Goal: Task Accomplishment & Management: Use online tool/utility

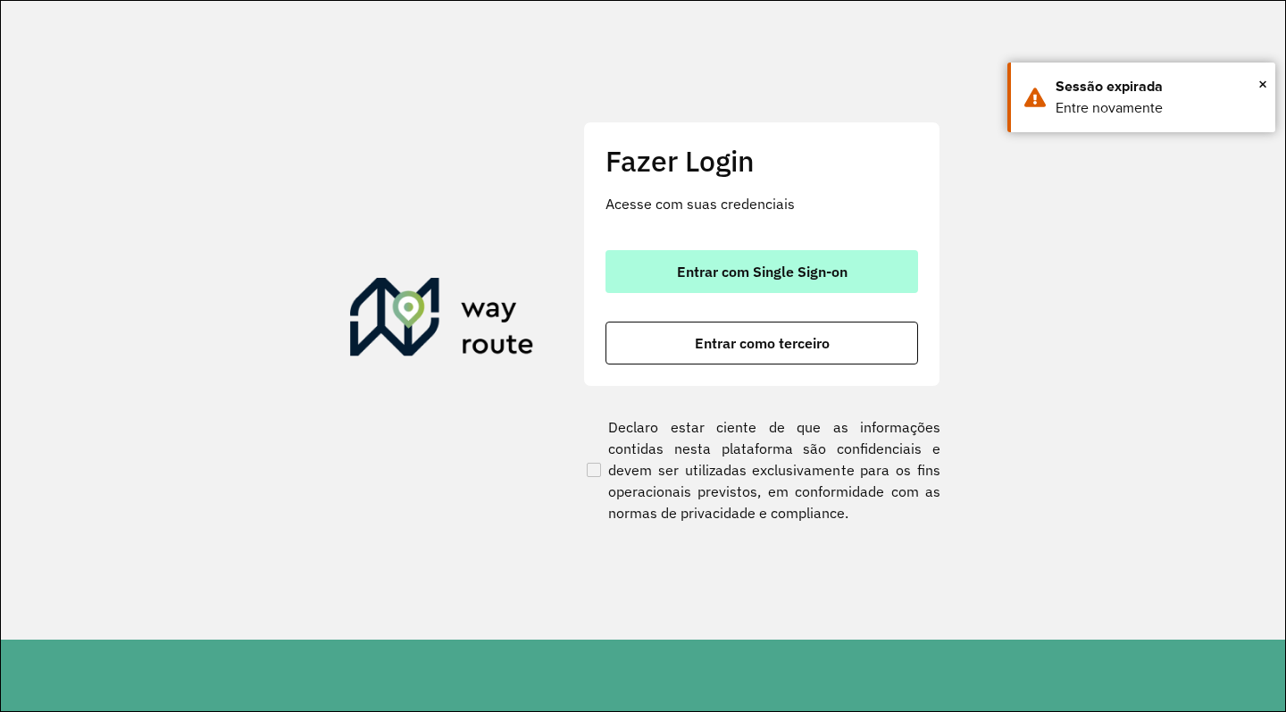
click at [810, 253] on button "Entrar com Single Sign-on" at bounding box center [762, 271] width 313 height 43
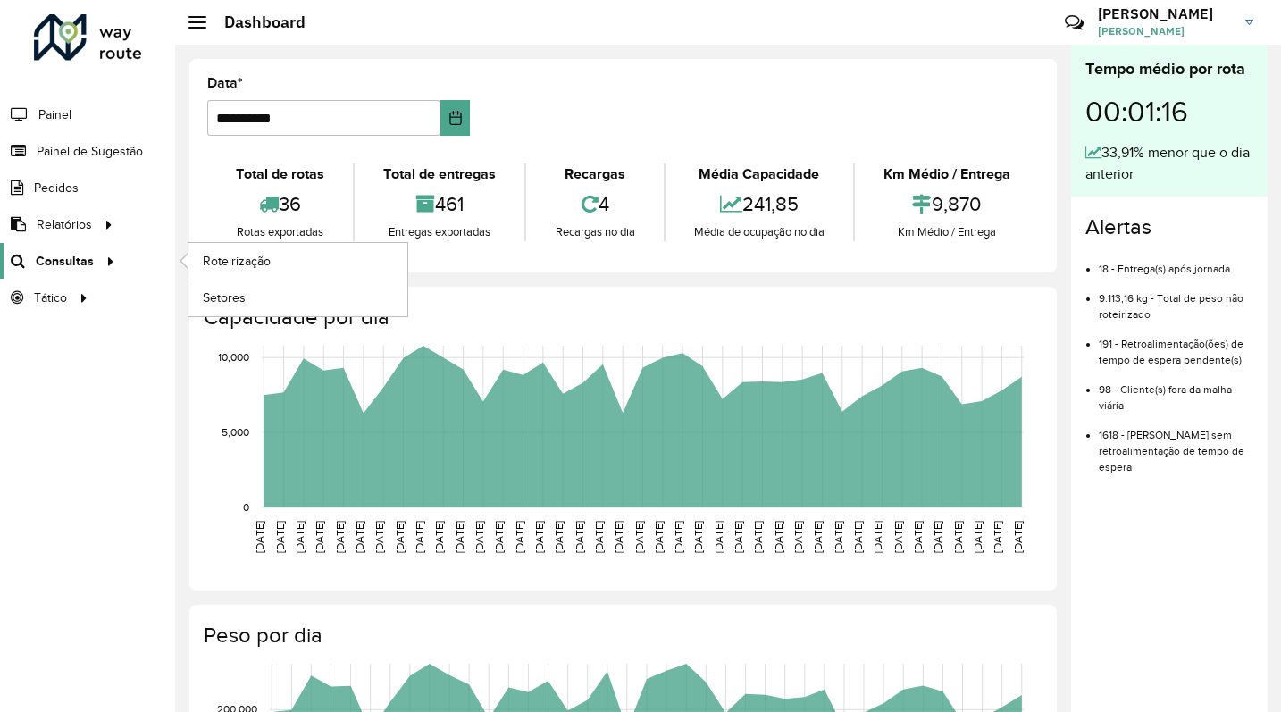
click at [77, 262] on span "Consultas" at bounding box center [65, 261] width 58 height 19
click at [224, 260] on span "Roteirização" at bounding box center [239, 261] width 72 height 19
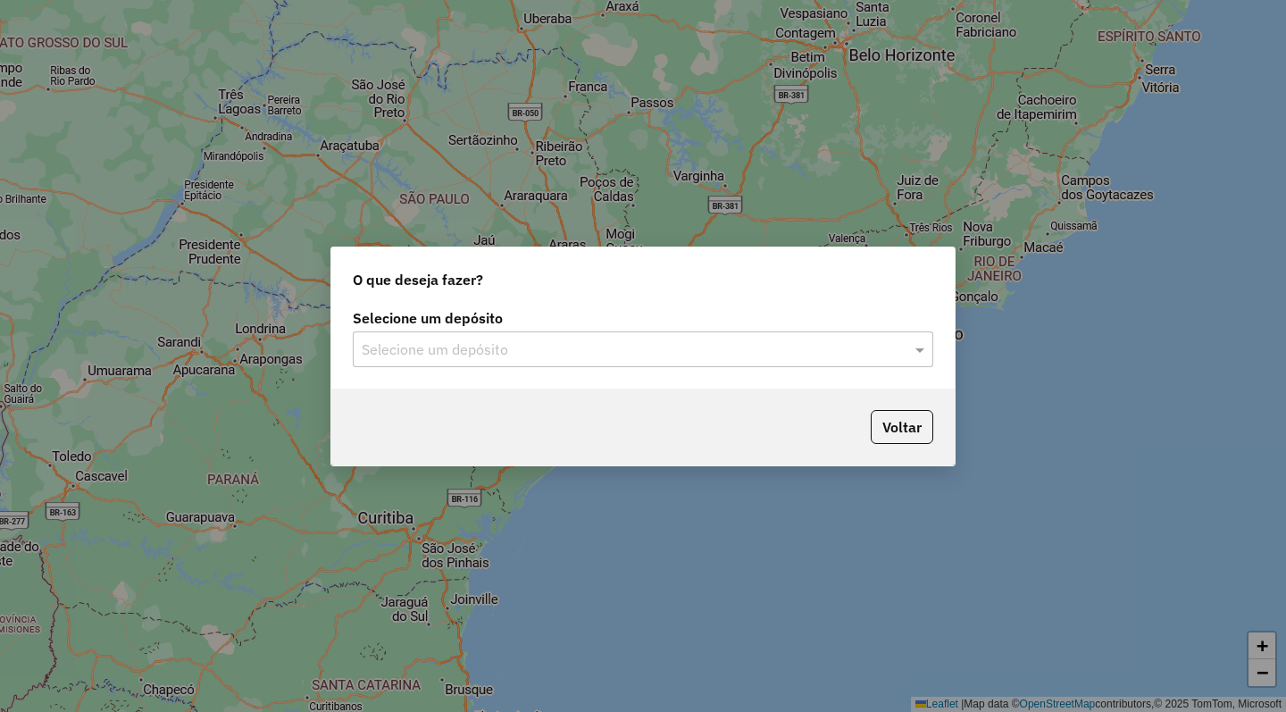
click at [528, 348] on input "text" at bounding box center [625, 349] width 527 height 21
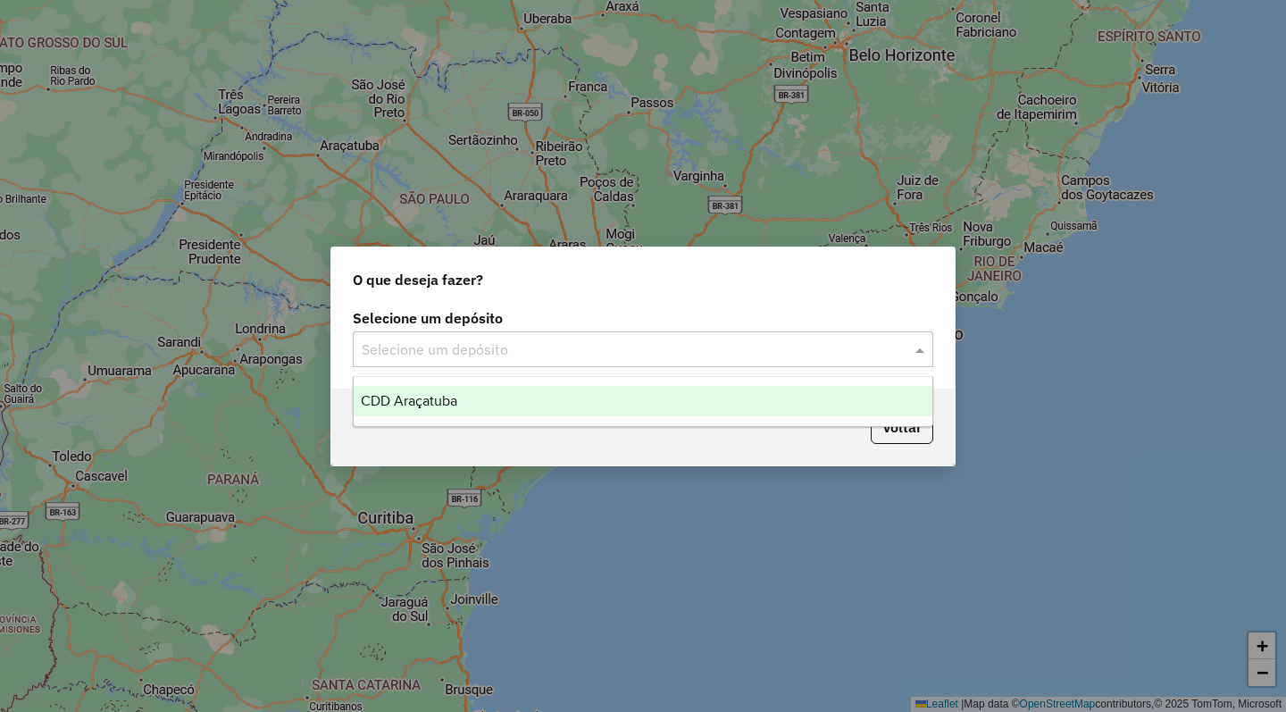
click at [501, 409] on div "CDD Araçatuba" at bounding box center [643, 401] width 579 height 30
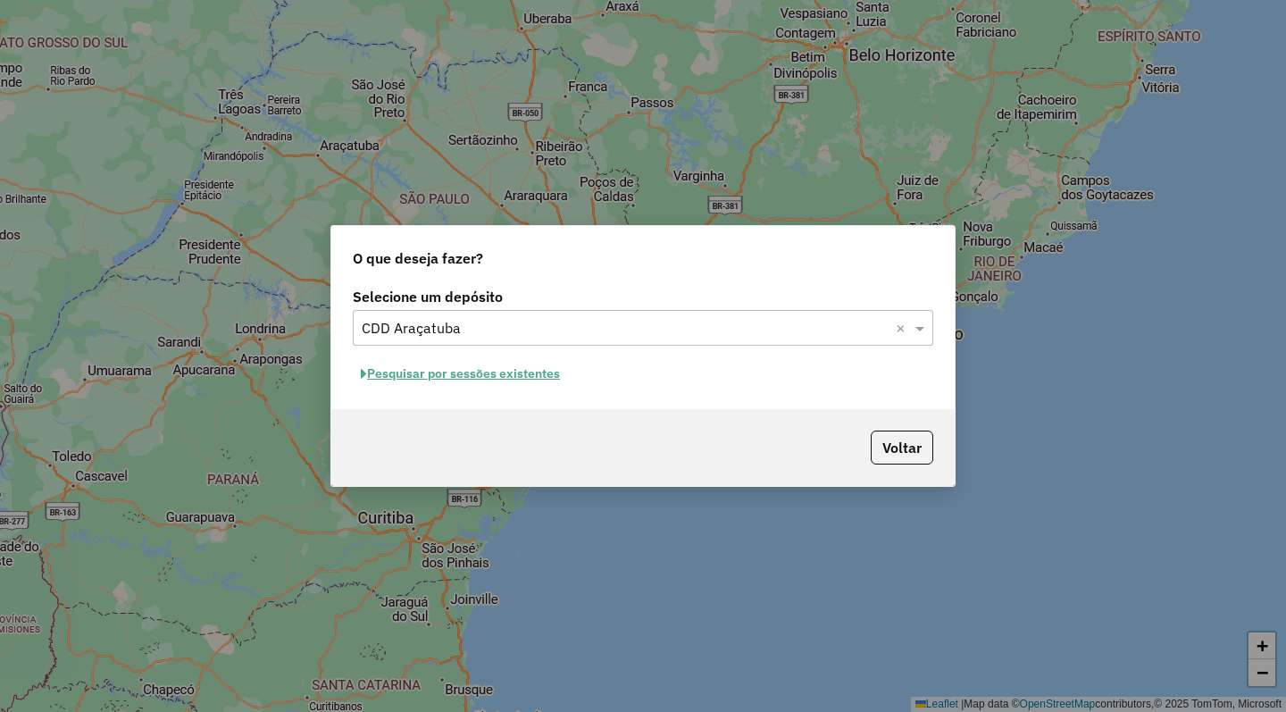
click at [524, 370] on button "Pesquisar por sessões existentes" at bounding box center [460, 374] width 215 height 28
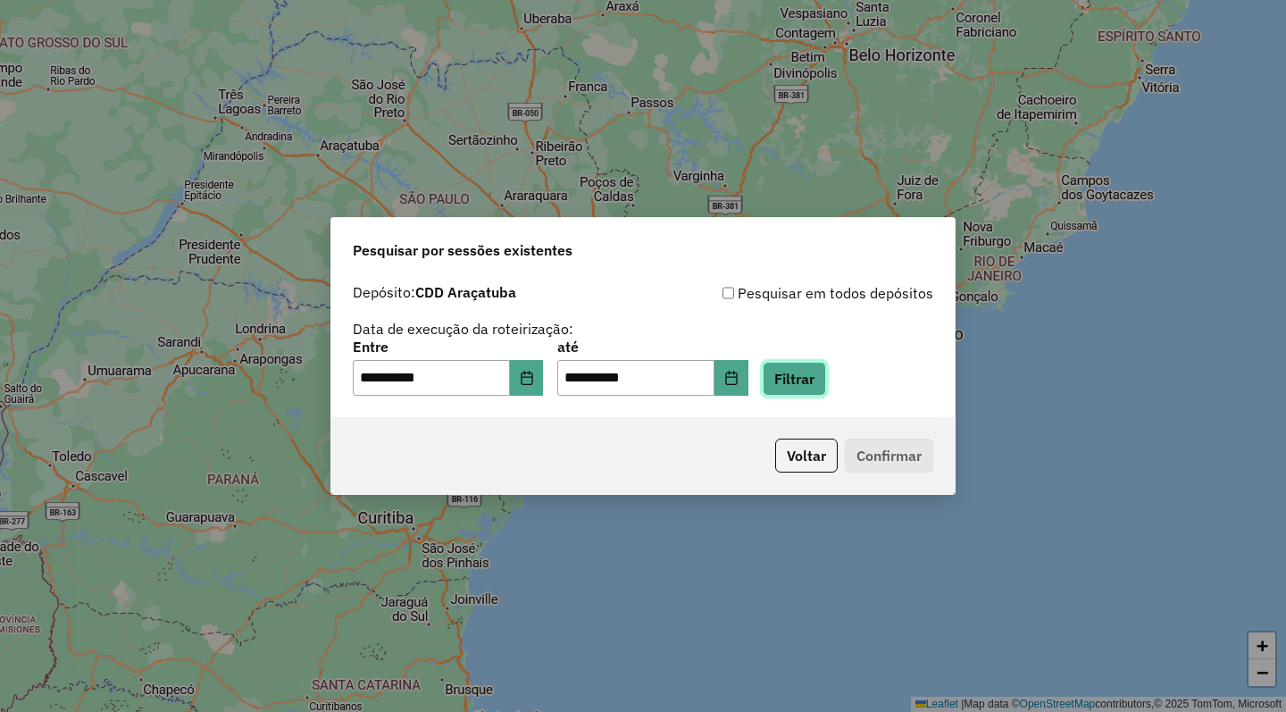
click at [826, 385] on button "Filtrar" at bounding box center [794, 379] width 63 height 34
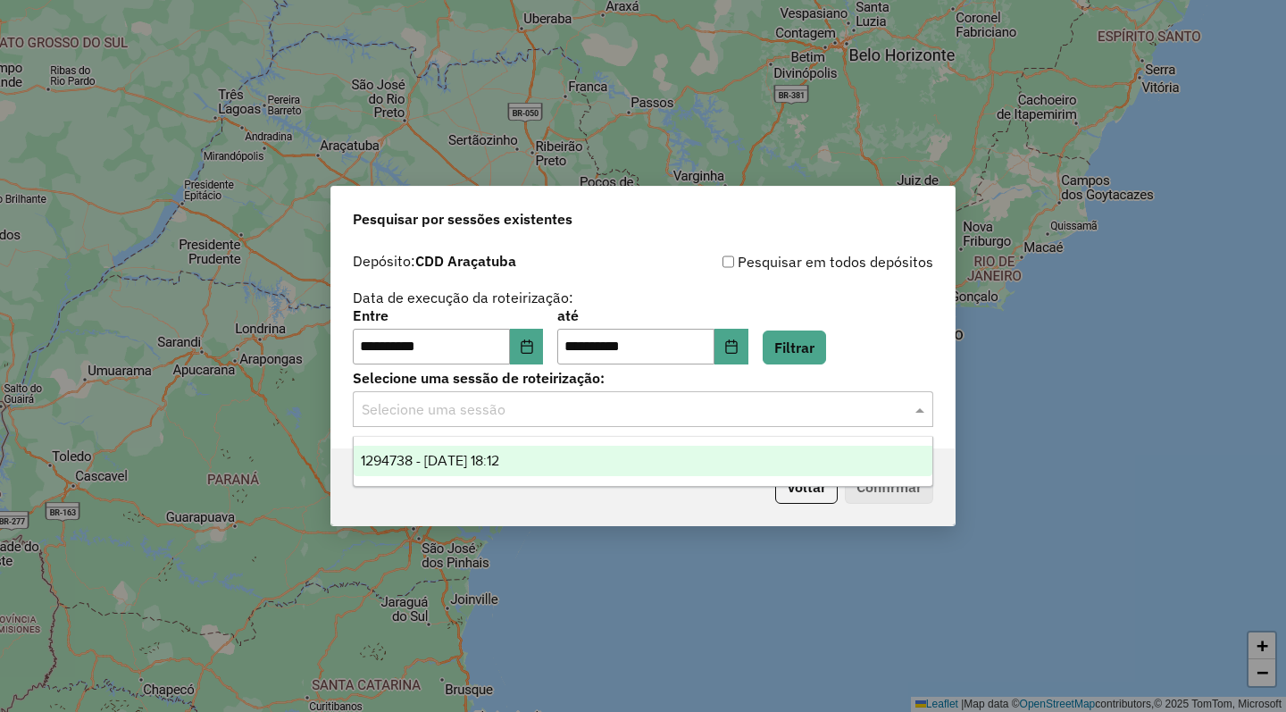
click at [506, 414] on input "text" at bounding box center [625, 409] width 527 height 21
click at [486, 463] on span "1294738 - 15/10/2025 18:12" at bounding box center [430, 460] width 138 height 15
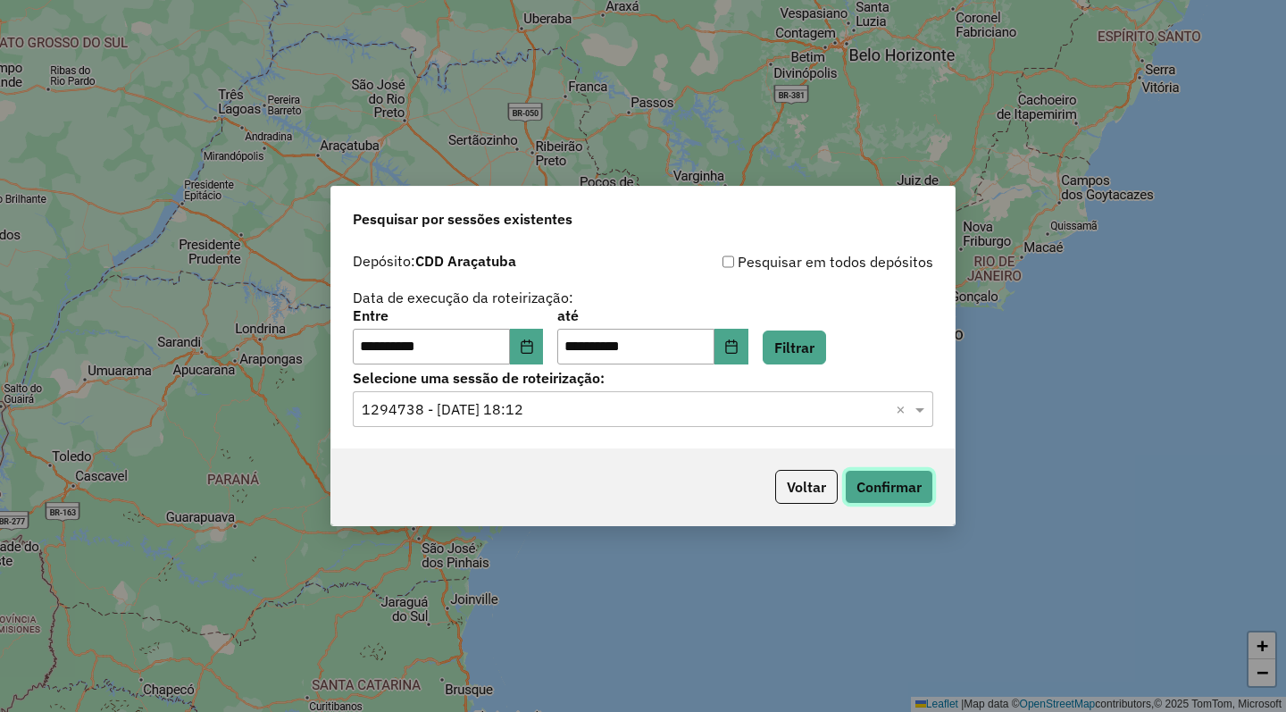
click at [899, 494] on button "Confirmar" at bounding box center [889, 487] width 88 height 34
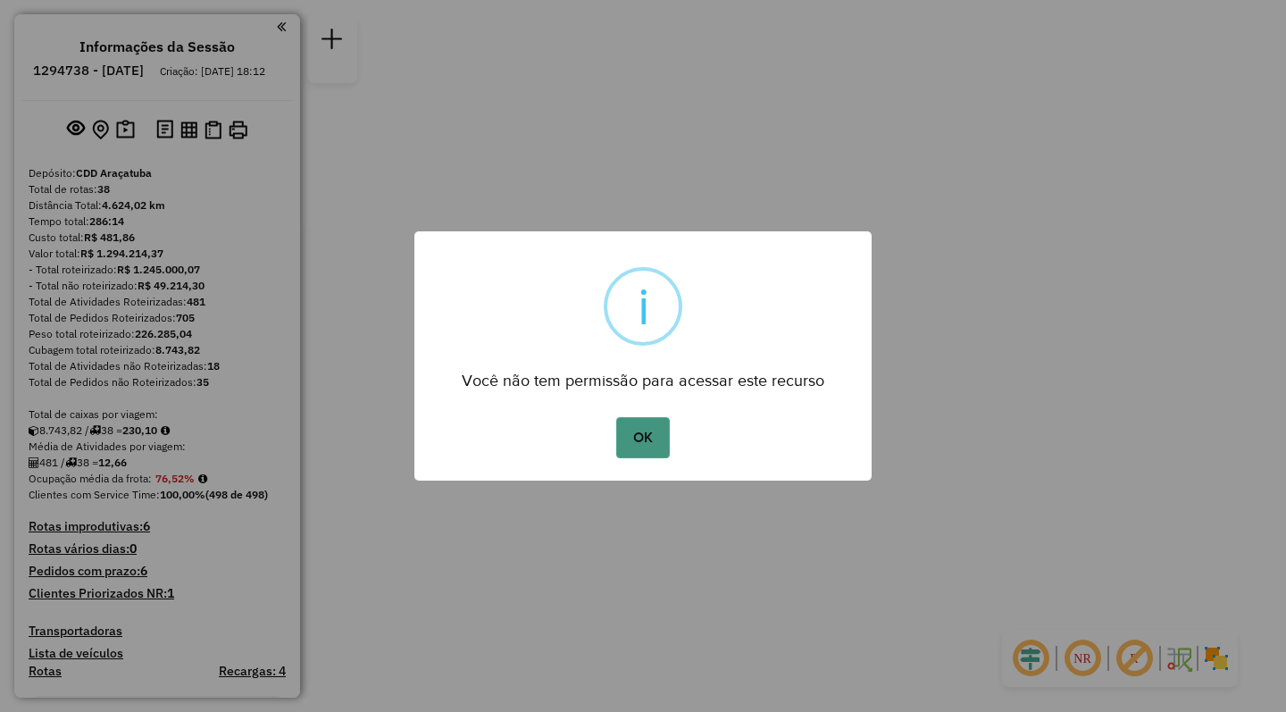
click at [648, 428] on button "OK" at bounding box center [642, 437] width 53 height 41
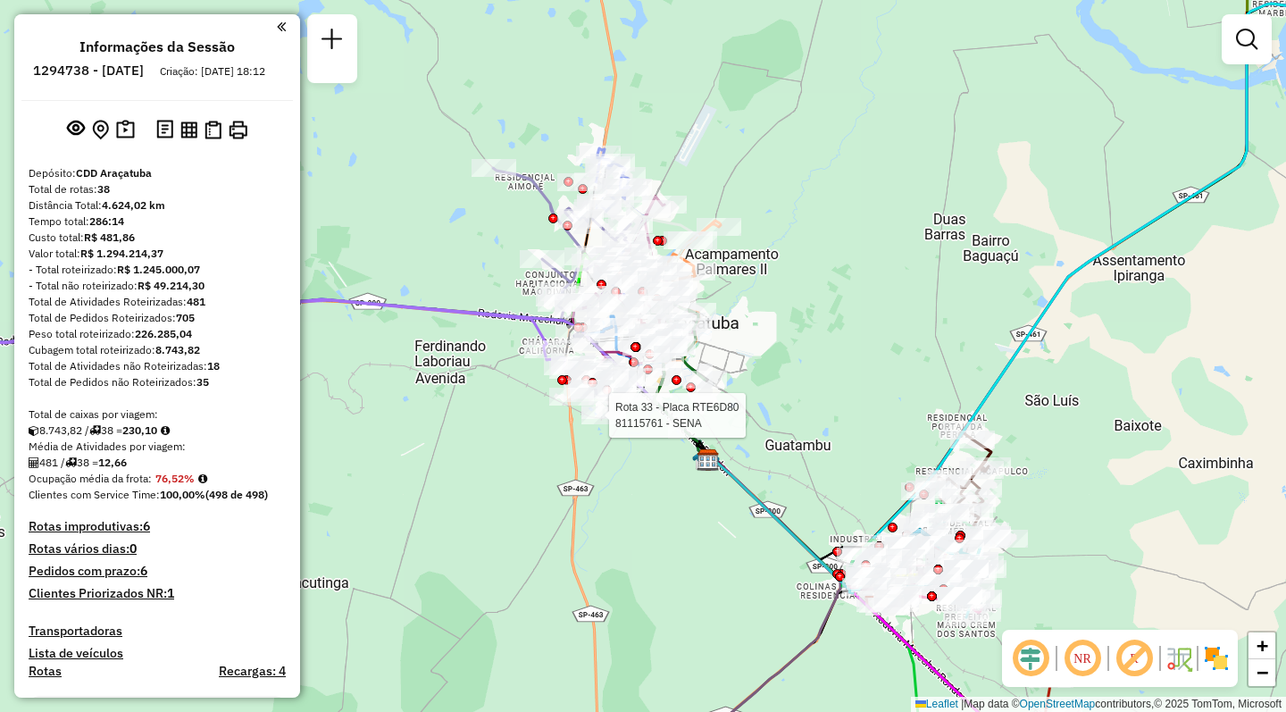
select select "**********"
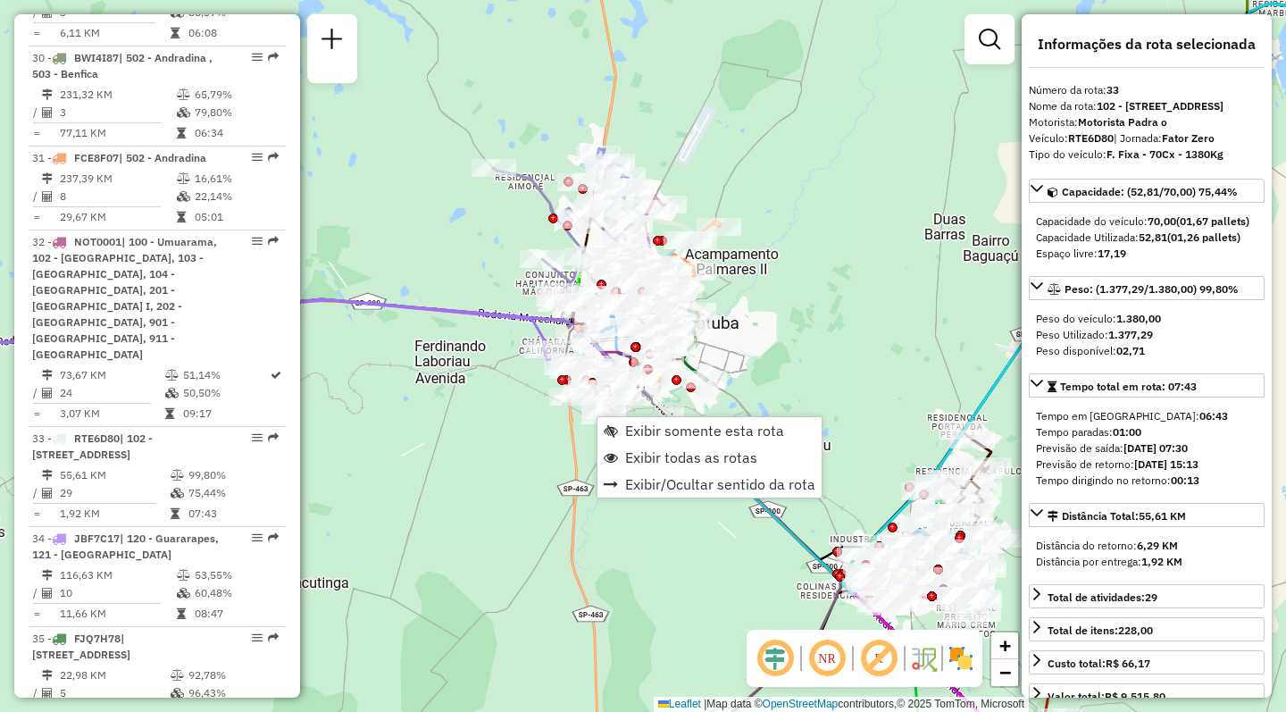
scroll to position [3795, 0]
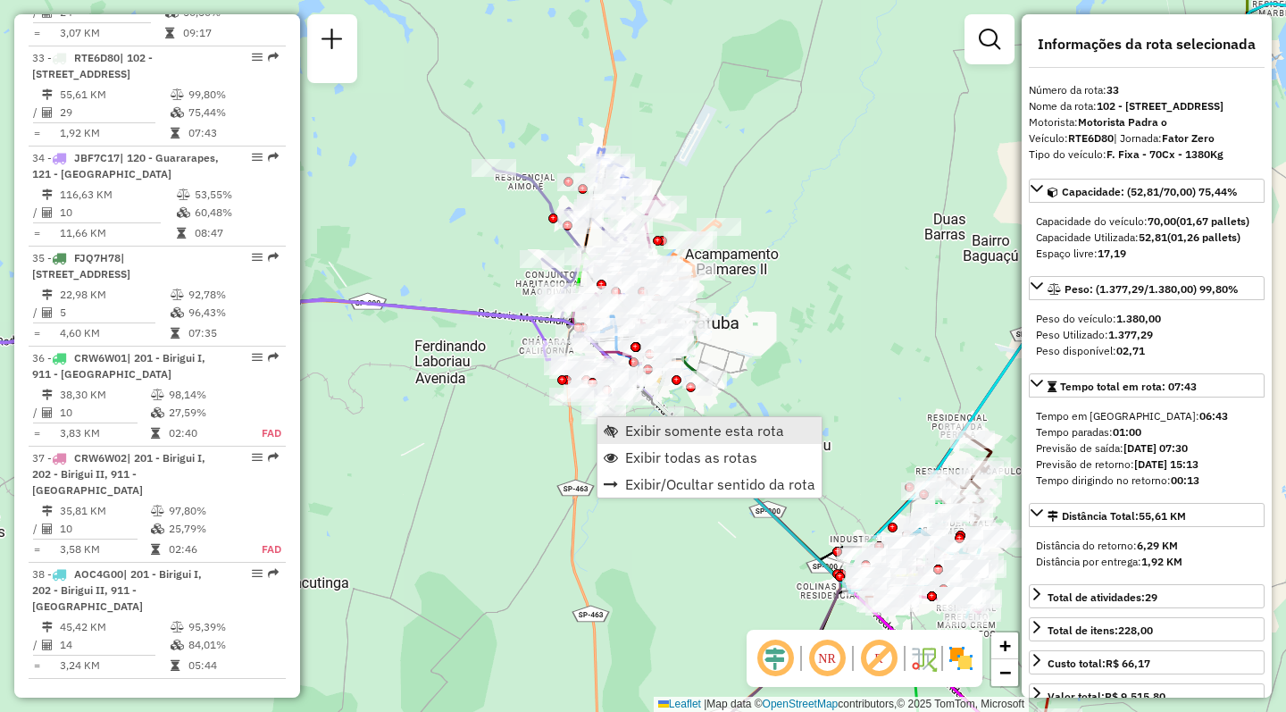
click at [653, 436] on span "Exibir somente esta rota" at bounding box center [704, 430] width 159 height 14
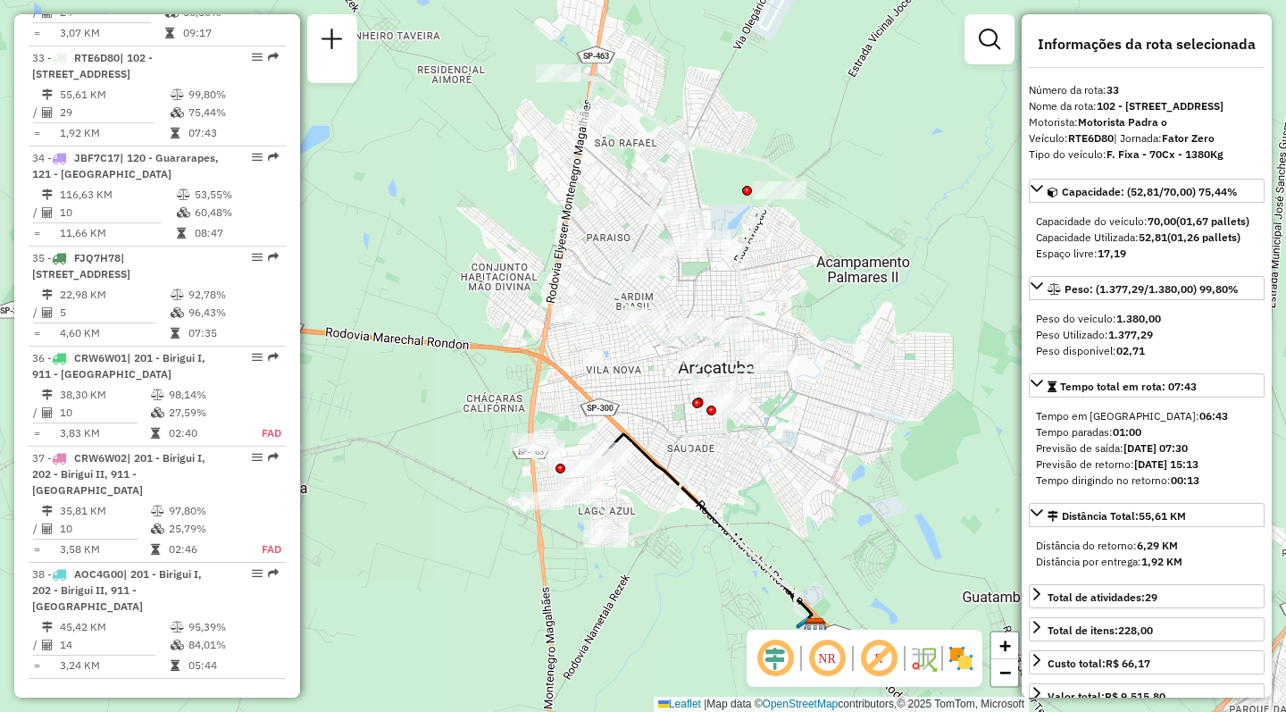
drag, startPoint x: 611, startPoint y: 394, endPoint x: 641, endPoint y: 386, distance: 31.4
click at [641, 386] on div "Janela de atendimento Grade de atendimento Capacidade Transportadoras Veículos …" at bounding box center [643, 356] width 1286 height 712
click at [965, 672] on img at bounding box center [961, 658] width 29 height 29
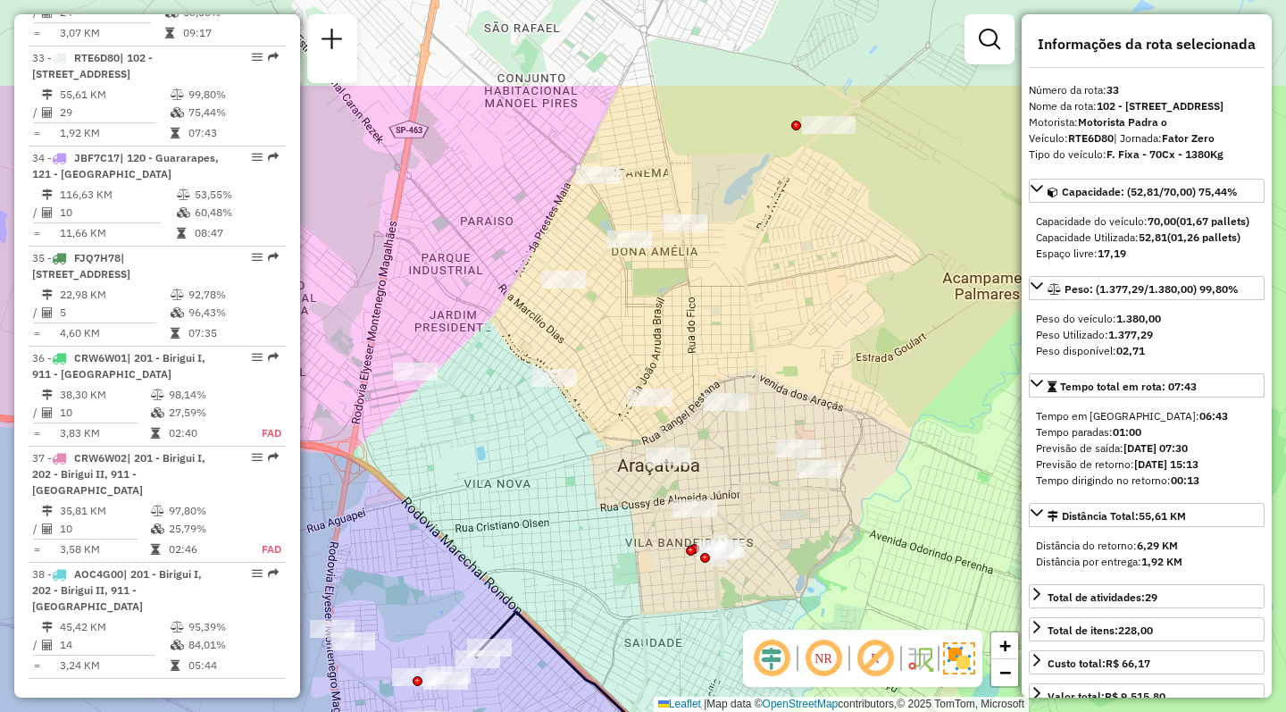
drag, startPoint x: 514, startPoint y: 333, endPoint x: 514, endPoint y: 491, distance: 158.1
click at [514, 491] on div "Janela de atendimento Grade de atendimento Capacidade Transportadoras Veículos …" at bounding box center [643, 356] width 1286 height 712
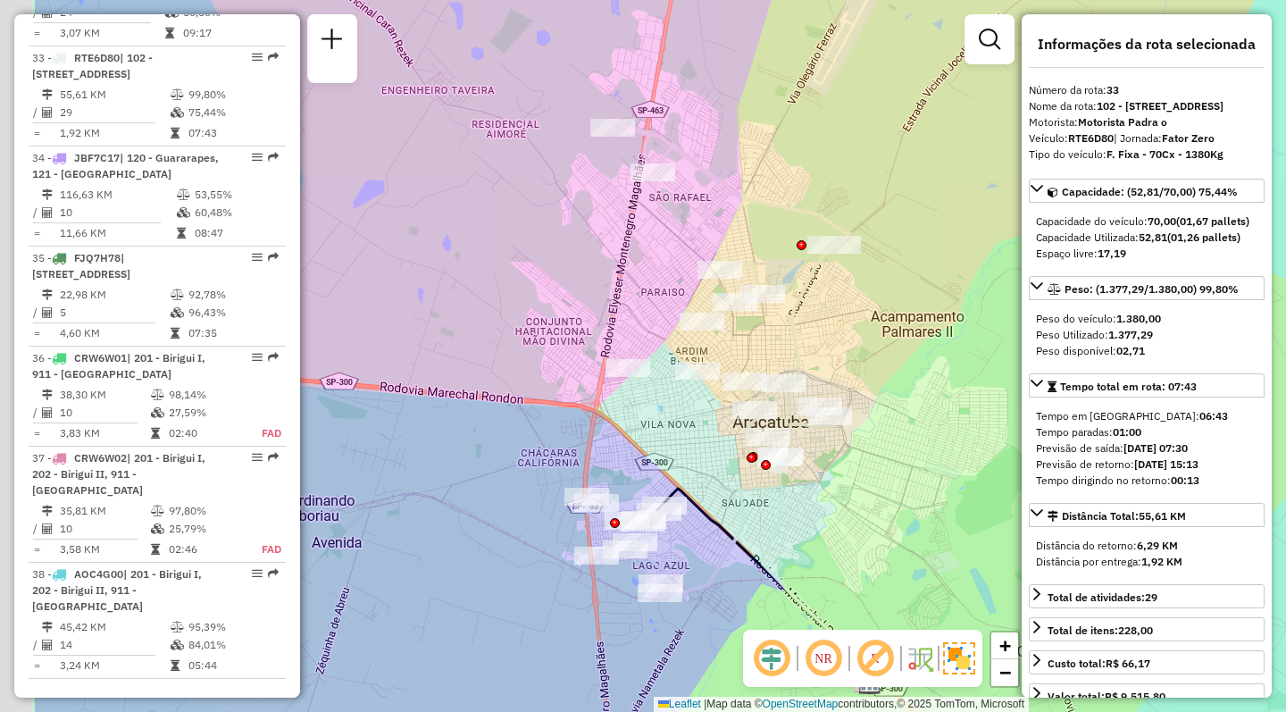
drag, startPoint x: 488, startPoint y: 448, endPoint x: 661, endPoint y: 380, distance: 186.4
click at [661, 380] on div "Rota 33 - Placa RTE6D80 81101969 - [PERSON_NAME] E FILHOS ARAC Janela de atendi…" at bounding box center [643, 356] width 1286 height 712
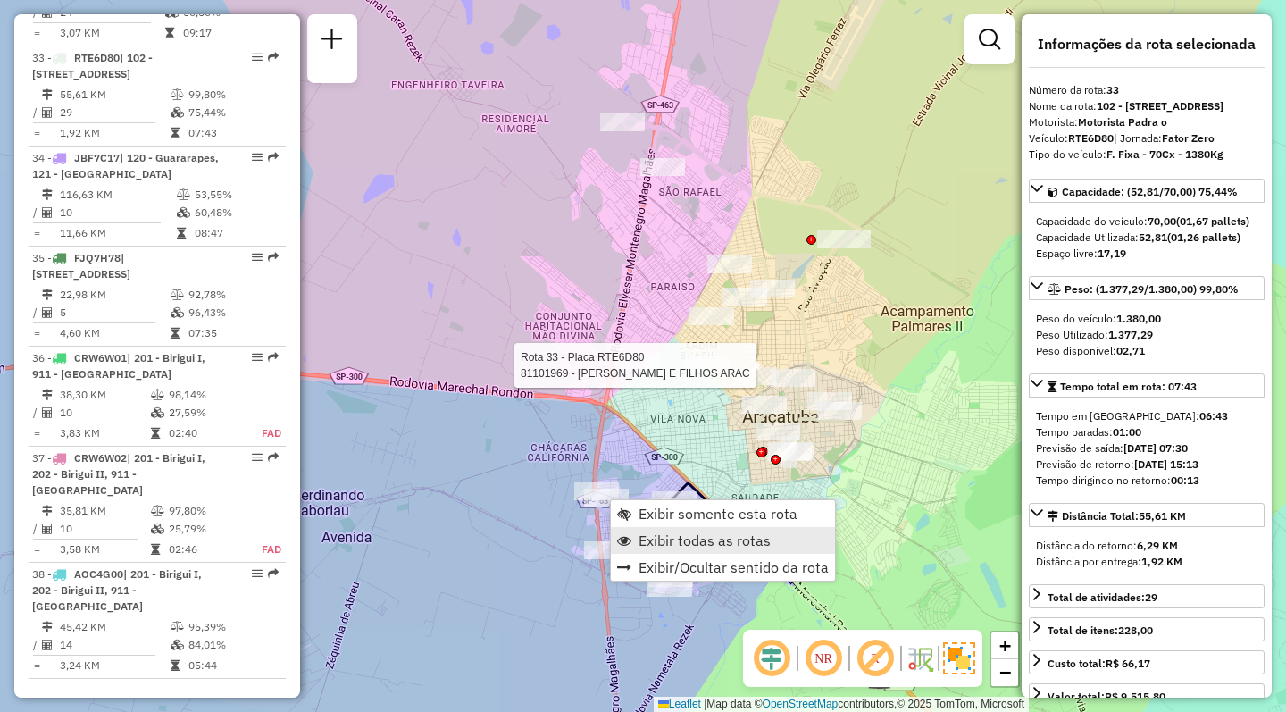
click at [631, 540] on span "Exibir todas as rotas" at bounding box center [624, 540] width 14 height 14
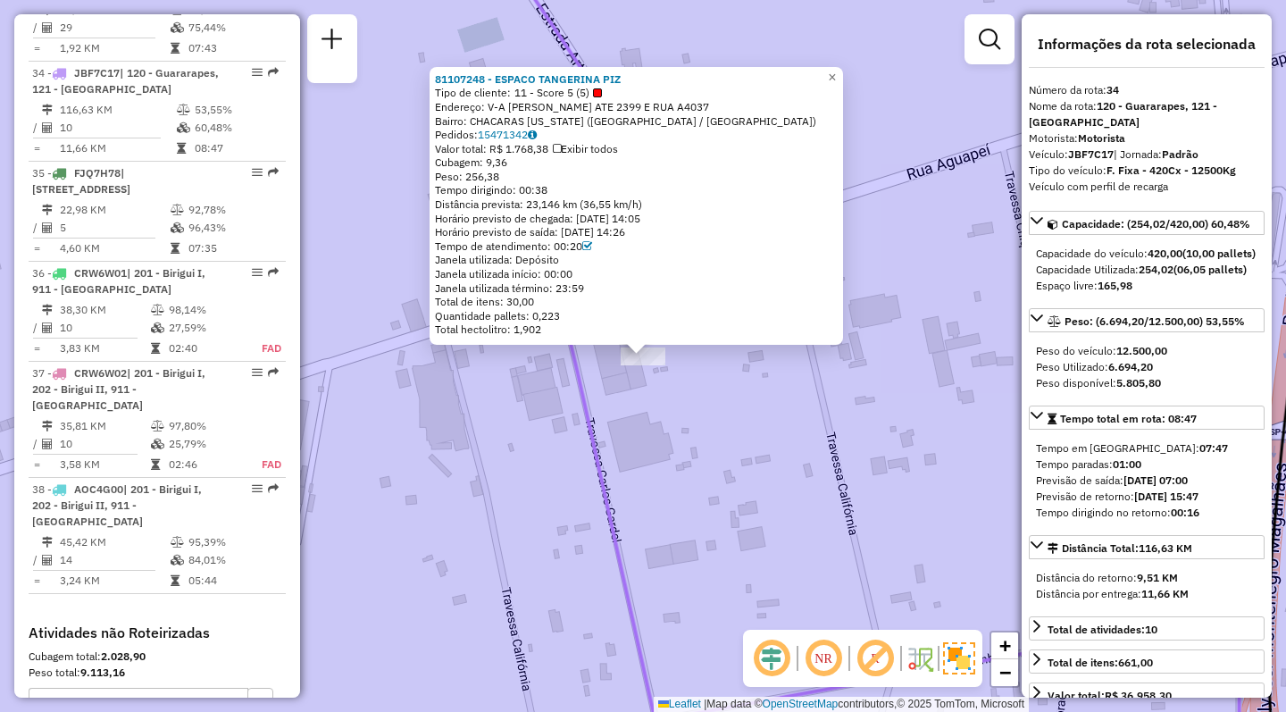
scroll to position [3911, 0]
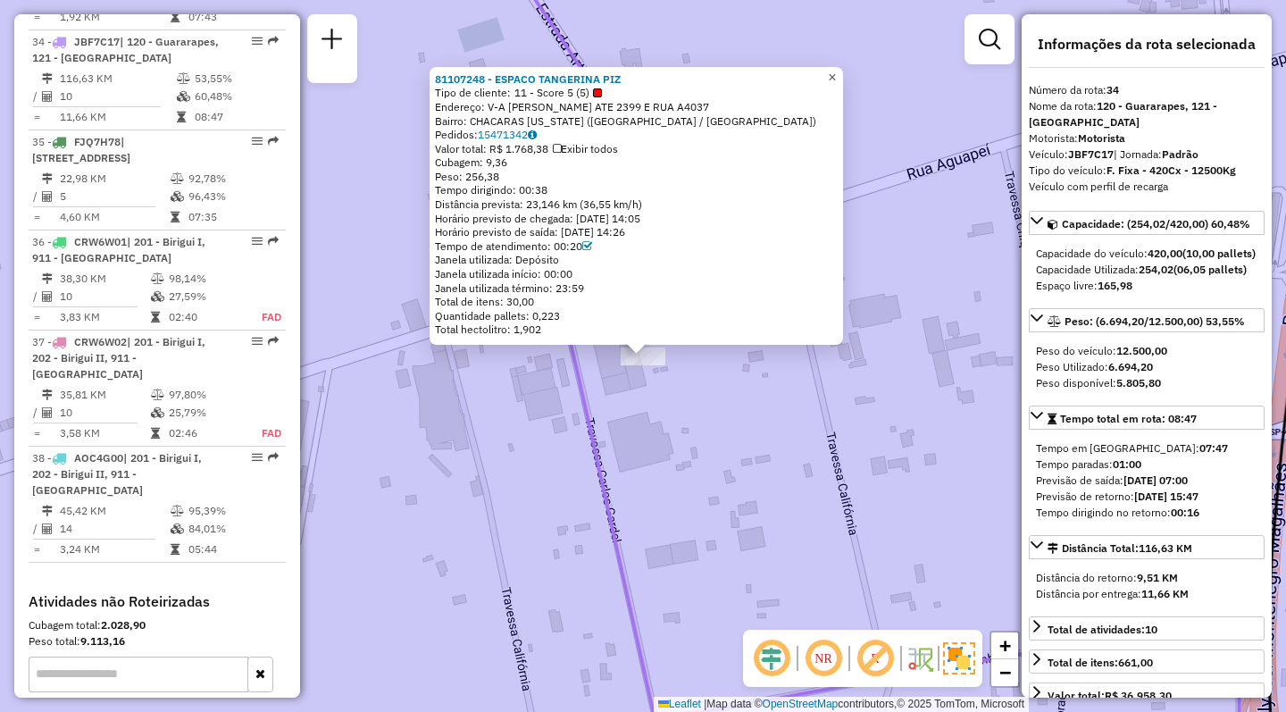
click at [836, 70] on span "×" at bounding box center [832, 77] width 8 height 15
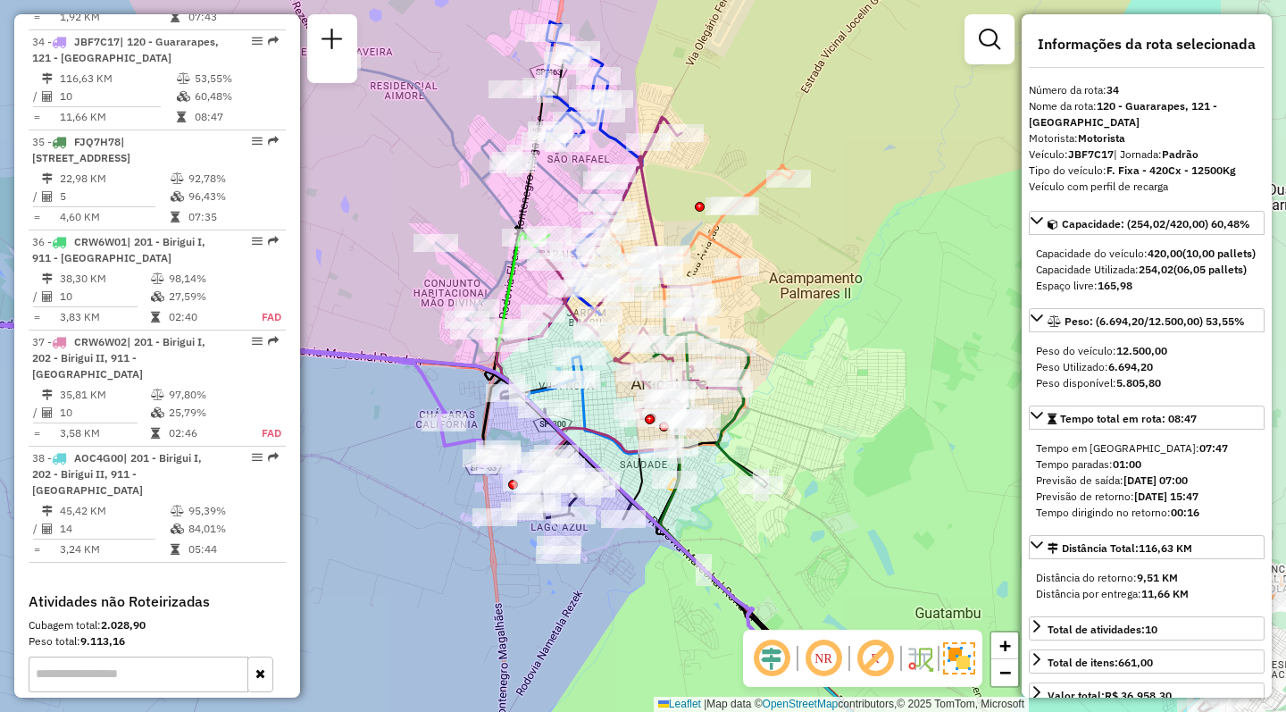
drag, startPoint x: 899, startPoint y: 403, endPoint x: 708, endPoint y: 450, distance: 196.9
click at [708, 450] on icon at bounding box center [706, 397] width 111 height 176
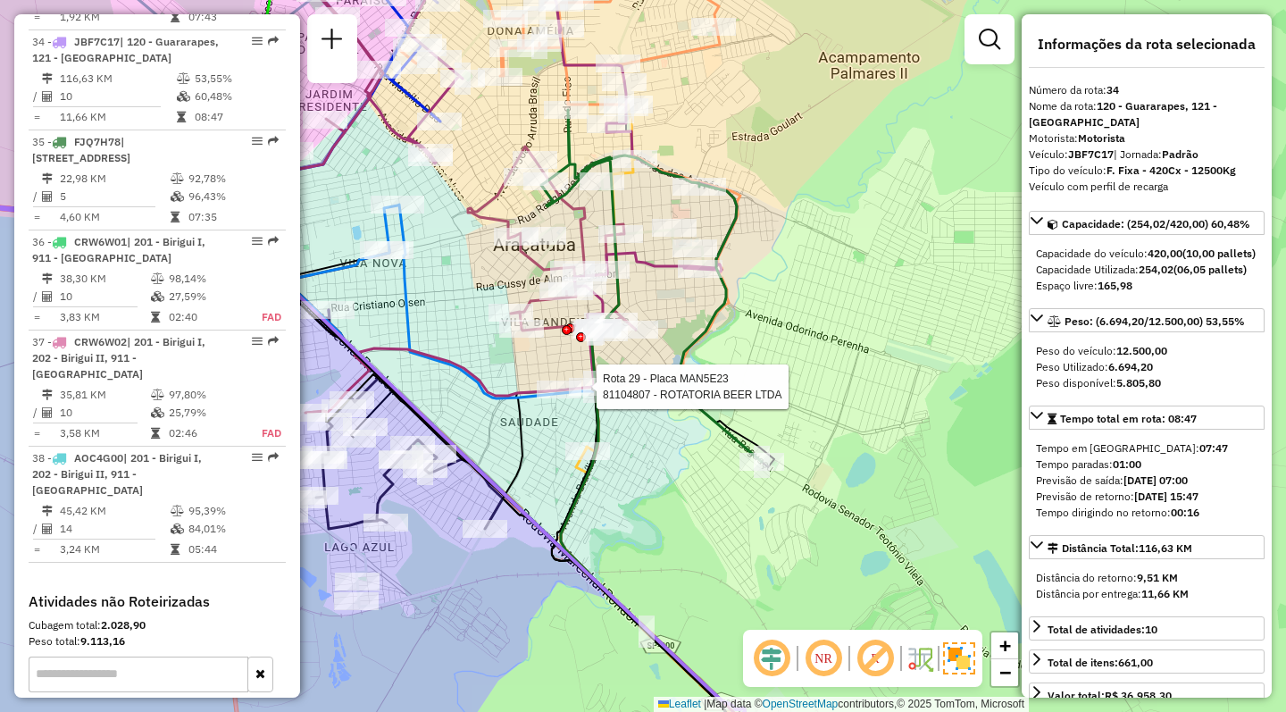
drag, startPoint x: 474, startPoint y: 258, endPoint x: 491, endPoint y: 291, distance: 37.1
click at [464, 317] on div "Rota 29 - Placa MAN5E23 81104807 - ROTATORIA BEER LTDA Rota 29 - Placa MAN5E23 …" at bounding box center [643, 356] width 1286 height 712
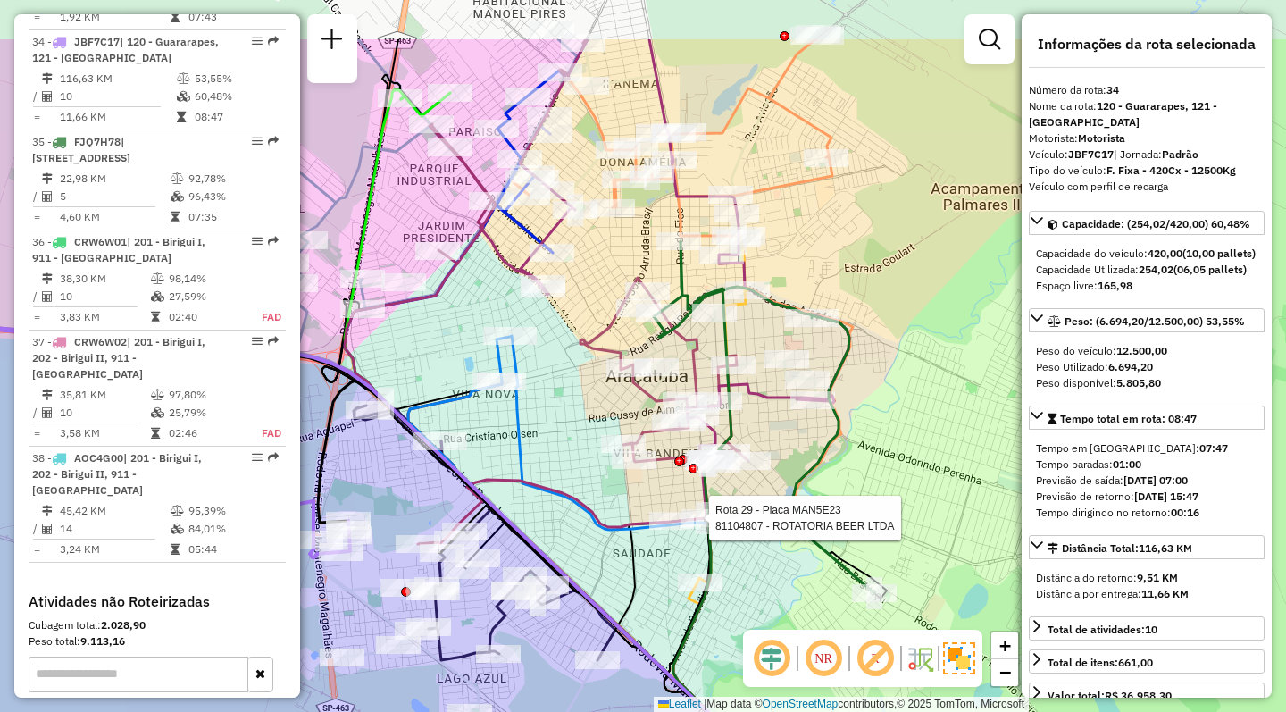
drag, startPoint x: 486, startPoint y: 290, endPoint x: 593, endPoint y: 377, distance: 137.8
click at [593, 377] on div "Rota 29 - Placa MAN5E23 81104807 - ROTATORIA BEER LTDA Rota 29 - Placa MAN5E23 …" at bounding box center [643, 356] width 1286 height 712
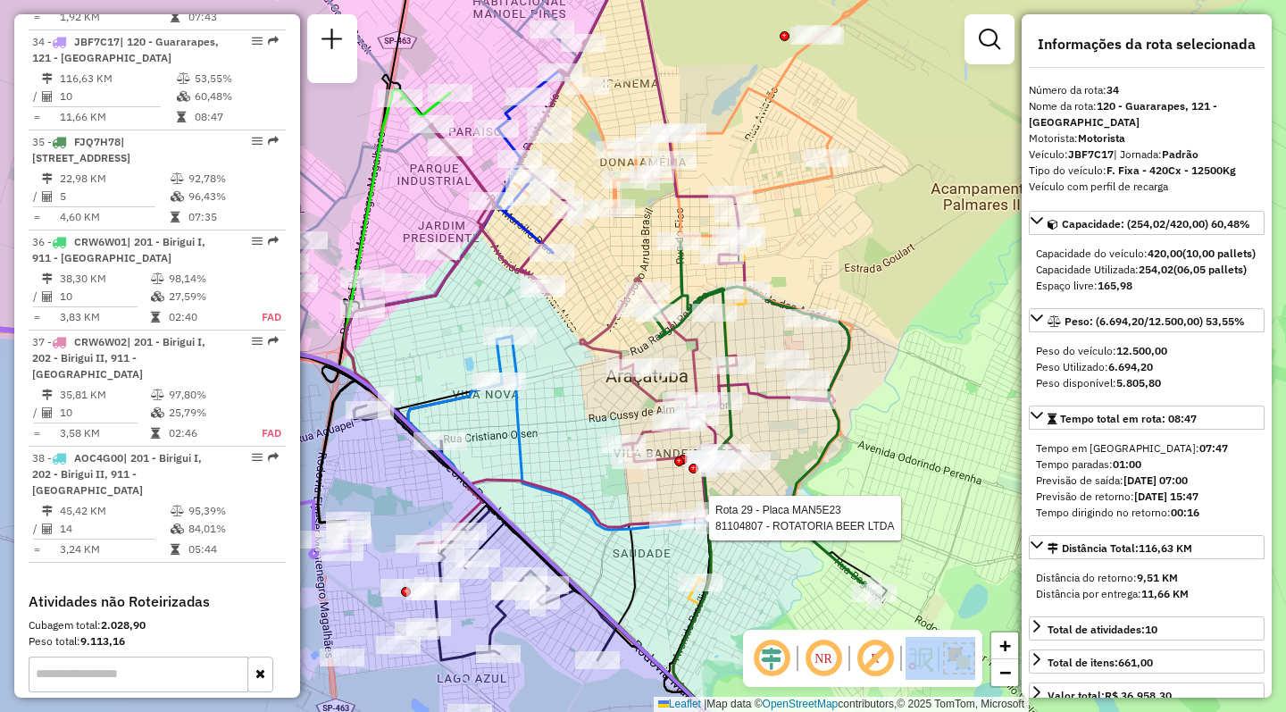
drag, startPoint x: 922, startPoint y: 586, endPoint x: 912, endPoint y: 523, distance: 63.3
click at [913, 523] on hb-router-mapa "Informações da Sessão 1294738 - [DATE] Criação: [DATE] 18:12 Depósito: CDD Araç…" at bounding box center [643, 356] width 1286 height 712
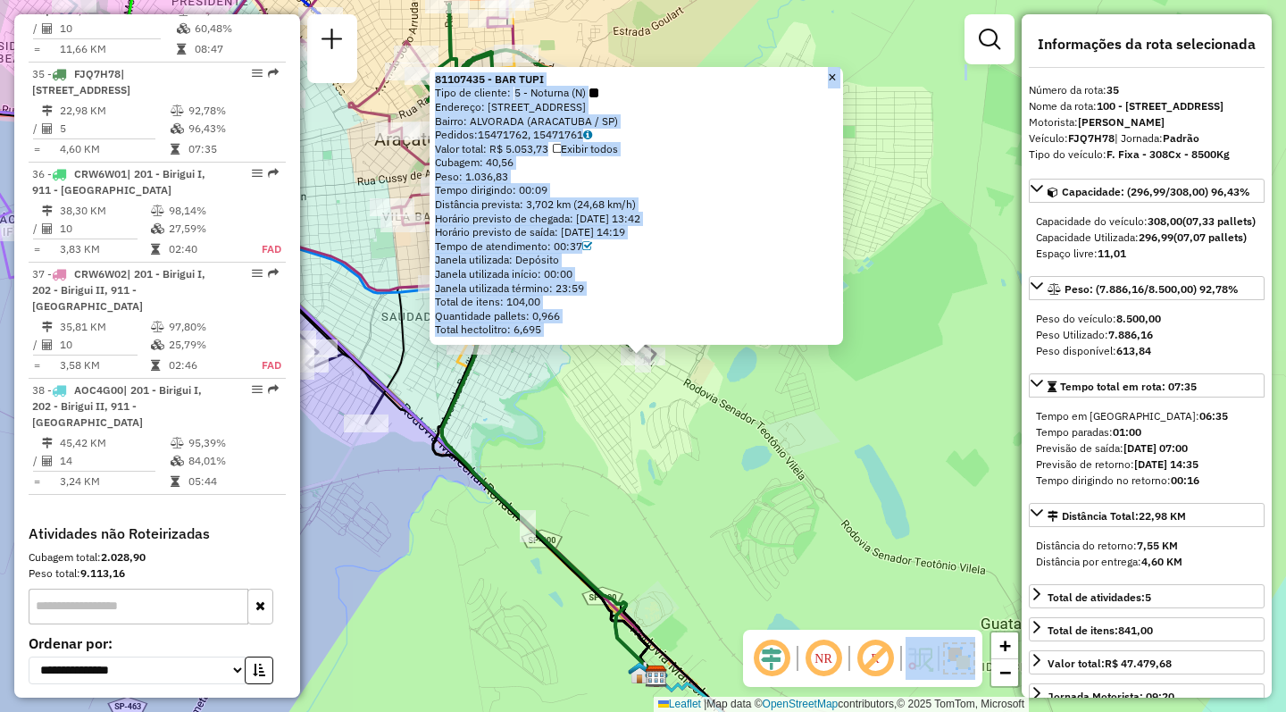
scroll to position [4011, 0]
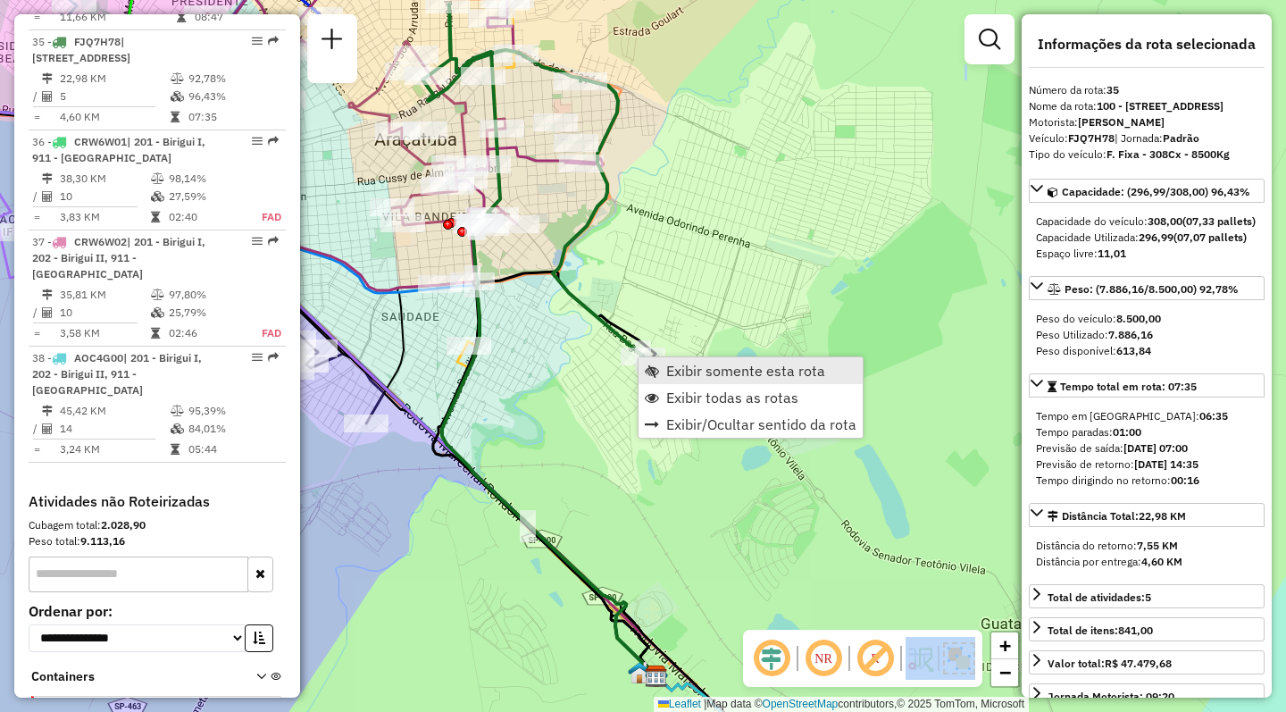
click at [674, 368] on span "Exibir somente esta rota" at bounding box center [745, 371] width 159 height 14
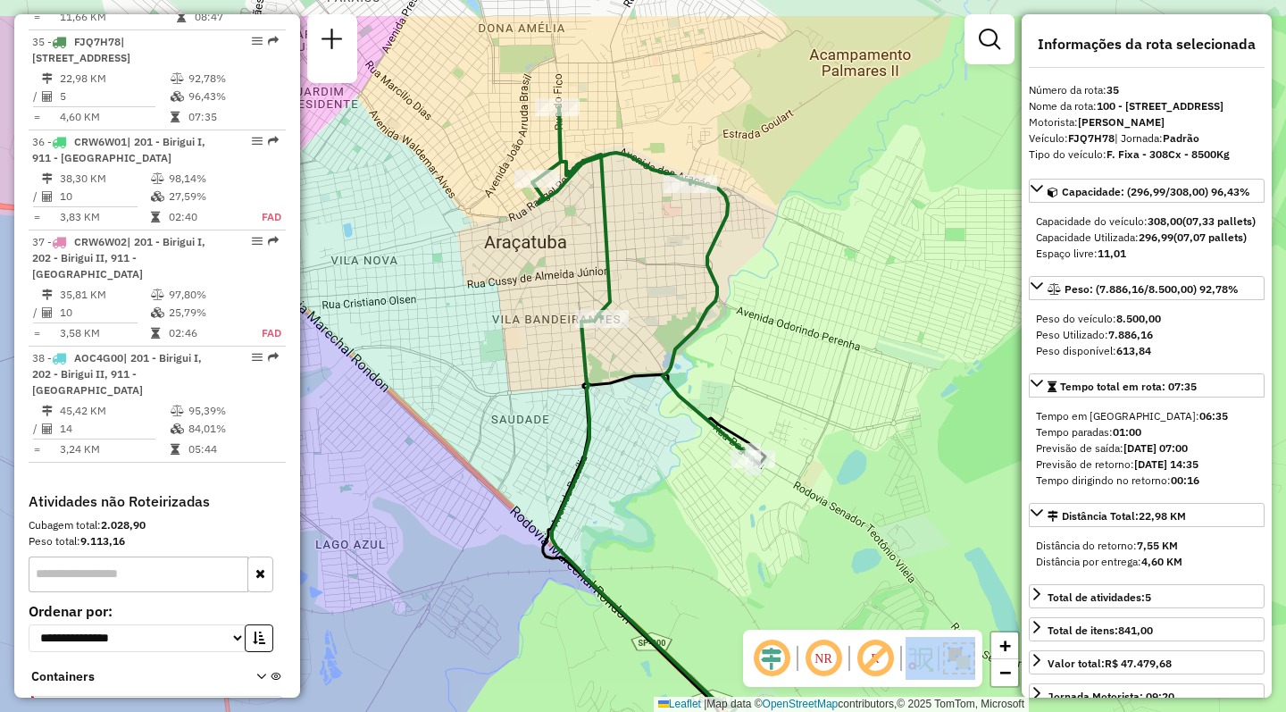
drag, startPoint x: 637, startPoint y: 364, endPoint x: 640, endPoint y: 442, distance: 78.7
click at [640, 442] on div "Janela de atendimento Grade de atendimento Capacidade Transportadoras Veículos …" at bounding box center [643, 356] width 1286 height 712
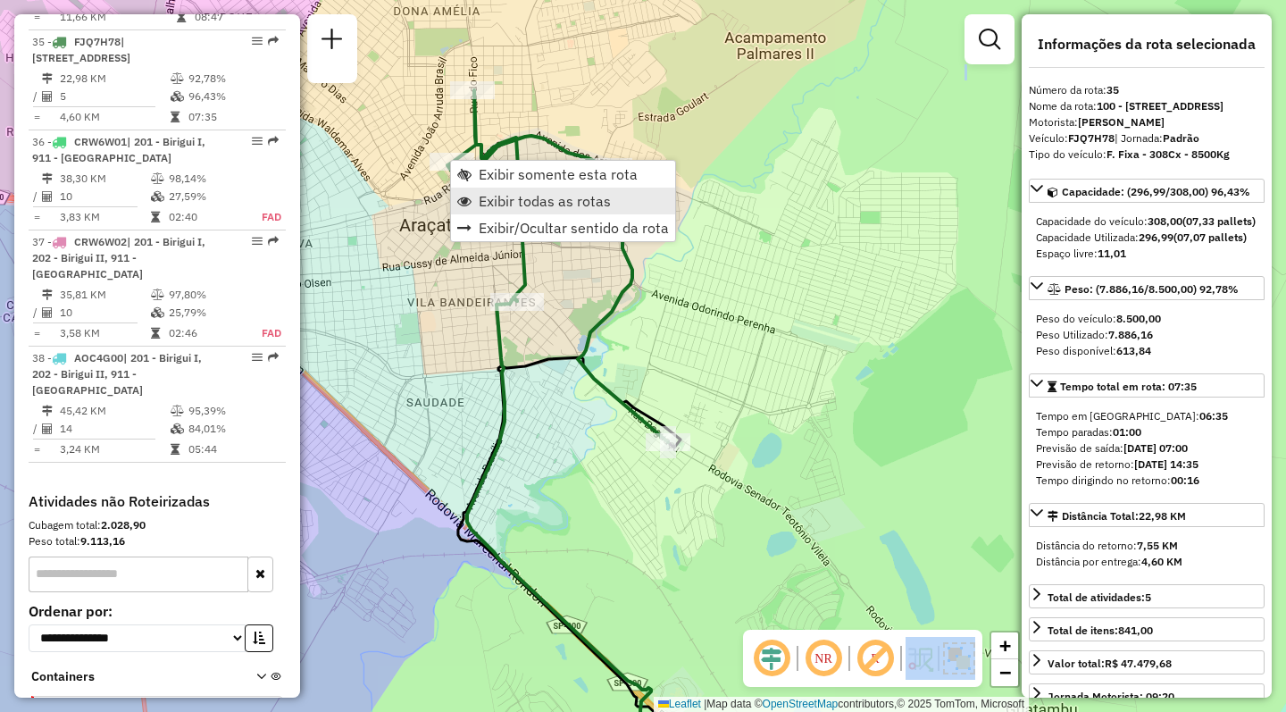
click at [529, 203] on span "Exibir todas as rotas" at bounding box center [545, 201] width 132 height 14
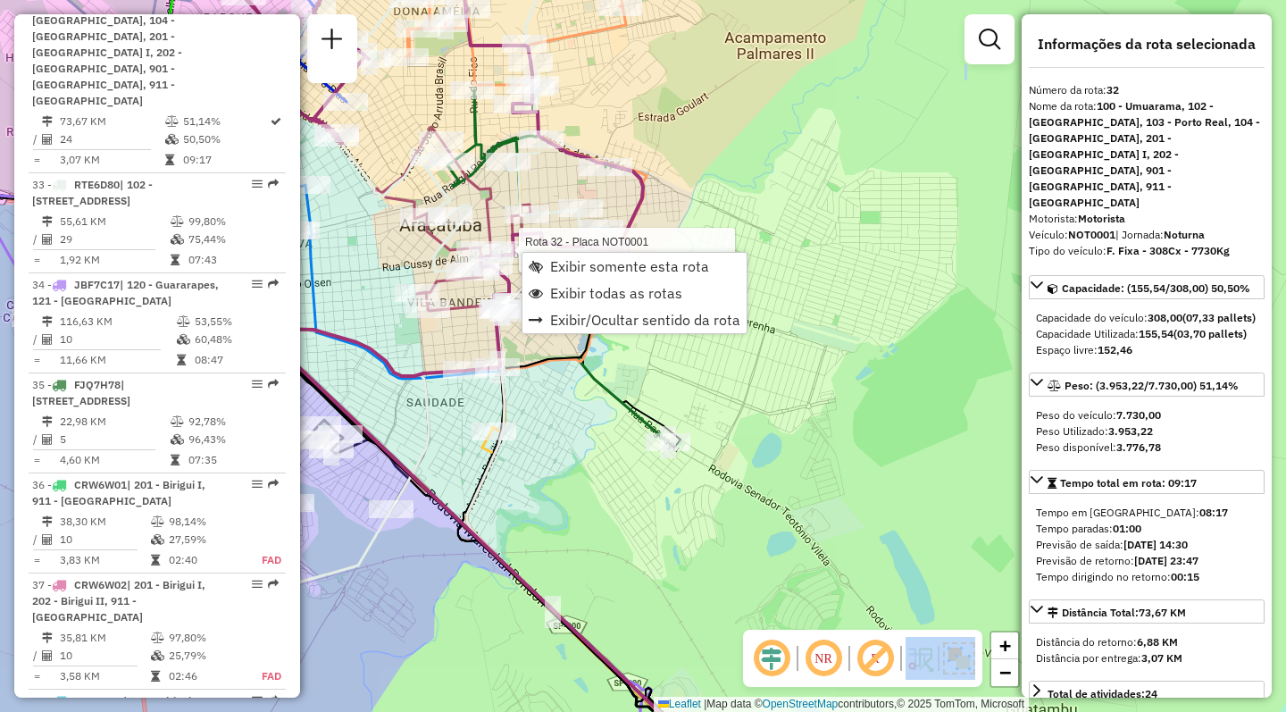
scroll to position [3631, 0]
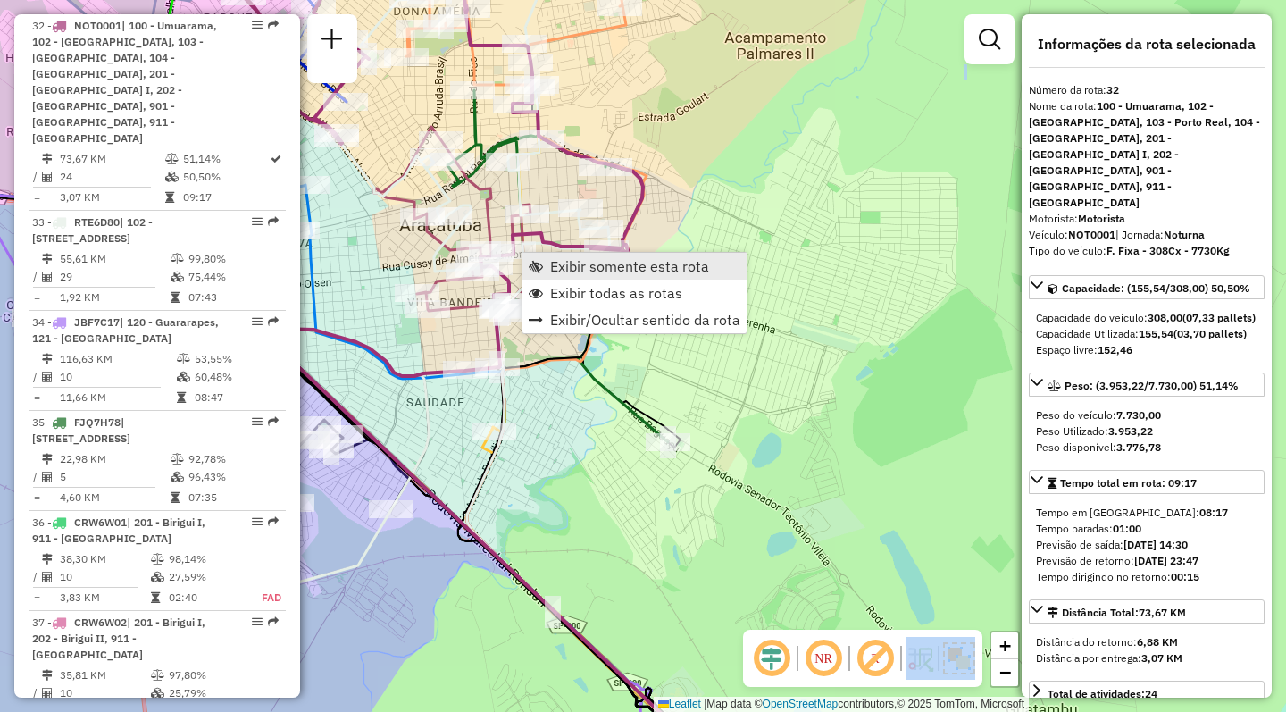
click at [552, 262] on span "Exibir somente esta rota" at bounding box center [629, 266] width 159 height 14
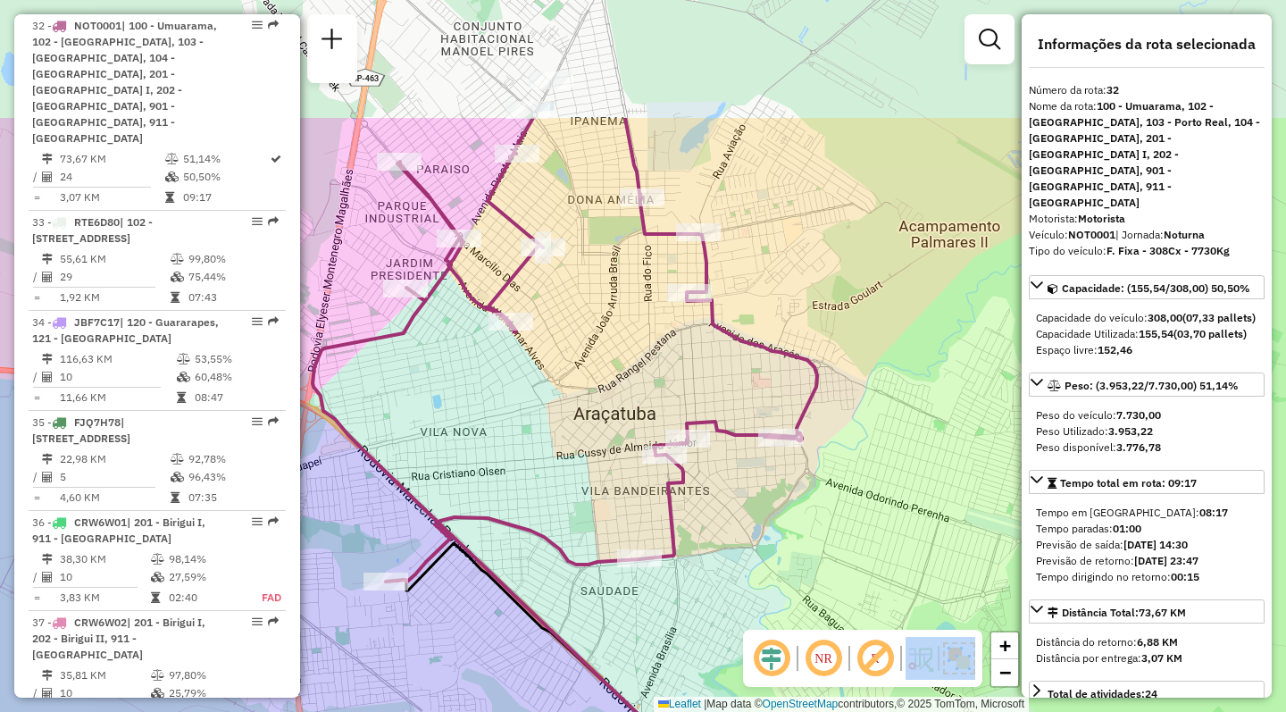
drag, startPoint x: 572, startPoint y: 235, endPoint x: 571, endPoint y: 425, distance: 190.2
click at [571, 425] on div "Janela de atendimento Grade de atendimento Capacidade Transportadoras Veículos …" at bounding box center [643, 356] width 1286 height 712
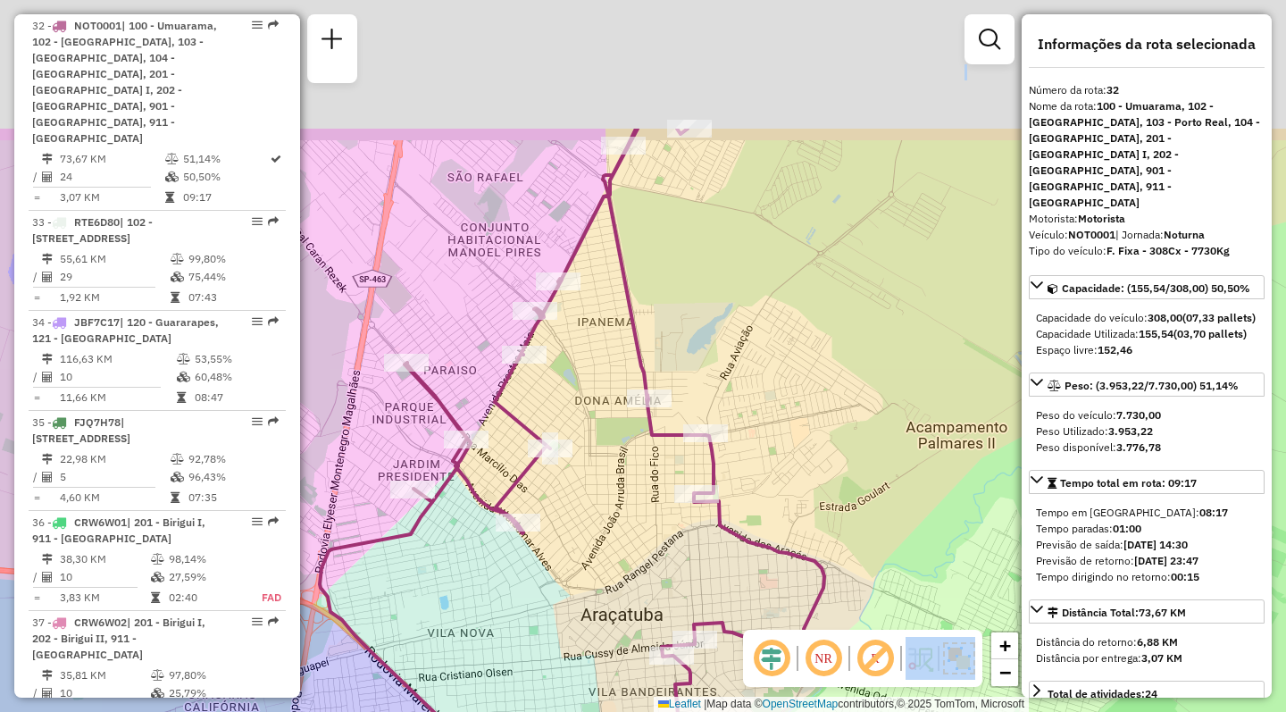
drag, startPoint x: 597, startPoint y: 288, endPoint x: 606, endPoint y: 479, distance: 190.4
click at [606, 479] on div "Janela de atendimento Grade de atendimento Capacidade Transportadoras Veículos …" at bounding box center [643, 356] width 1286 height 712
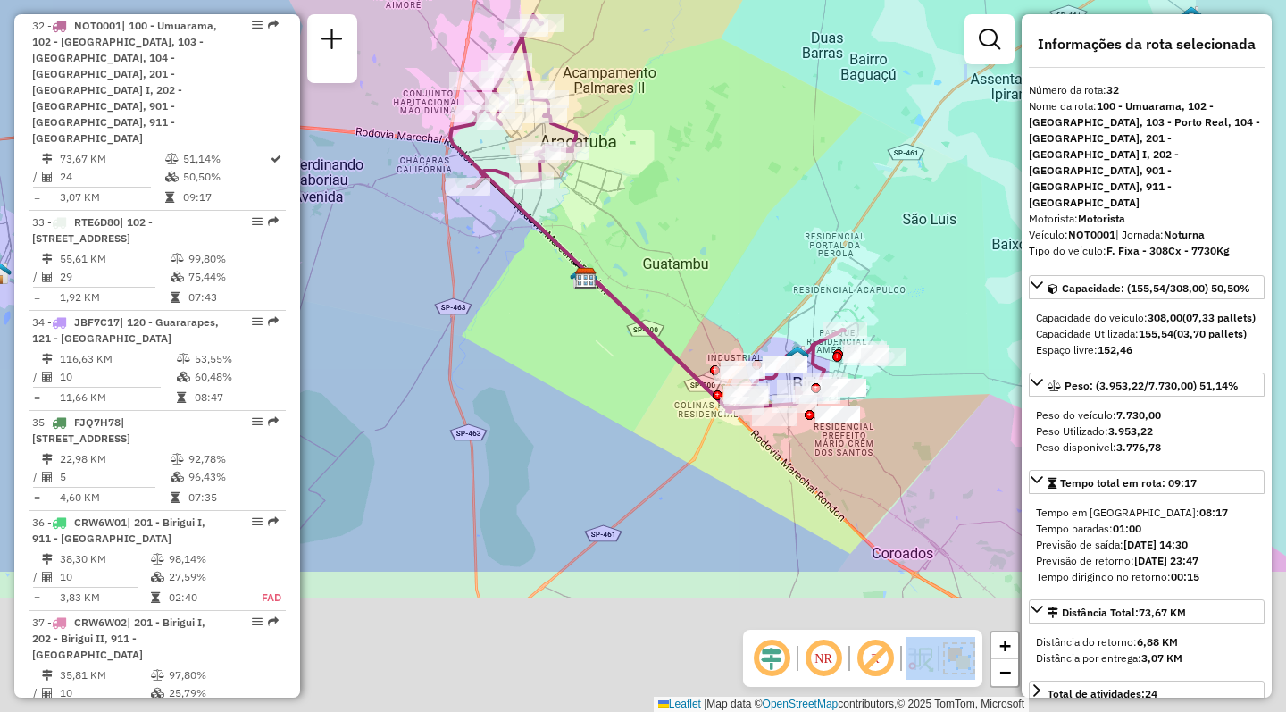
drag, startPoint x: 816, startPoint y: 410, endPoint x: 688, endPoint y: 184, distance: 260.0
click at [688, 184] on div "Janela de atendimento Grade de atendimento Capacidade Transportadoras Veículos …" at bounding box center [643, 356] width 1286 height 712
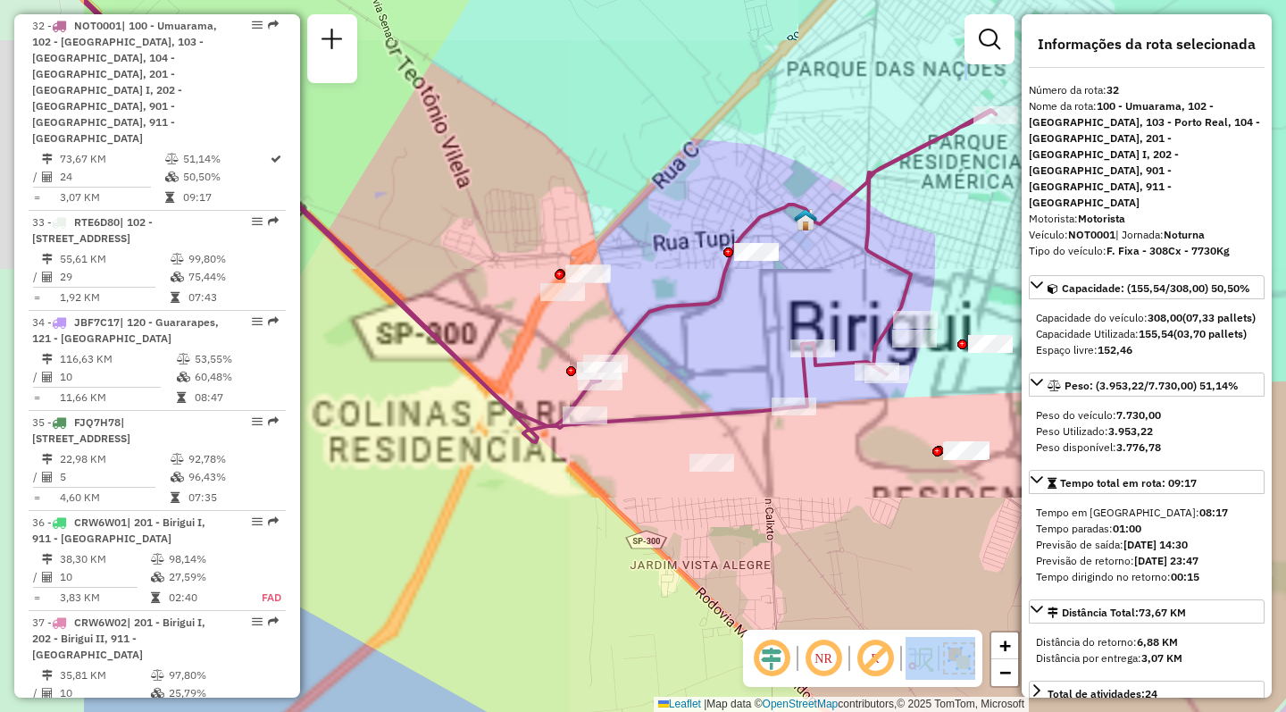
drag, startPoint x: 611, startPoint y: 430, endPoint x: 777, endPoint y: 475, distance: 172.3
click at [777, 475] on div "Janela de atendimento Grade de atendimento Capacidade Transportadoras Veículos …" at bounding box center [643, 356] width 1286 height 712
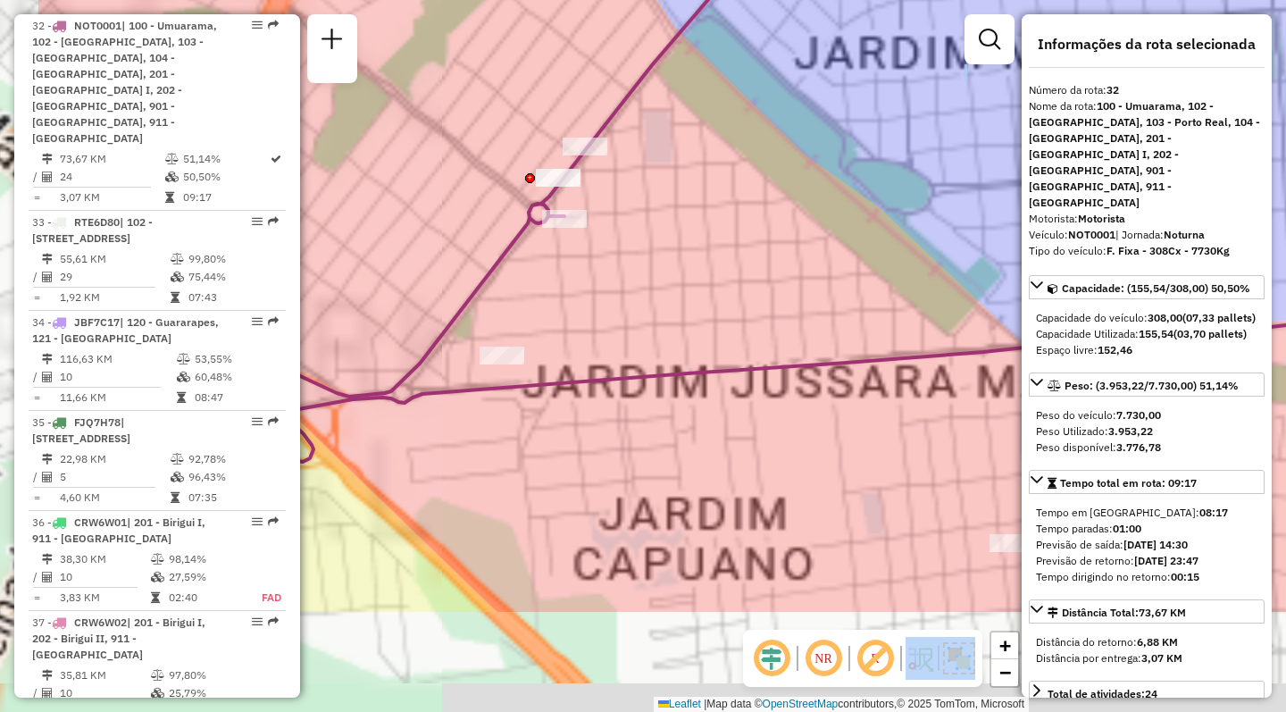
drag, startPoint x: 624, startPoint y: 397, endPoint x: 797, endPoint y: 221, distance: 245.7
click at [797, 221] on div "Janela de atendimento Grade de atendimento Capacidade Transportadoras Veículos …" at bounding box center [643, 356] width 1286 height 712
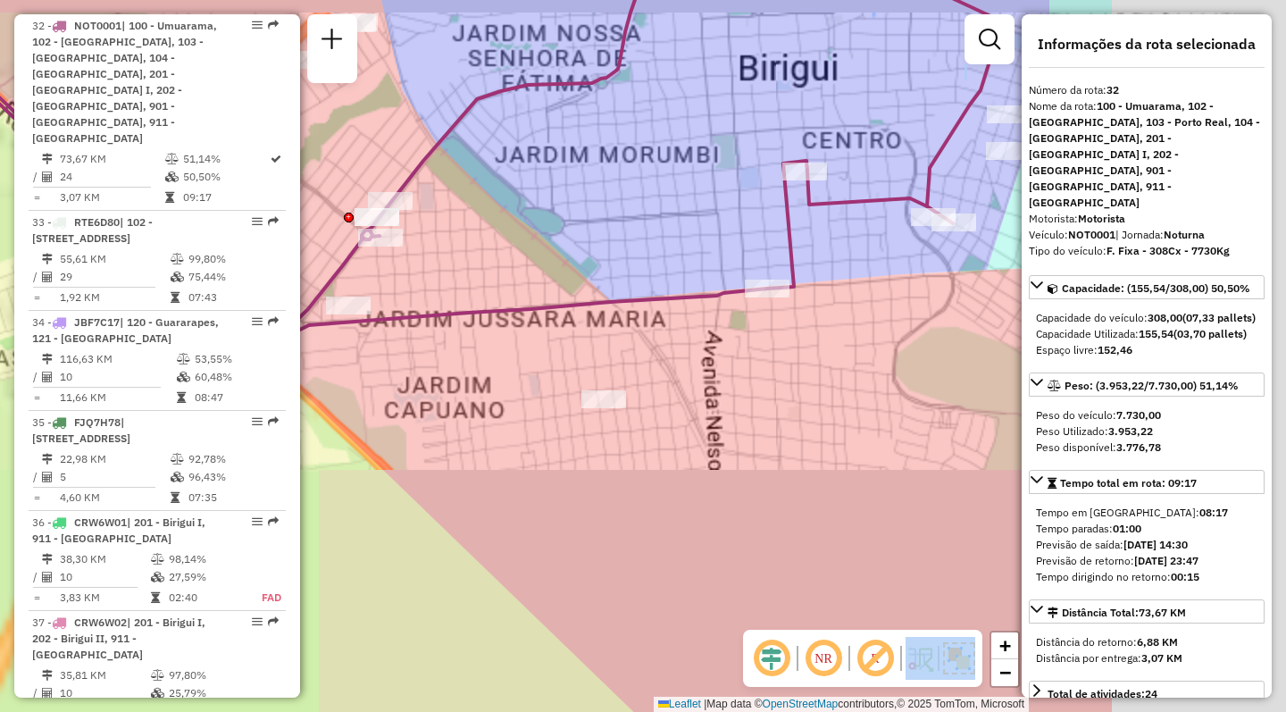
drag, startPoint x: 763, startPoint y: 372, endPoint x: 495, endPoint y: 383, distance: 268.2
click at [495, 383] on div "Janela de atendimento Grade de atendimento Capacidade Transportadoras Veículos …" at bounding box center [643, 356] width 1286 height 712
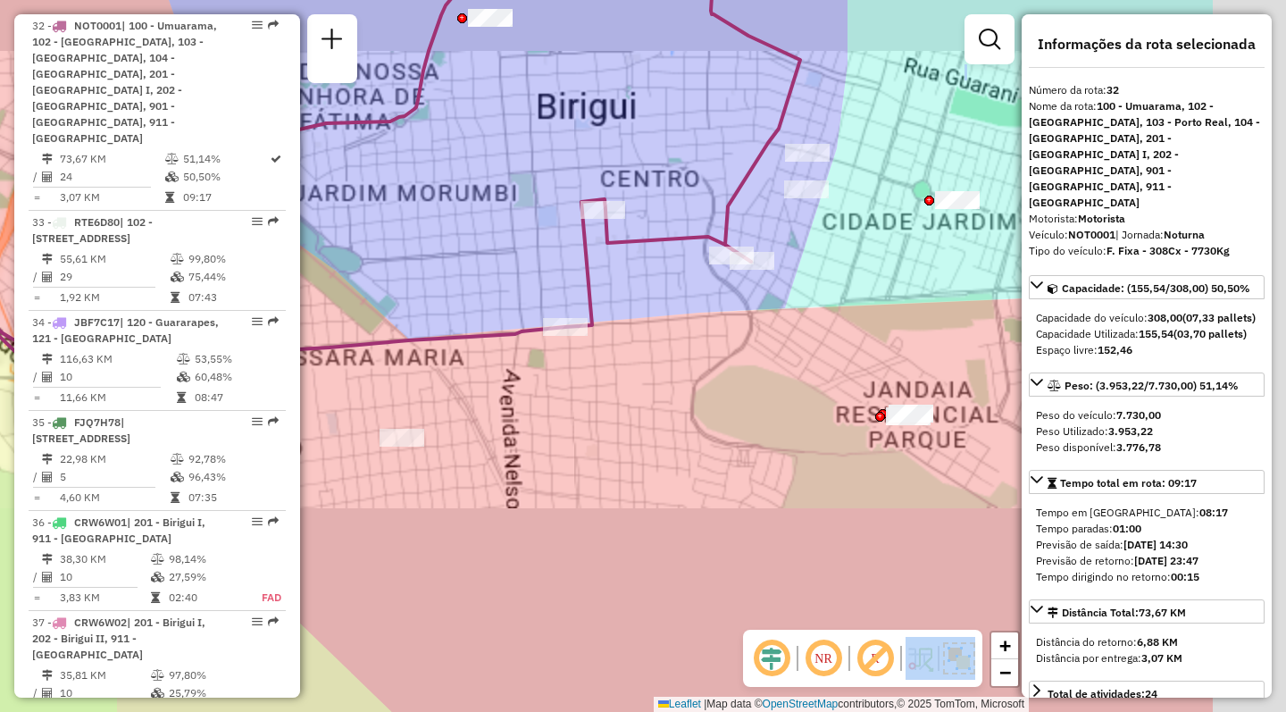
drag, startPoint x: 859, startPoint y: 354, endPoint x: 576, endPoint y: 405, distance: 287.8
click at [576, 405] on div "Janela de atendimento Grade de atendimento Capacidade Transportadoras Veículos …" at bounding box center [643, 356] width 1286 height 712
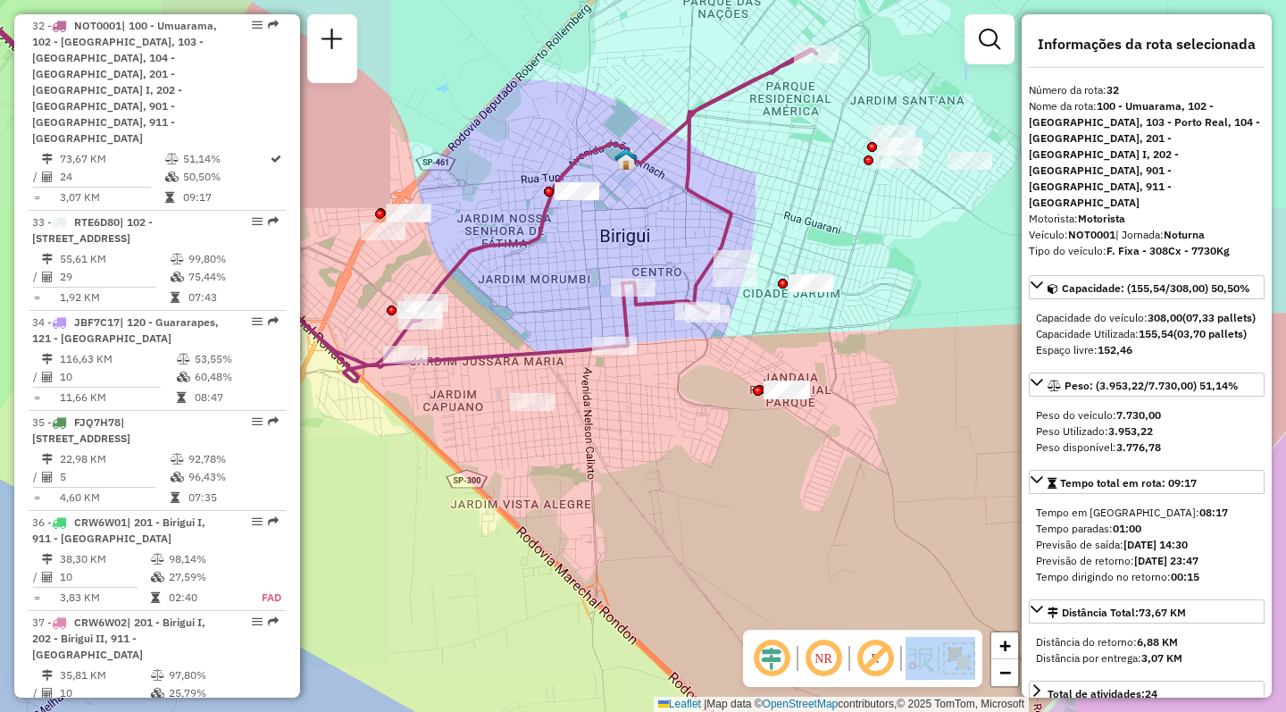
drag, startPoint x: 778, startPoint y: 188, endPoint x: 773, endPoint y: 221, distance: 33.5
click at [773, 221] on div "Janela de atendimento Grade de atendimento Capacidade Transportadoras Veículos …" at bounding box center [643, 356] width 1286 height 712
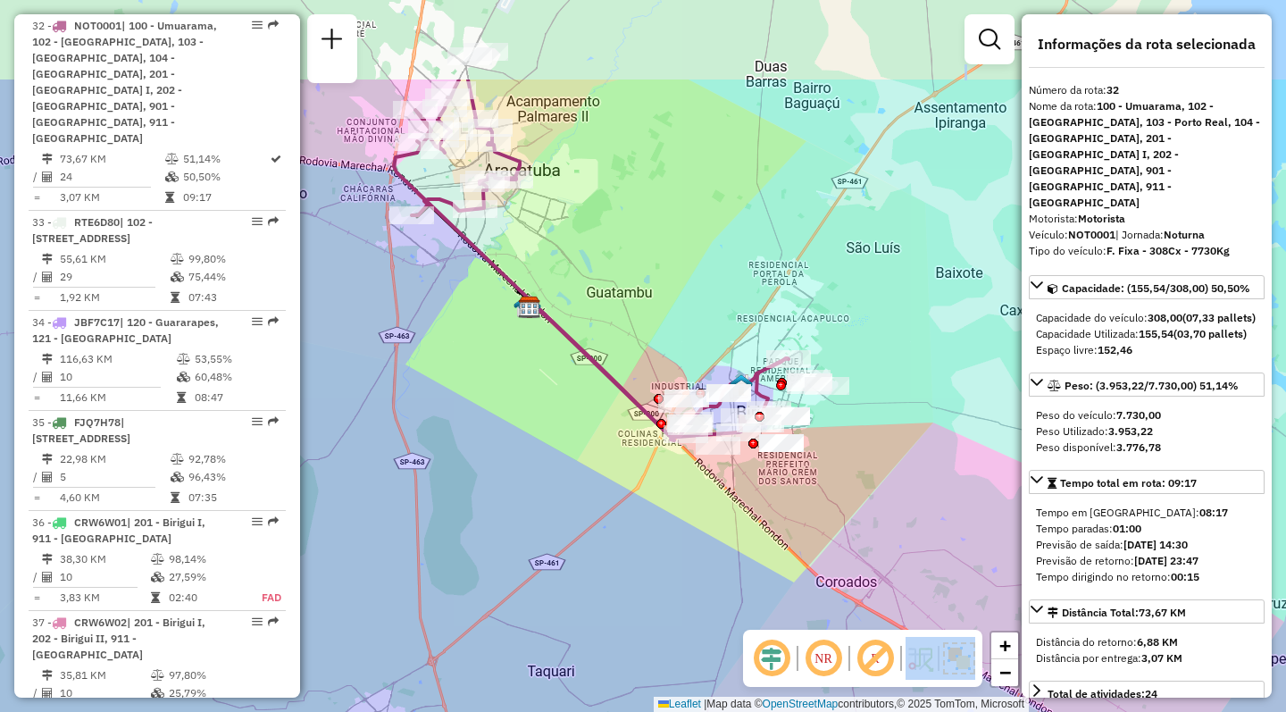
drag, startPoint x: 475, startPoint y: 280, endPoint x: 572, endPoint y: 407, distance: 160.1
click at [549, 417] on div "Janela de atendimento Grade de atendimento Capacidade Transportadoras Veículos …" at bounding box center [643, 356] width 1286 height 712
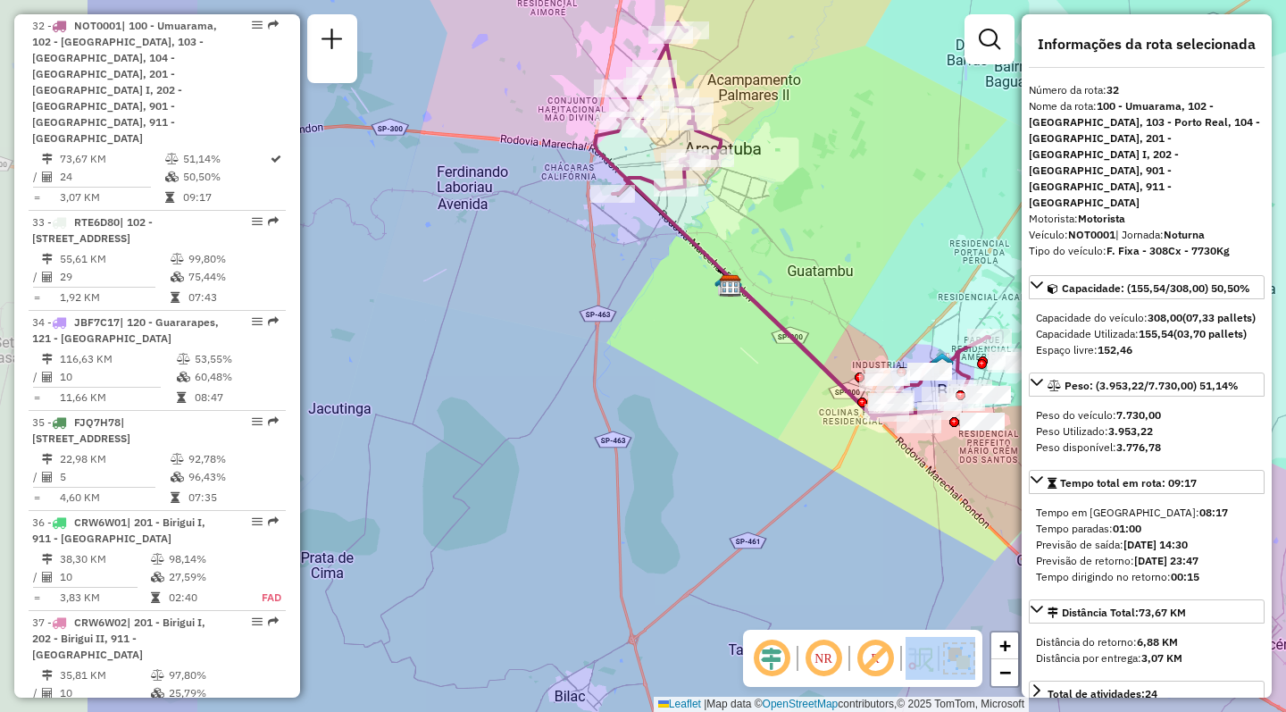
drag, startPoint x: 737, startPoint y: 380, endPoint x: 747, endPoint y: 394, distance: 16.6
click at [754, 393] on div "Janela de atendimento Grade de atendimento Capacidade Transportadoras Veículos …" at bounding box center [643, 356] width 1286 height 712
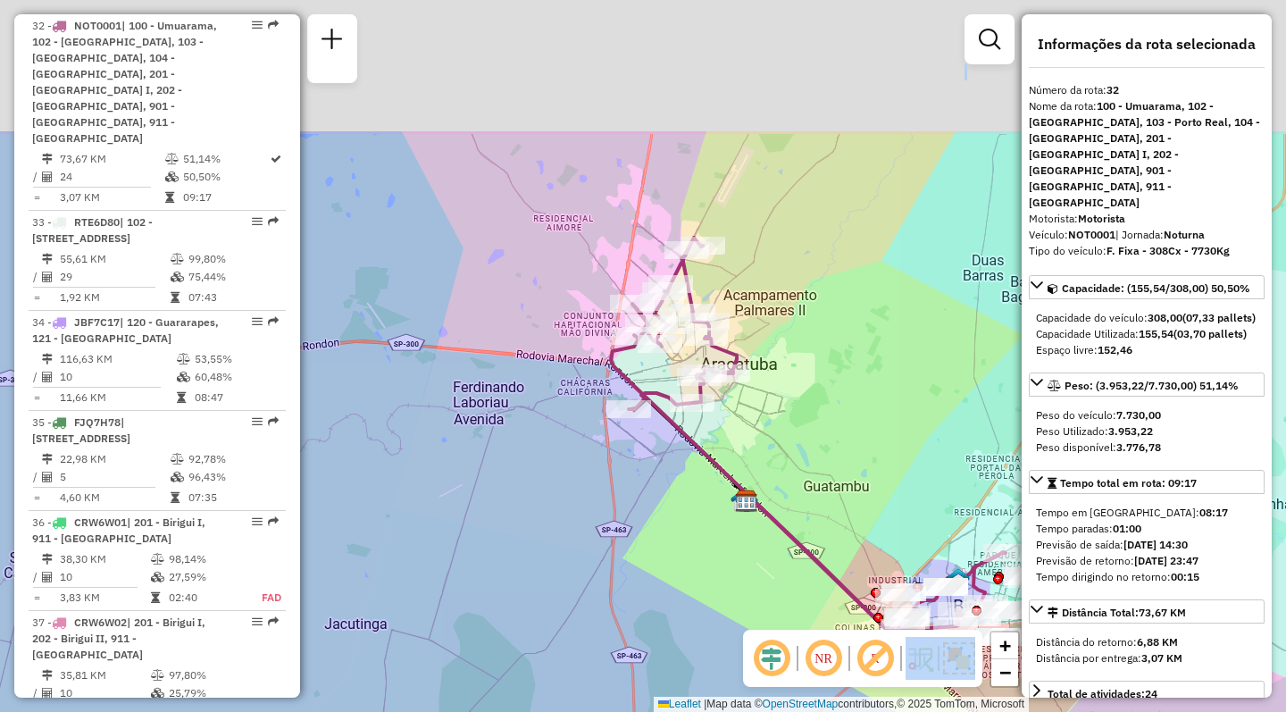
drag, startPoint x: 563, startPoint y: 450, endPoint x: 566, endPoint y: 512, distance: 61.7
click at [566, 512] on div "Janela de atendimento Grade de atendimento Capacidade Transportadoras Veículos …" at bounding box center [643, 356] width 1286 height 712
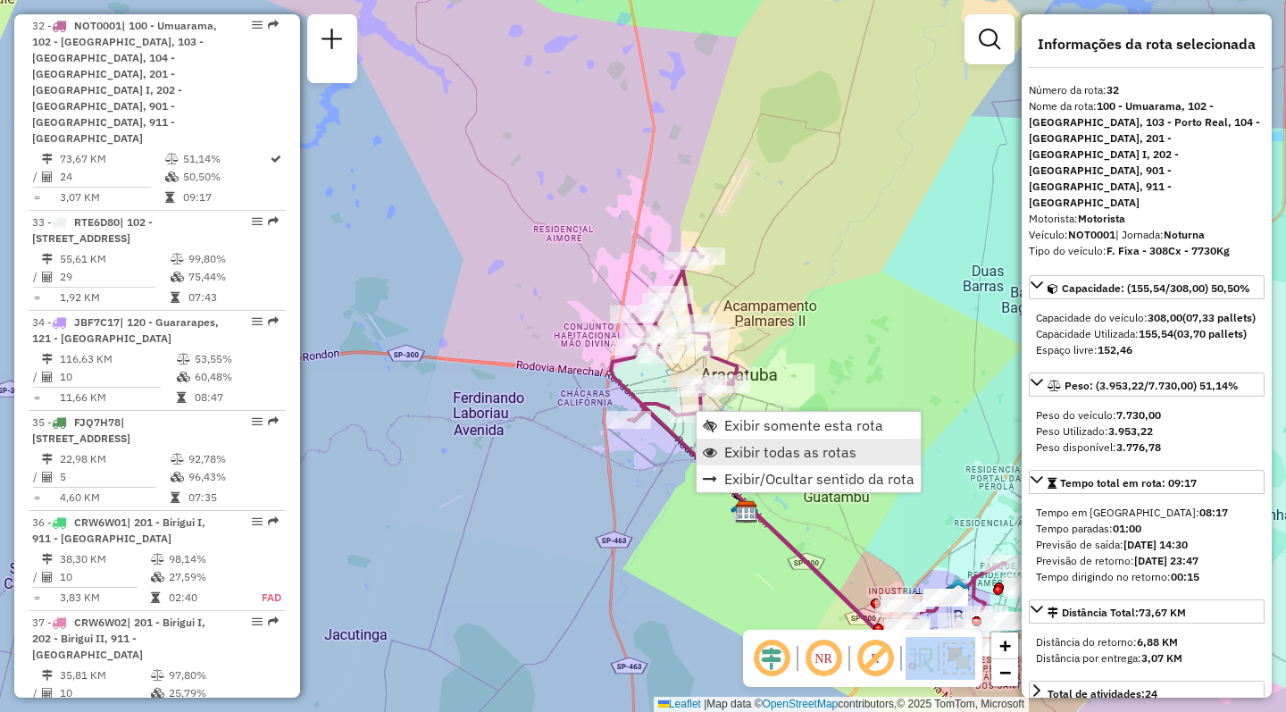
click at [721, 447] on link "Exibir todas as rotas" at bounding box center [809, 452] width 224 height 27
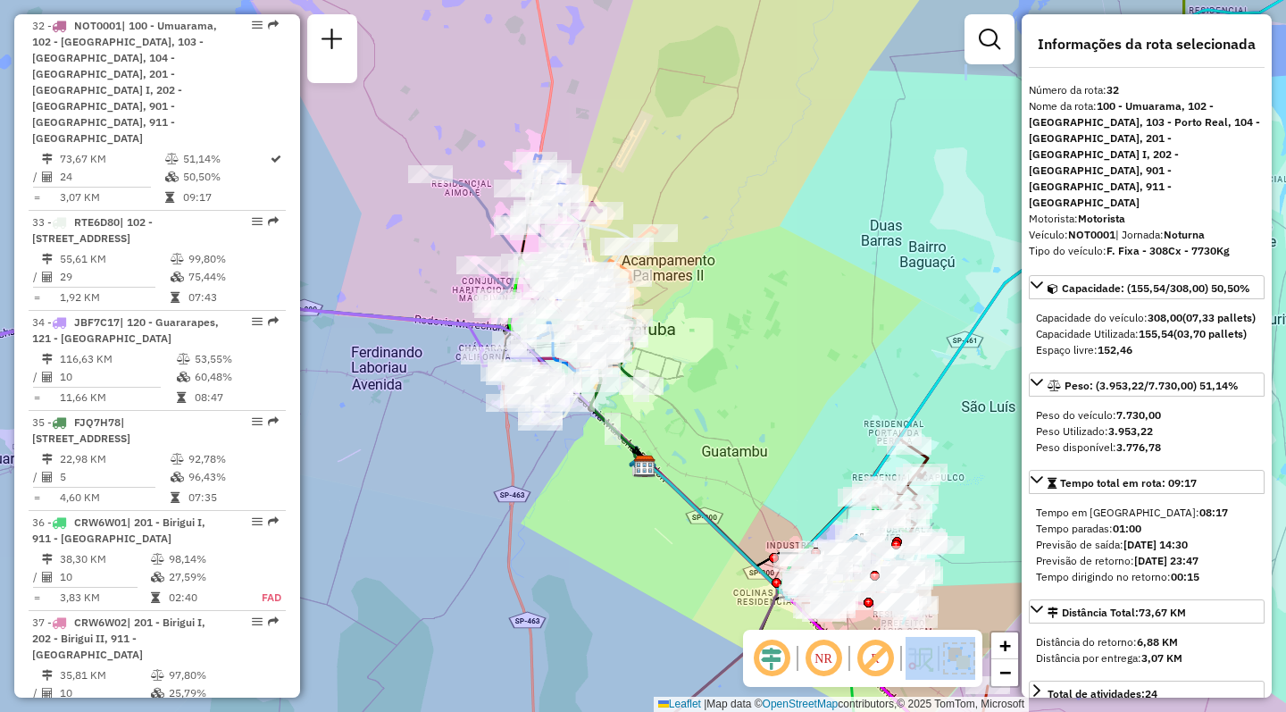
drag, startPoint x: 843, startPoint y: 444, endPoint x: 740, endPoint y: 398, distance: 112.4
click at [740, 398] on div "Janela de atendimento Grade de atendimento Capacidade Transportadoras Veículos …" at bounding box center [643, 356] width 1286 height 712
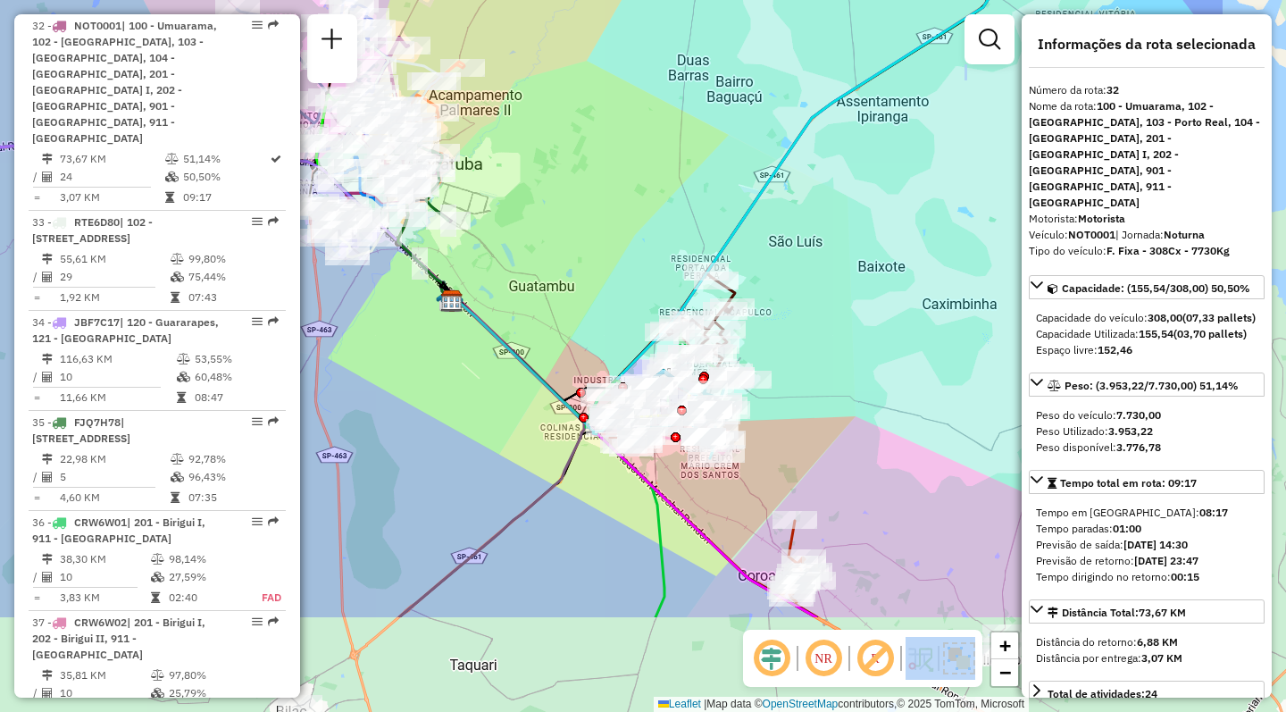
drag, startPoint x: 775, startPoint y: 438, endPoint x: 583, endPoint y: 272, distance: 253.3
click at [583, 272] on div "Janela de atendimento Grade de atendimento Capacidade Transportadoras Veículos …" at bounding box center [643, 356] width 1286 height 712
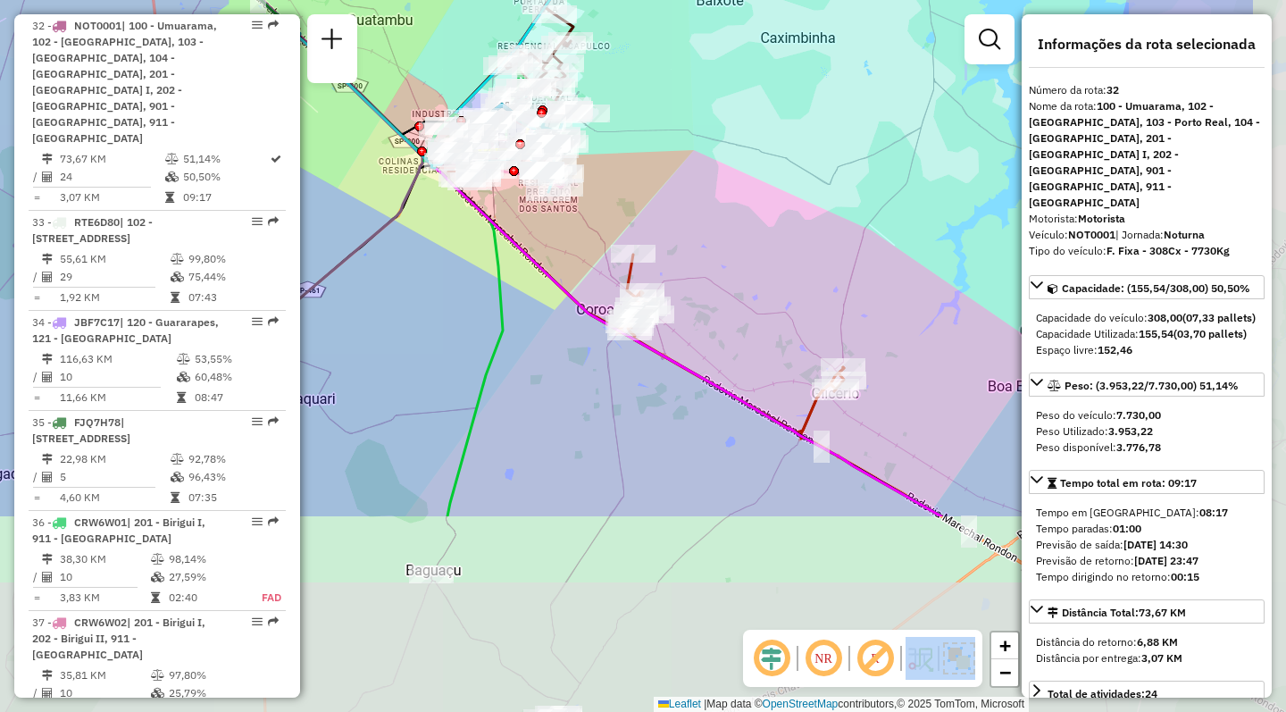
drag, startPoint x: 874, startPoint y: 514, endPoint x: 707, endPoint y: 228, distance: 331.0
click at [707, 228] on div "Janela de atendimento Grade de atendimento Capacidade Transportadoras Veículos …" at bounding box center [643, 356] width 1286 height 712
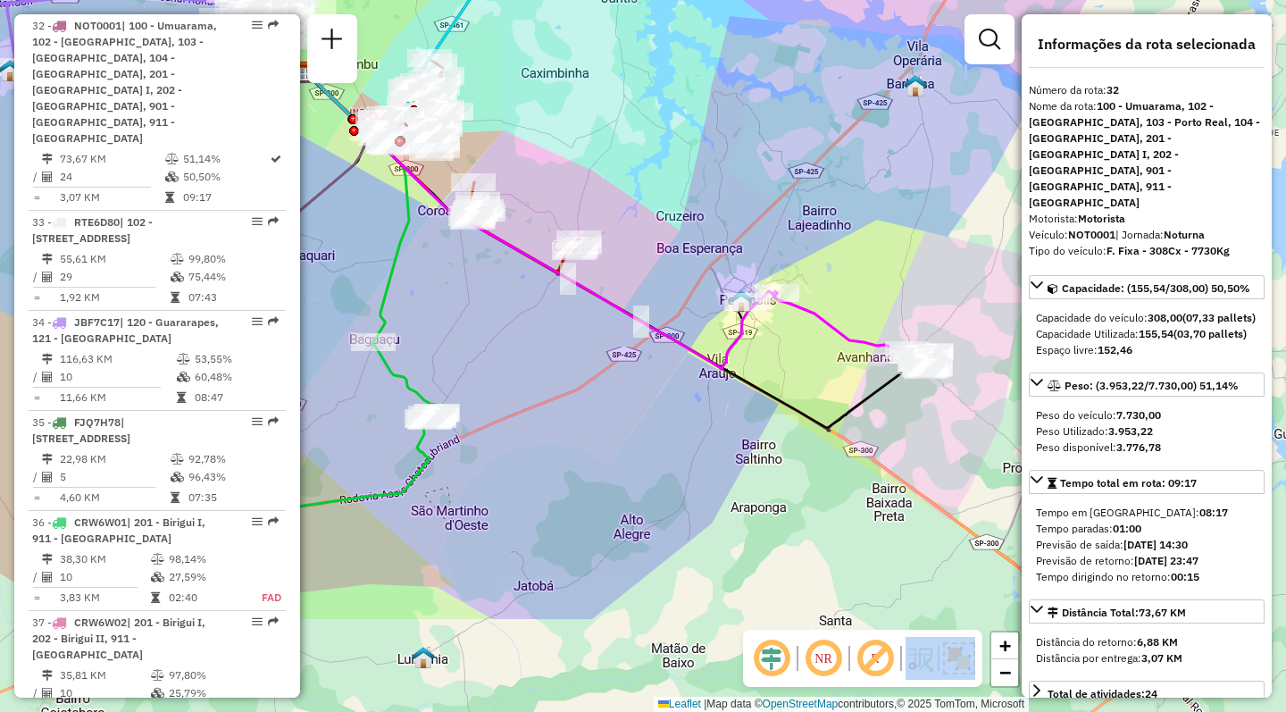
drag, startPoint x: 603, startPoint y: 534, endPoint x: 455, endPoint y: 364, distance: 225.3
click at [455, 364] on div "Janela de atendimento Grade de atendimento Capacidade Transportadoras Veículos …" at bounding box center [643, 356] width 1286 height 712
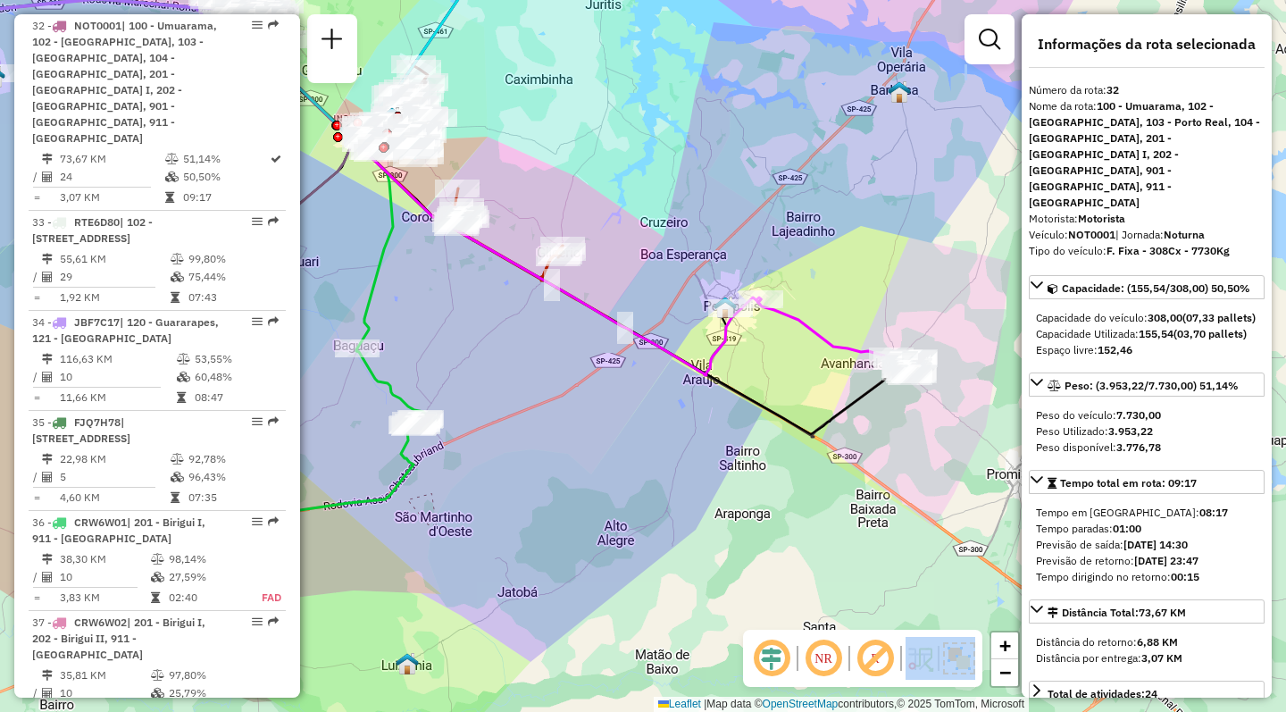
drag, startPoint x: 634, startPoint y: 435, endPoint x: 648, endPoint y: 451, distance: 21.5
click at [648, 451] on div "Janela de atendimento Grade de atendimento Capacidade Transportadoras Veículos …" at bounding box center [643, 356] width 1286 height 712
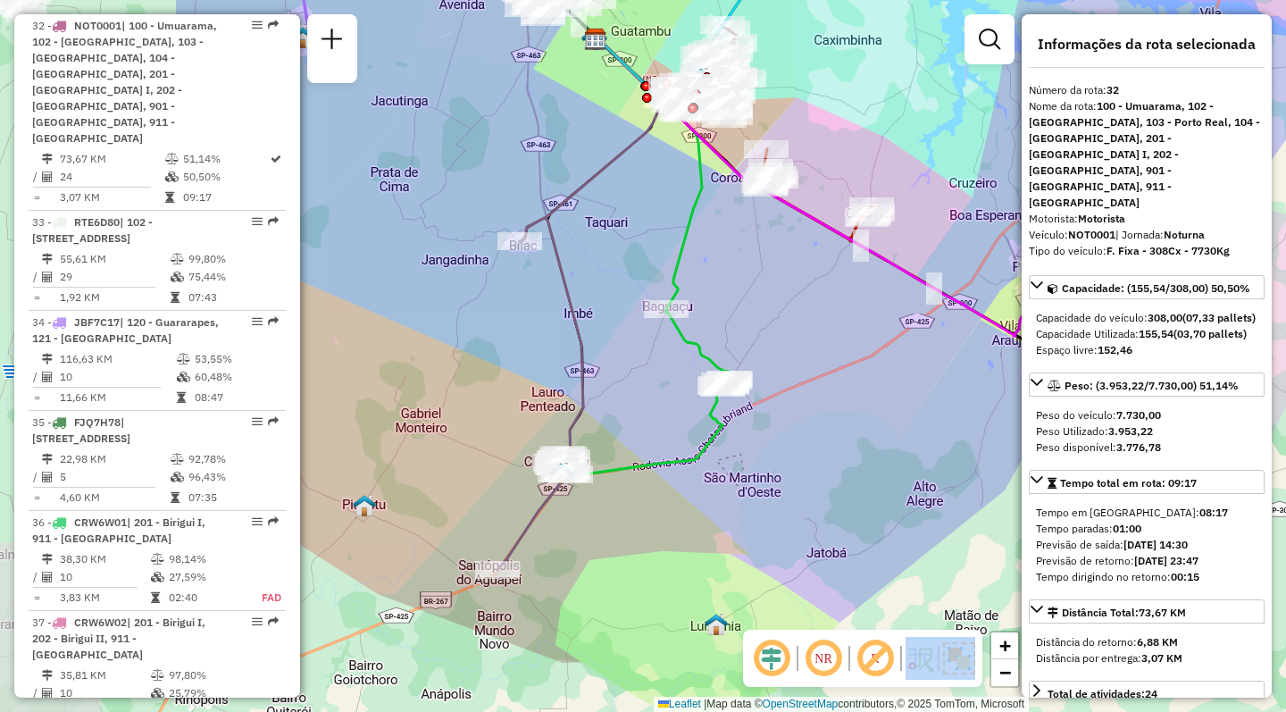
drag, startPoint x: 472, startPoint y: 436, endPoint x: 776, endPoint y: 393, distance: 307.6
click at [776, 393] on div "Janela de atendimento Grade de atendimento Capacidade Transportadoras Veículos …" at bounding box center [643, 356] width 1286 height 712
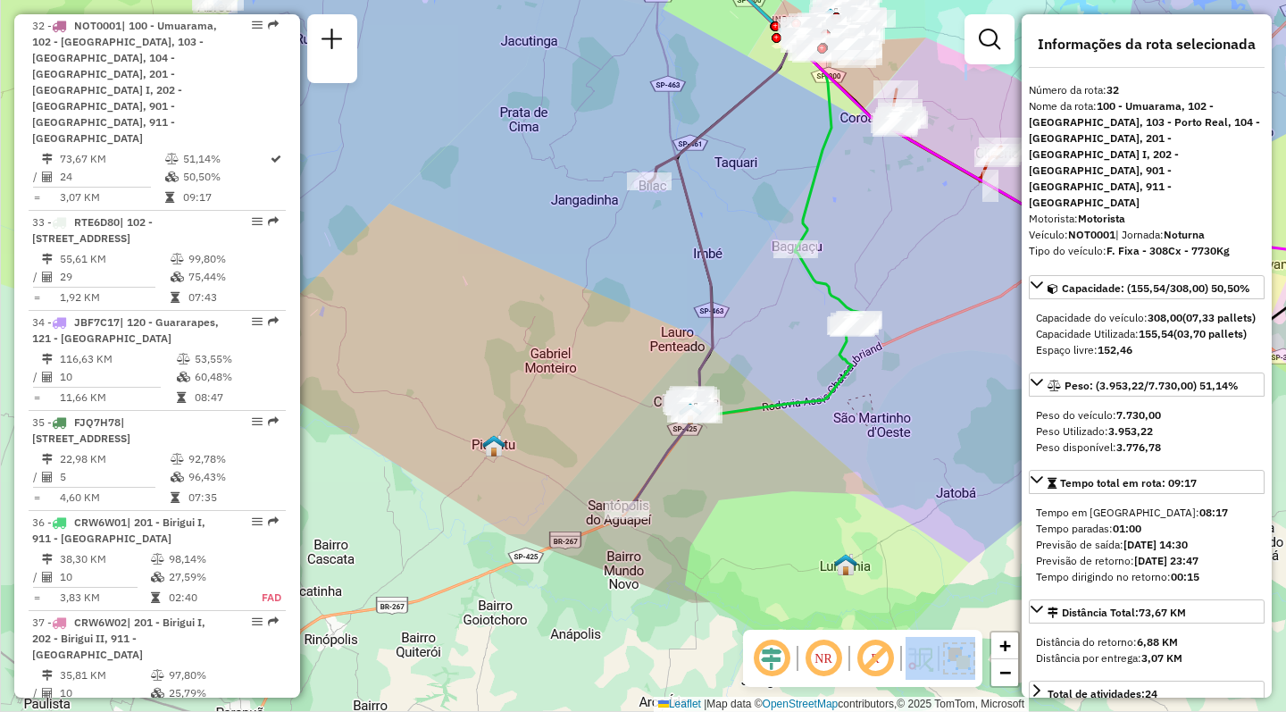
drag, startPoint x: 639, startPoint y: 564, endPoint x: 768, endPoint y: 505, distance: 142.7
click at [768, 505] on div "Janela de atendimento Grade de atendimento Capacidade Transportadoras Veículos …" at bounding box center [643, 356] width 1286 height 712
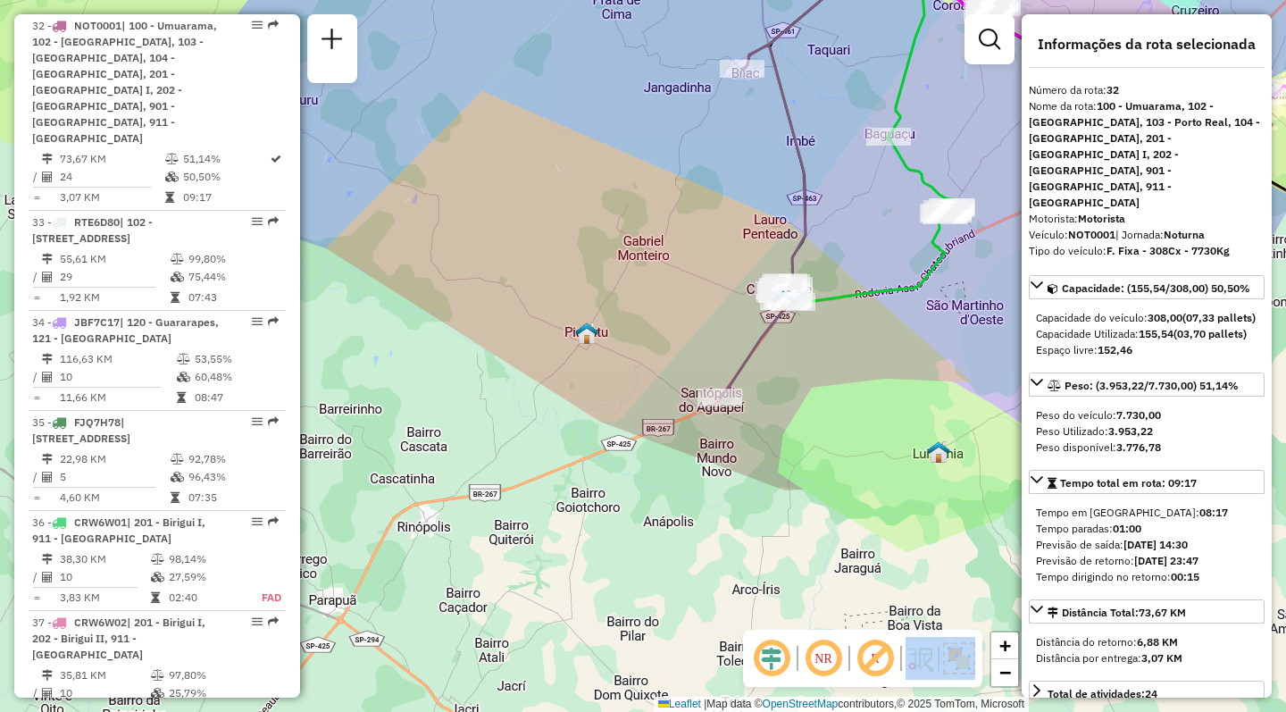
drag, startPoint x: 588, startPoint y: 589, endPoint x: 681, endPoint y: 477, distance: 145.9
click at [681, 477] on div "Janela de atendimento Grade de atendimento Capacidade Transportadoras Veículos …" at bounding box center [643, 356] width 1286 height 712
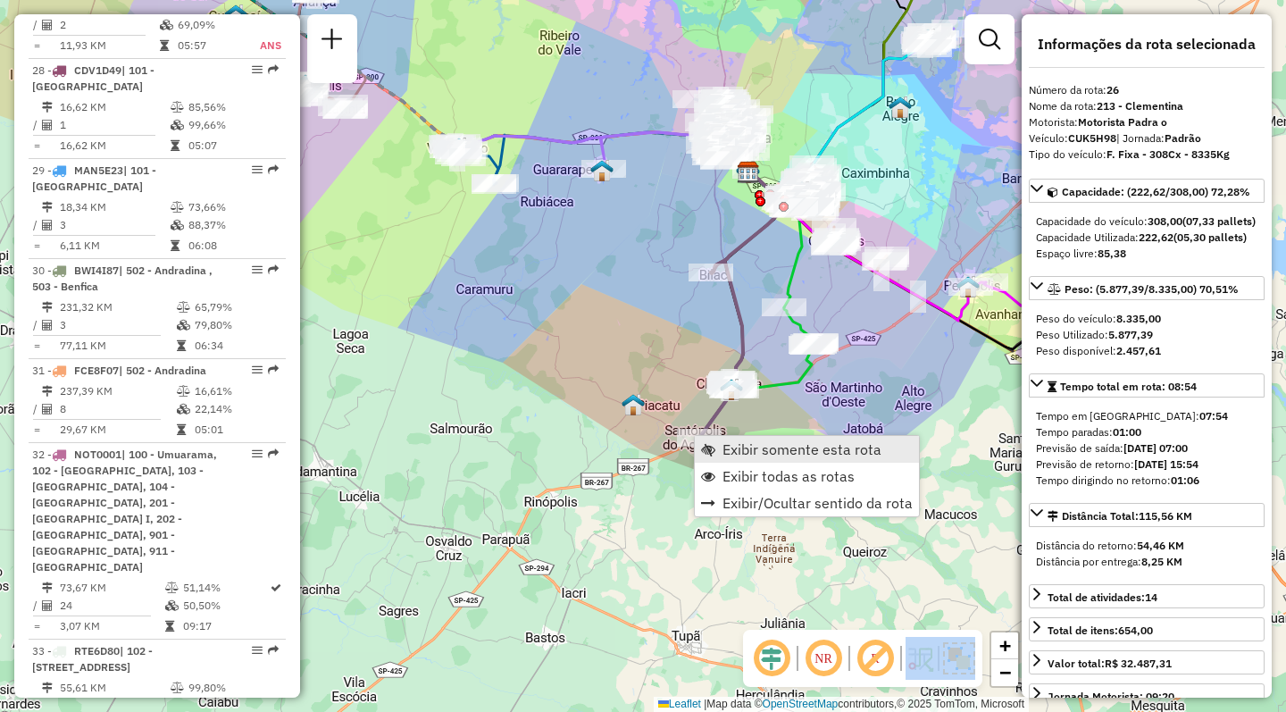
scroll to position [3095, 0]
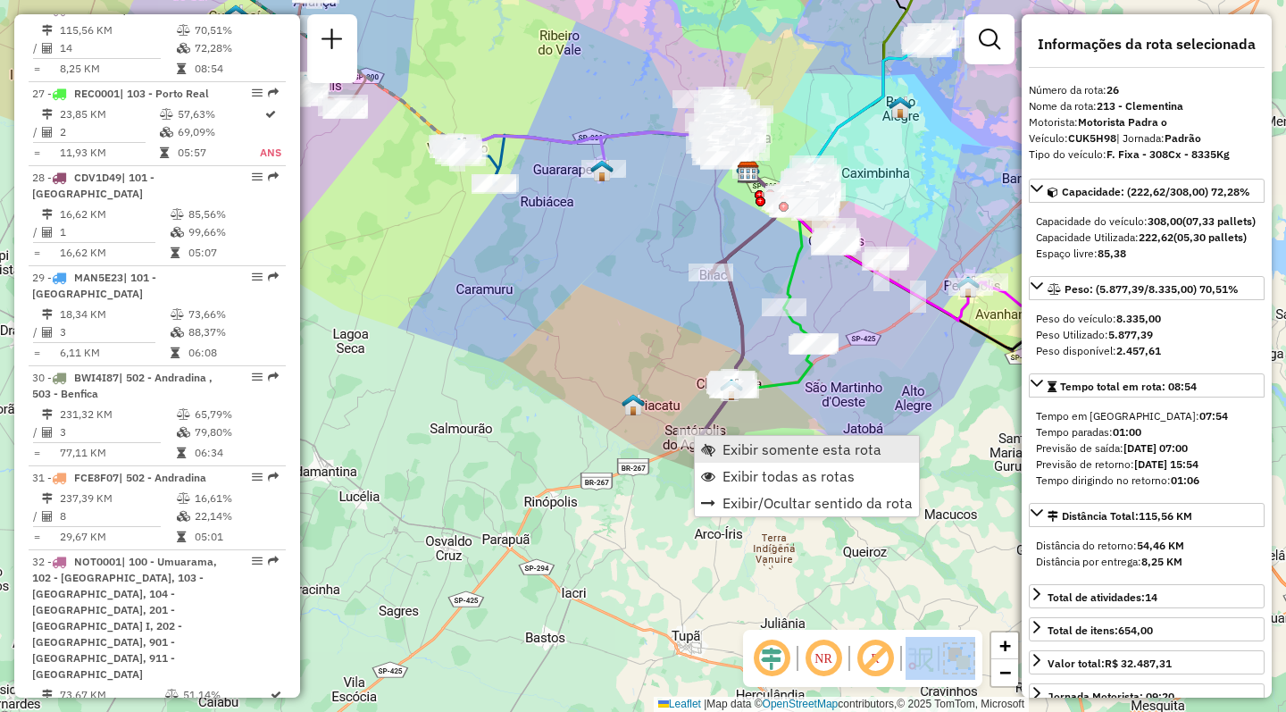
click at [750, 443] on span "Exibir somente esta rota" at bounding box center [802, 449] width 159 height 14
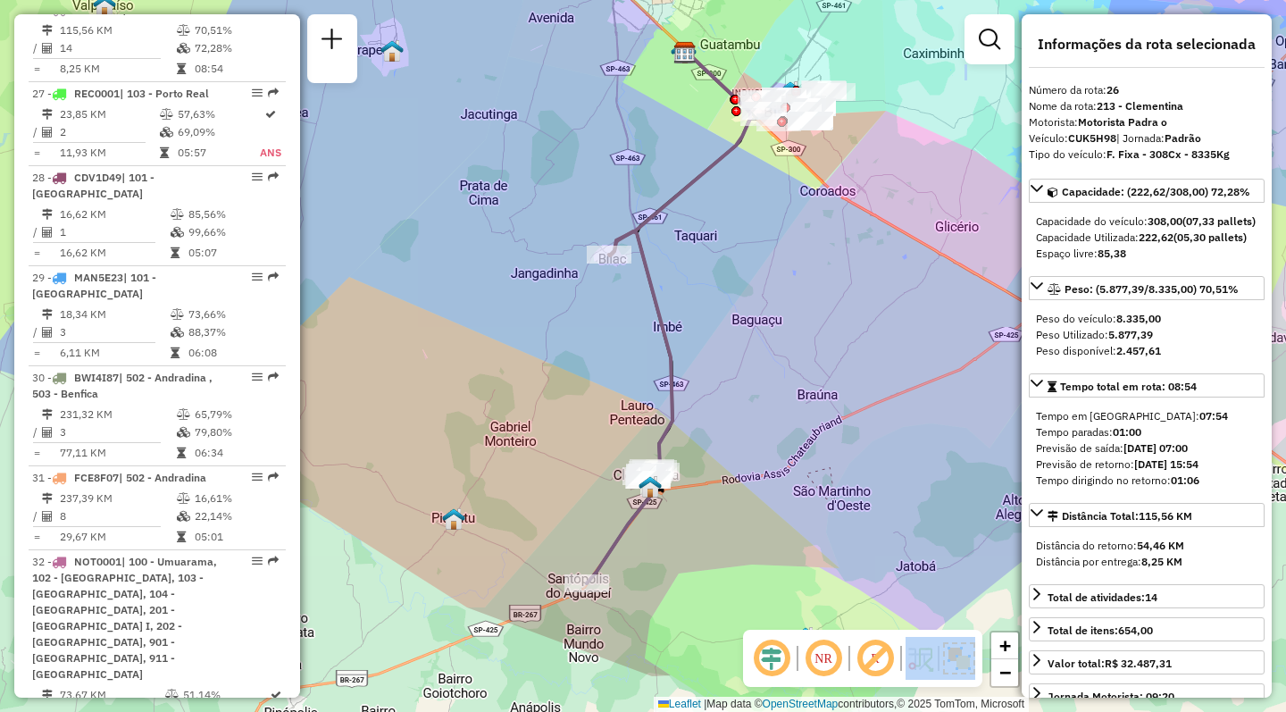
drag, startPoint x: 652, startPoint y: 562, endPoint x: 681, endPoint y: 520, distance: 50.8
click at [681, 520] on div "Janela de atendimento Grade de atendimento Capacidade Transportadoras Veículos …" at bounding box center [643, 356] width 1286 height 712
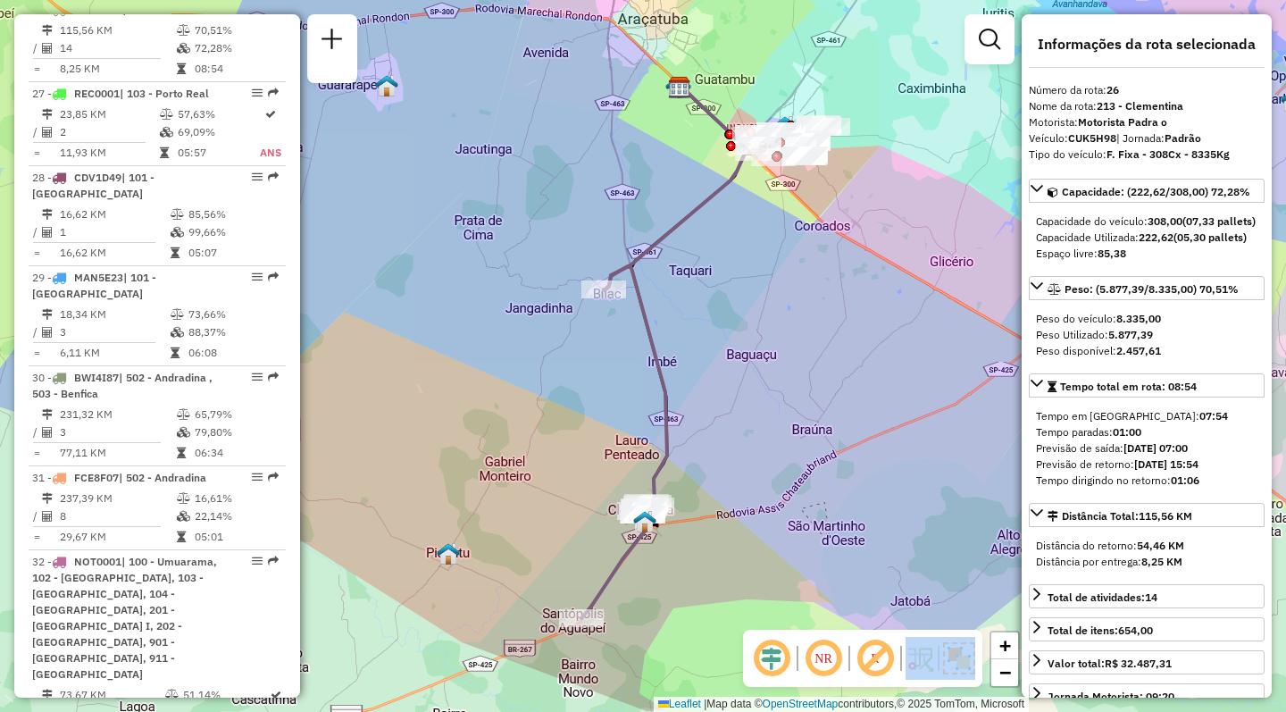
drag, startPoint x: 740, startPoint y: 370, endPoint x: 714, endPoint y: 469, distance: 102.5
click at [714, 468] on div "Janela de atendimento Grade de atendimento Capacidade Transportadoras Veículos …" at bounding box center [643, 356] width 1286 height 712
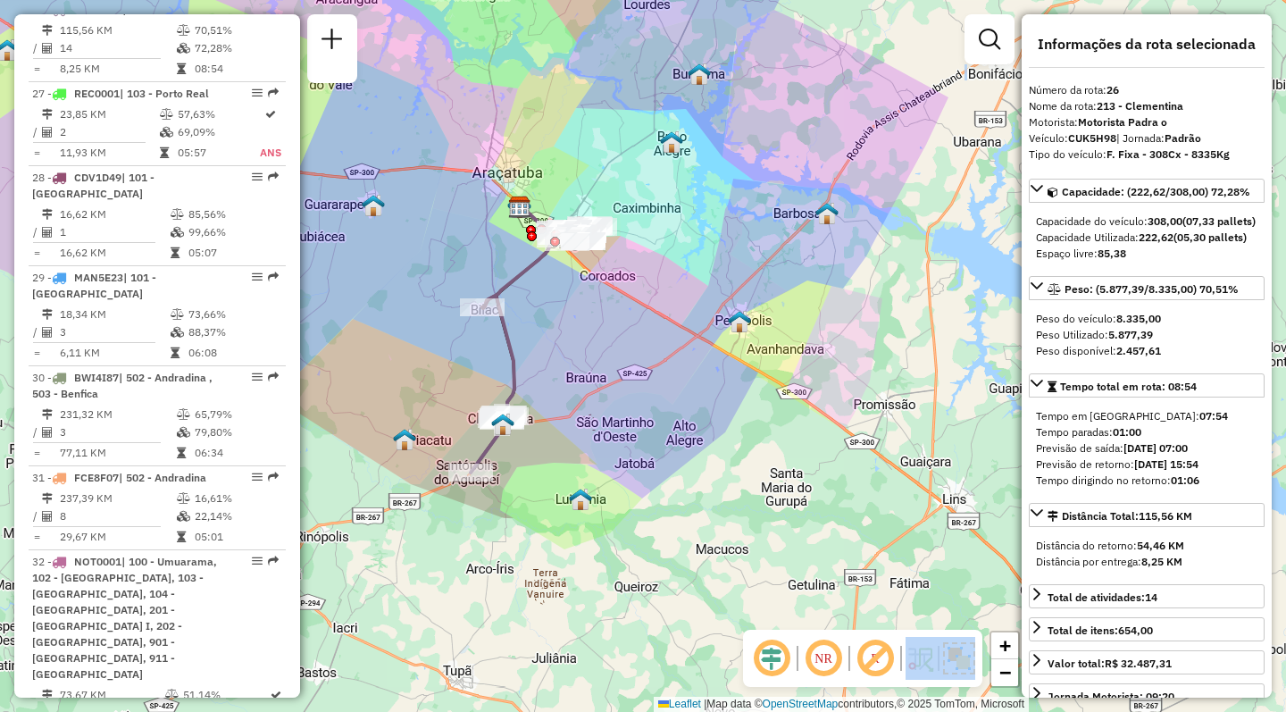
drag, startPoint x: 820, startPoint y: 469, endPoint x: 656, endPoint y: 405, distance: 176.1
click at [656, 405] on div "Janela de atendimento Grade de atendimento Capacidade Transportadoras Veículos …" at bounding box center [643, 356] width 1286 height 712
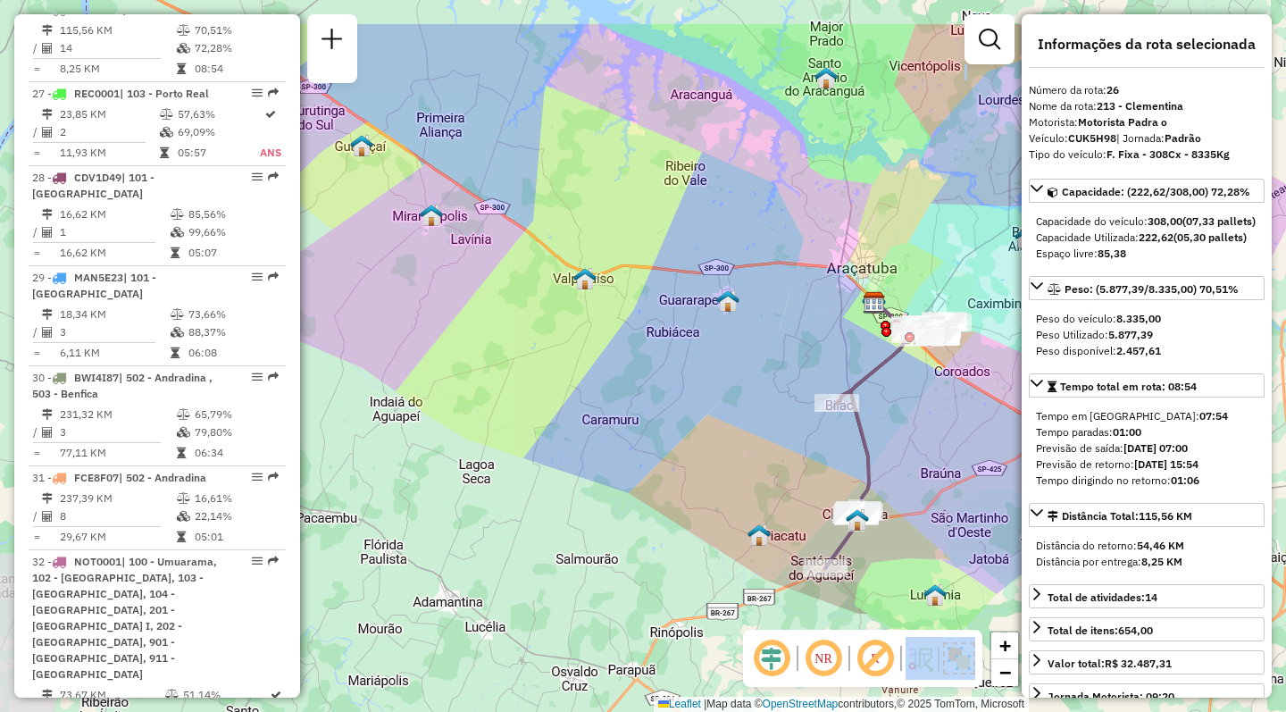
drag, startPoint x: 323, startPoint y: 312, endPoint x: 679, endPoint y: 407, distance: 368.1
click at [679, 407] on div "Janela de atendimento Grade de atendimento Capacidade Transportadoras Veículos …" at bounding box center [643, 356] width 1286 height 712
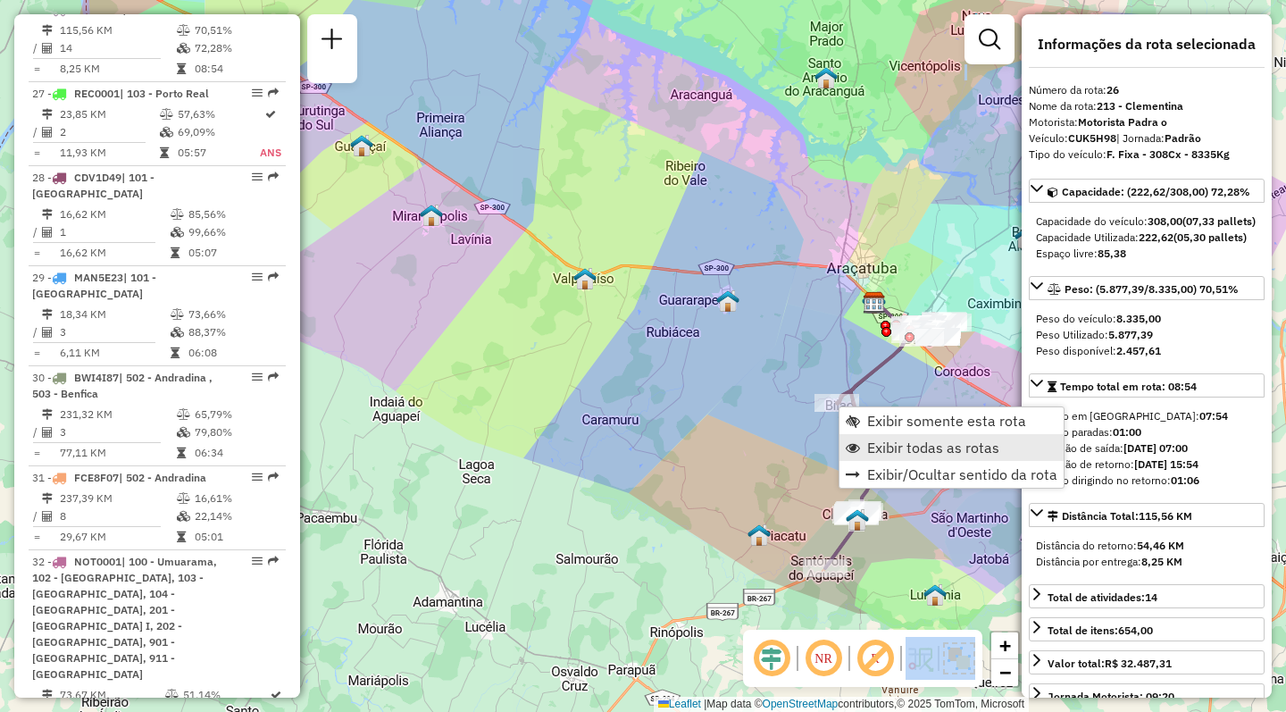
click at [885, 447] on span "Exibir todas as rotas" at bounding box center [933, 447] width 132 height 14
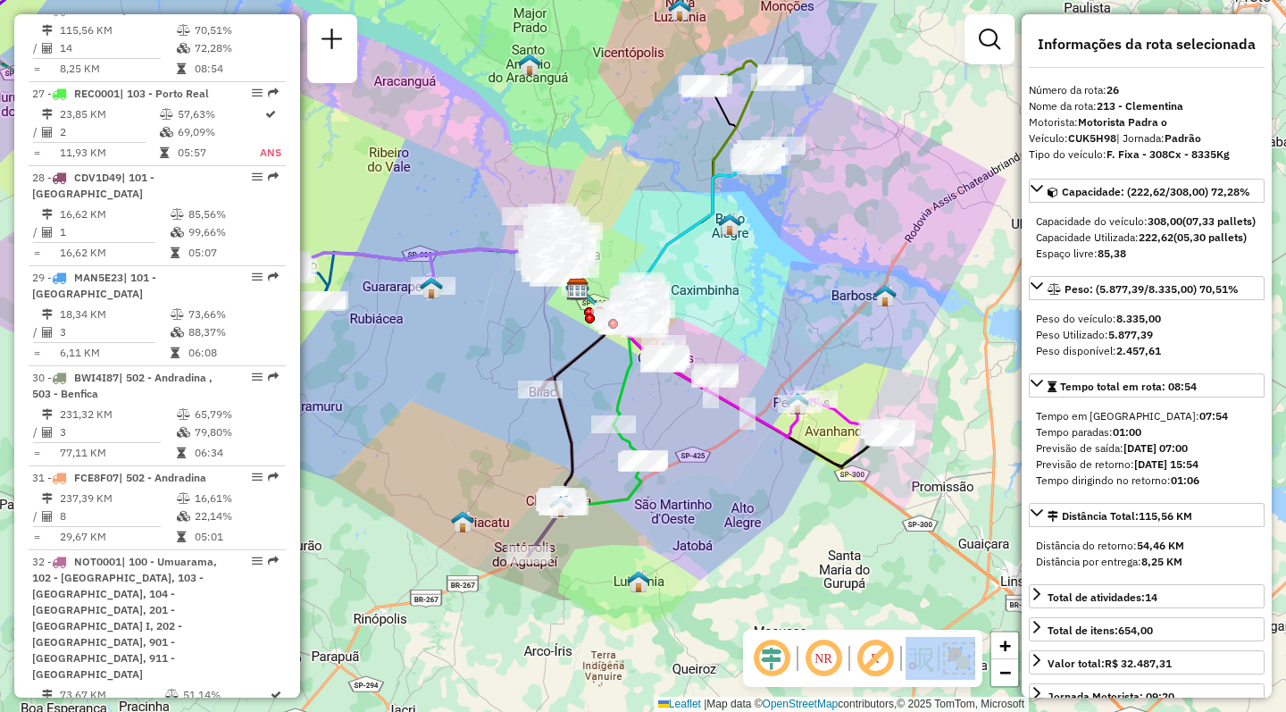
drag, startPoint x: 883, startPoint y: 450, endPoint x: 587, endPoint y: 437, distance: 296.8
click at [587, 437] on div "Janela de atendimento Grade de atendimento Capacidade Transportadoras Veículos …" at bounding box center [643, 356] width 1286 height 712
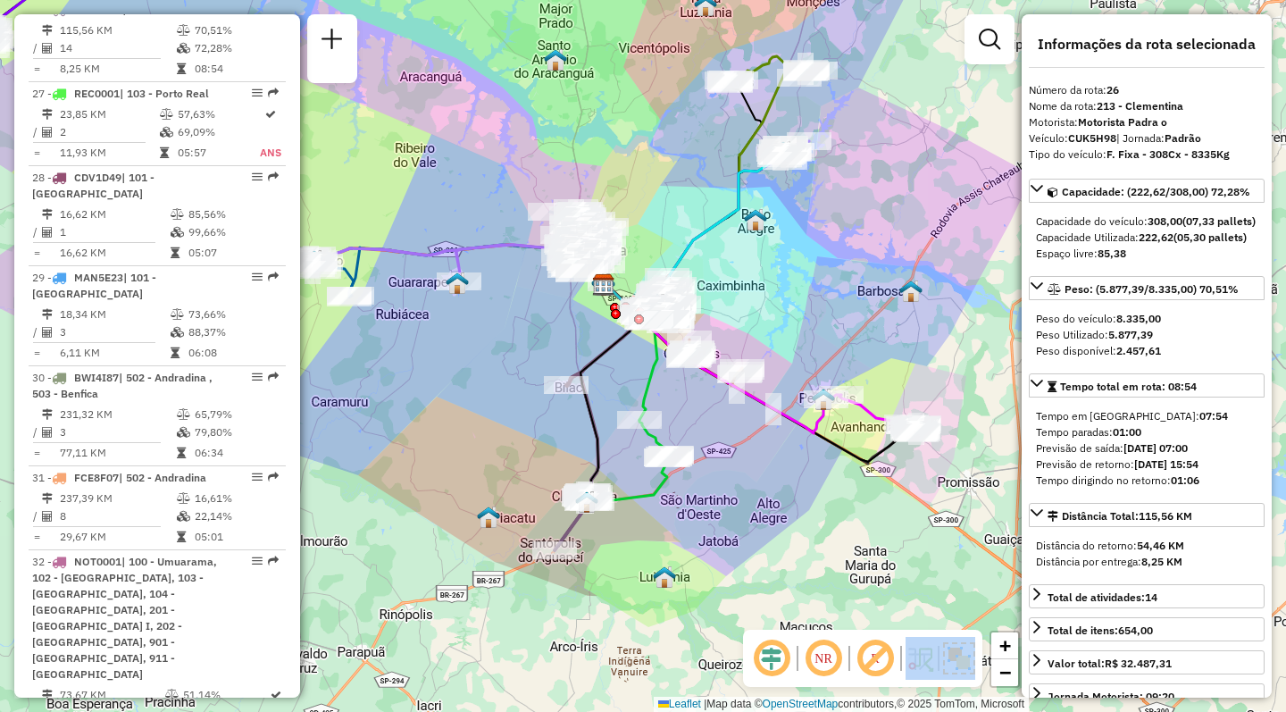
drag, startPoint x: 658, startPoint y: 548, endPoint x: 684, endPoint y: 544, distance: 26.3
click at [684, 544] on div "Janela de atendimento Grade de atendimento Capacidade Transportadoras Veículos …" at bounding box center [643, 356] width 1286 height 712
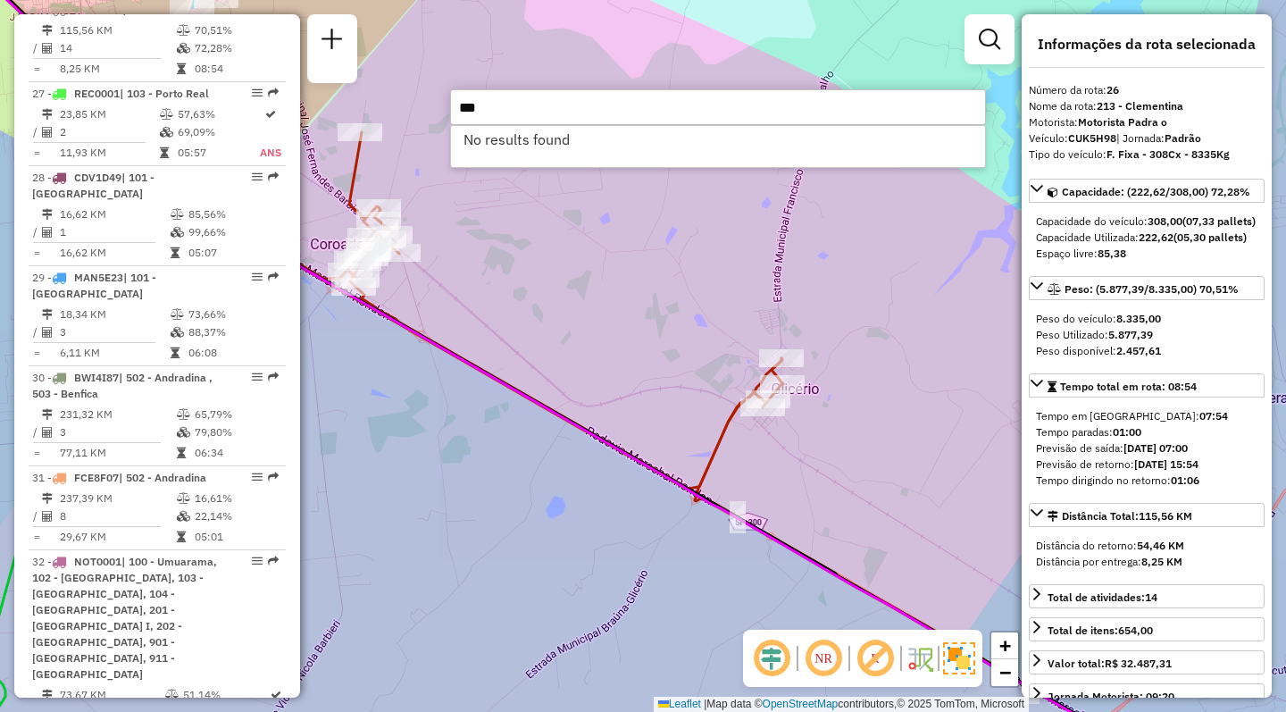
type input "***"
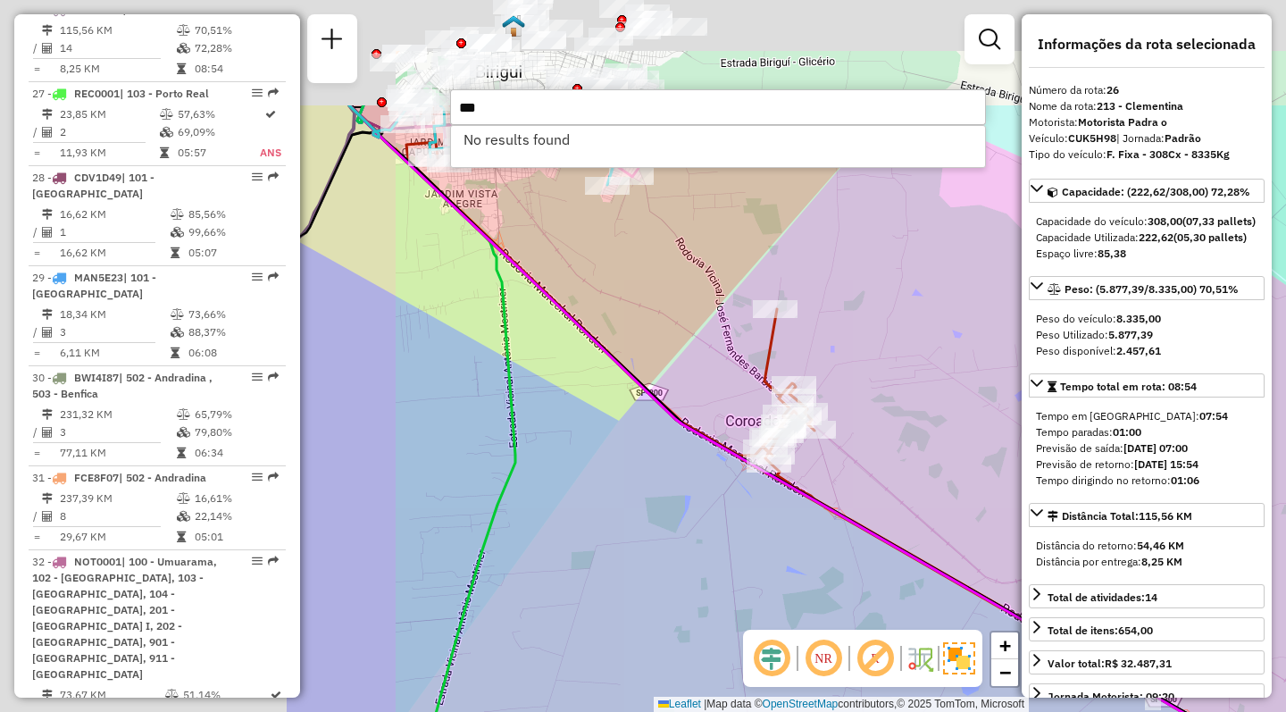
drag, startPoint x: 504, startPoint y: 351, endPoint x: 903, endPoint y: 530, distance: 437.4
click at [970, 557] on div "Janela de atendimento Grade de atendimento Capacidade Transportadoras Veículos …" at bounding box center [643, 356] width 1286 height 712
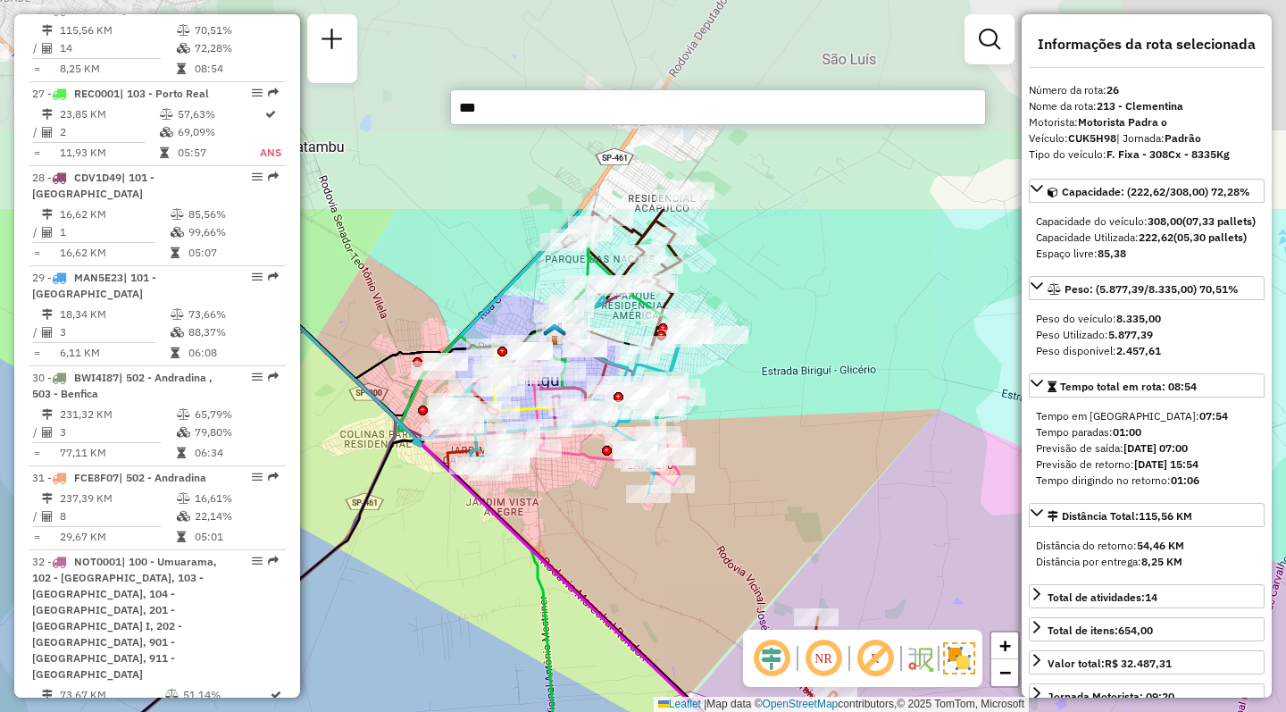
drag, startPoint x: 561, startPoint y: 377, endPoint x: 553, endPoint y: 564, distance: 187.7
click at [553, 564] on icon at bounding box center [737, 636] width 1121 height 854
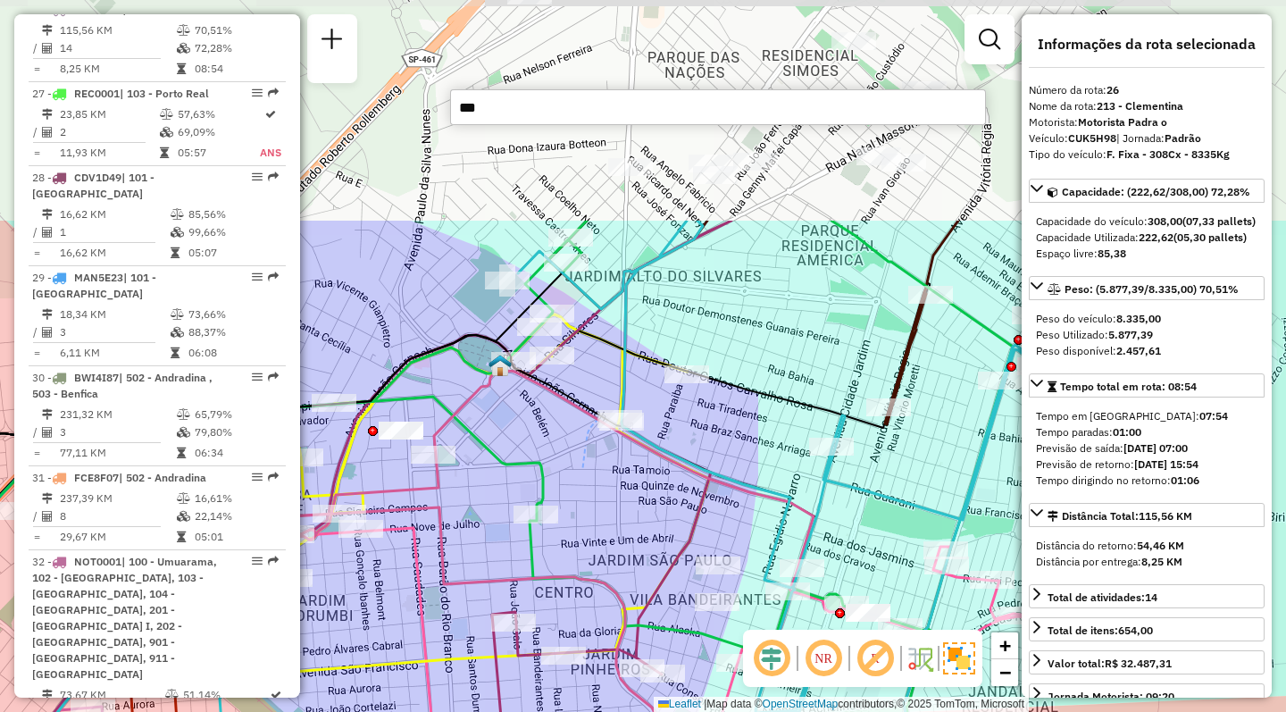
drag, startPoint x: 693, startPoint y: 251, endPoint x: 667, endPoint y: 543, distance: 293.2
click at [667, 543] on div "Janela de atendimento Grade de atendimento Capacidade Transportadoras Veículos …" at bounding box center [643, 356] width 1286 height 712
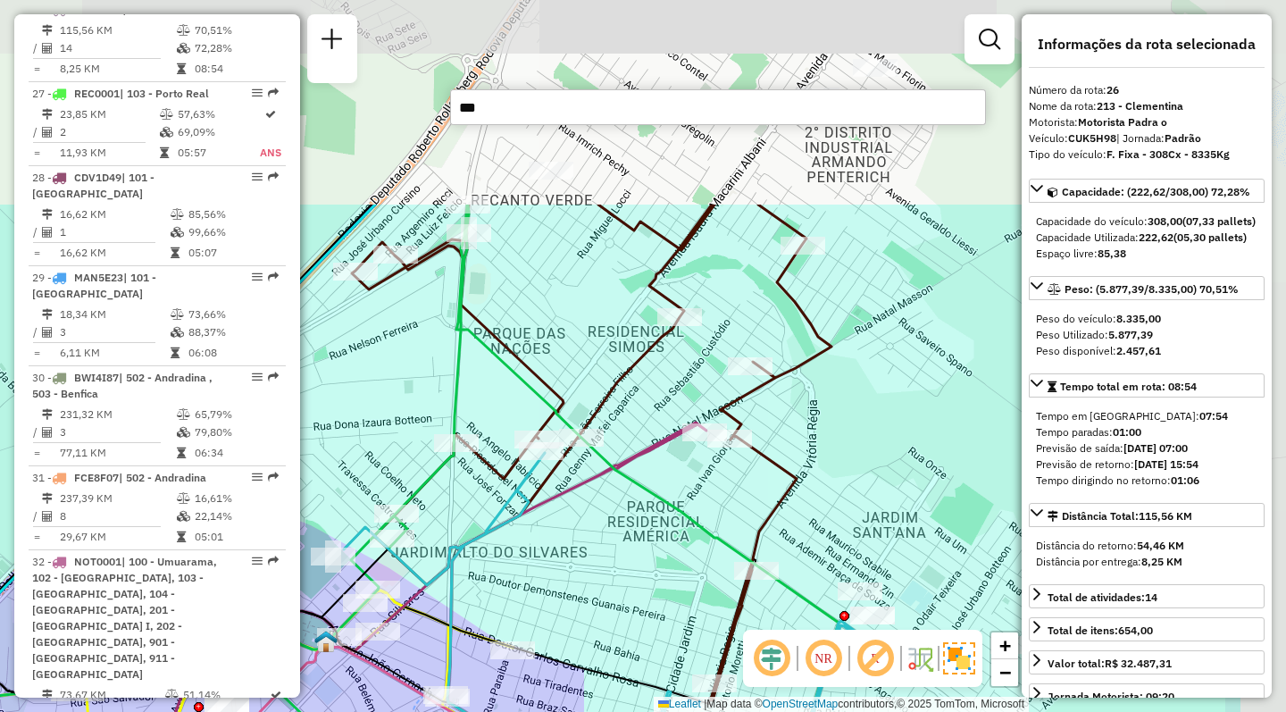
drag, startPoint x: 786, startPoint y: 423, endPoint x: 680, endPoint y: 564, distance: 176.7
click at [680, 564] on div "Janela de atendimento Grade de atendimento Capacidade Transportadoras Veículos …" at bounding box center [643, 356] width 1286 height 712
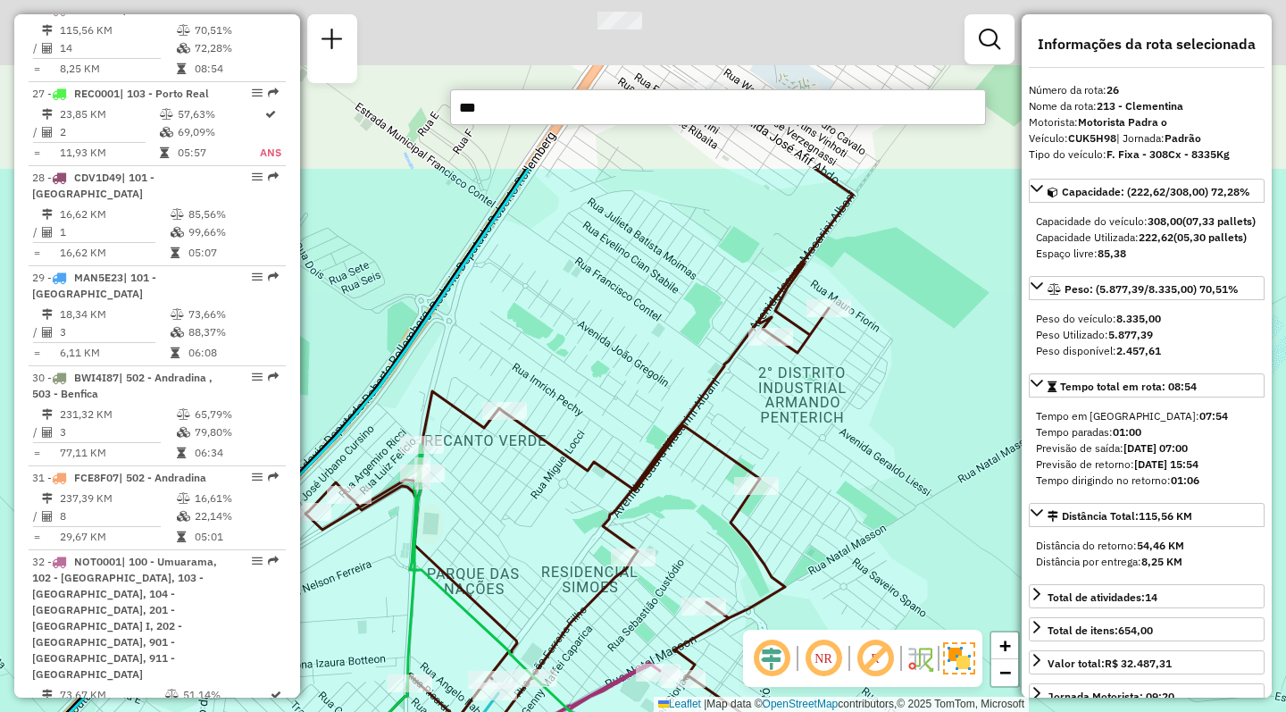
drag, startPoint x: 614, startPoint y: 289, endPoint x: 582, endPoint y: 488, distance: 200.7
click at [582, 488] on div "Janela de atendimento Grade de atendimento Capacidade Transportadoras Veículos …" at bounding box center [643, 356] width 1286 height 712
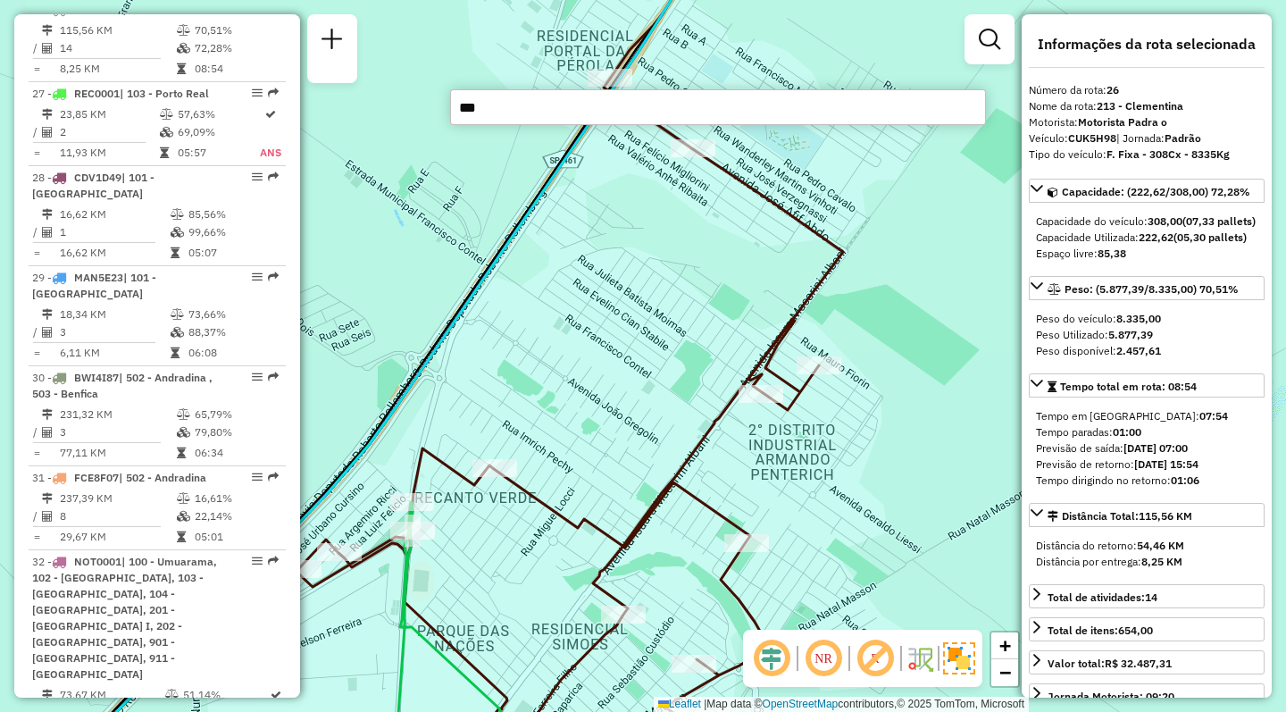
drag, startPoint x: 693, startPoint y: 283, endPoint x: 658, endPoint y: 514, distance: 233.9
click at [658, 514] on div "Janela de atendimento Grade de atendimento Capacidade Transportadoras Veículos …" at bounding box center [643, 356] width 1286 height 712
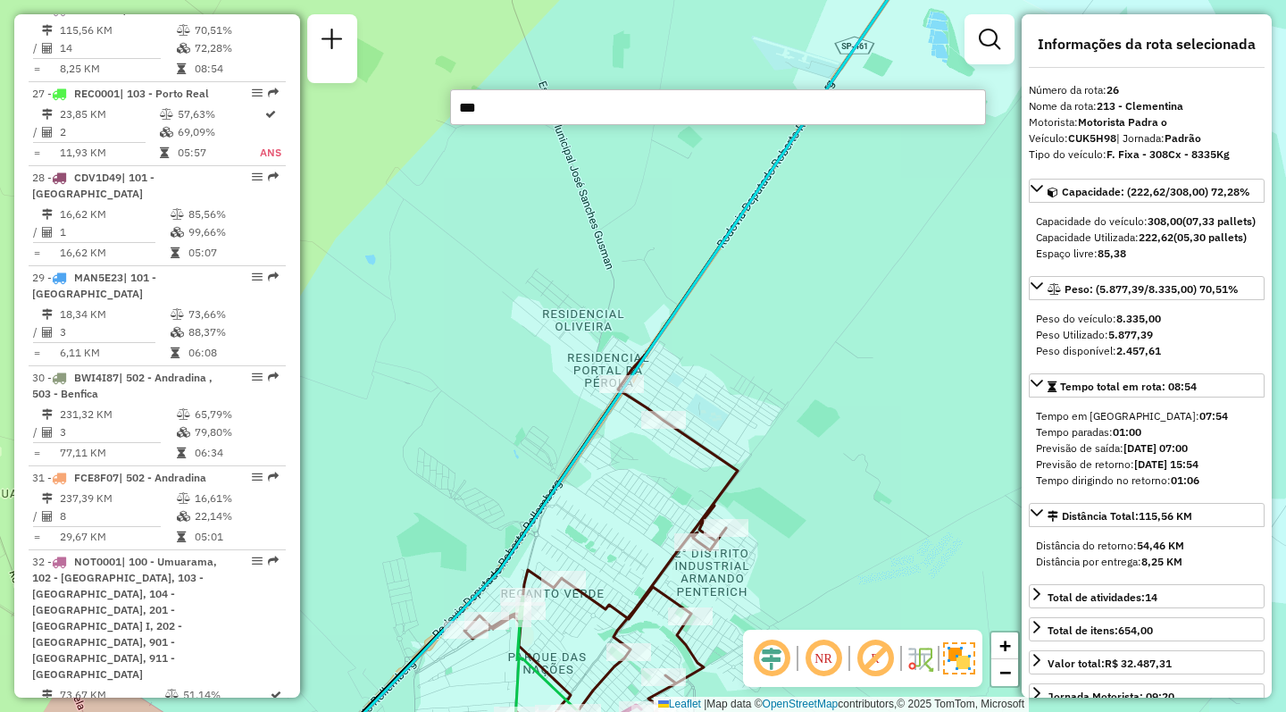
drag, startPoint x: 658, startPoint y: 514, endPoint x: 679, endPoint y: 347, distance: 169.2
click at [679, 347] on div "Janela de atendimento Grade de atendimento Capacidade Transportadoras Veículos …" at bounding box center [643, 356] width 1286 height 712
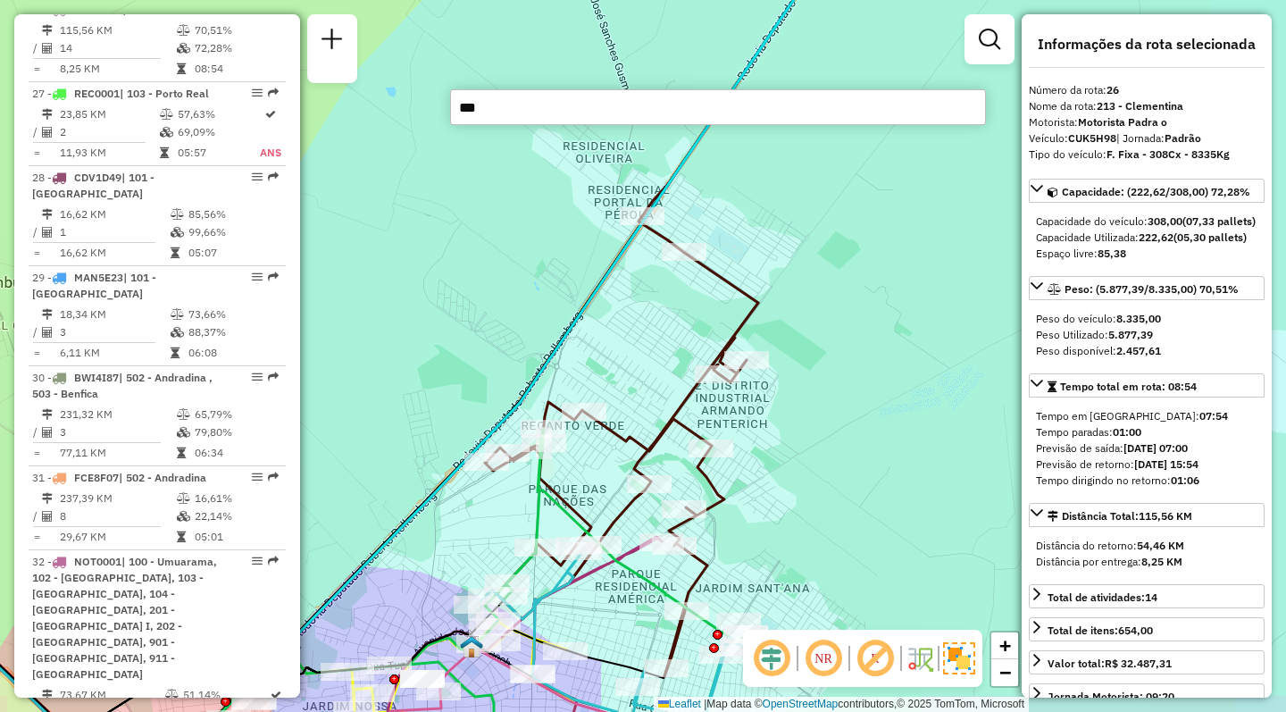
drag, startPoint x: 626, startPoint y: 590, endPoint x: 747, endPoint y: 237, distance: 373.7
click at [746, 241] on div "Rota 16 - Placa GJE7F49 81191201 - MINI MERCADO SANTA L Janela de atendimento G…" at bounding box center [643, 356] width 1286 height 712
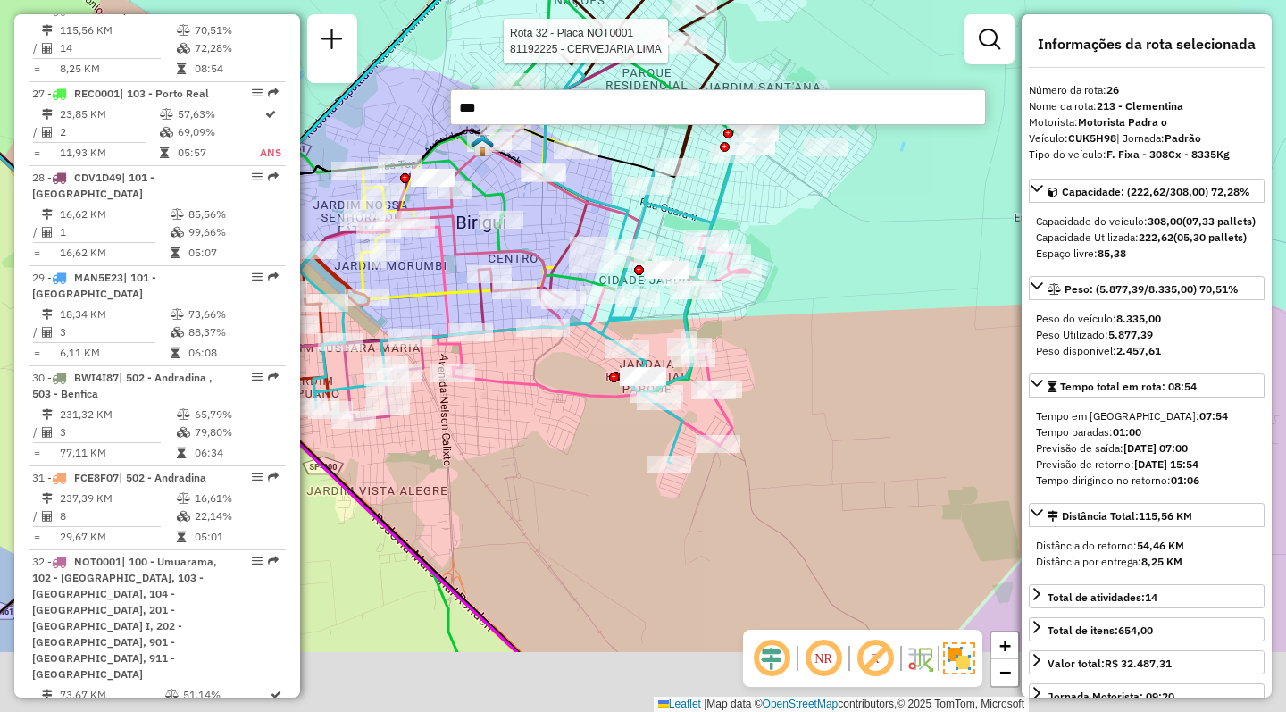
drag, startPoint x: 941, startPoint y: 507, endPoint x: 783, endPoint y: 338, distance: 231.9
click at [783, 338] on div "Rota 32 - Placa NOT0001 81192225 - CERVEJARIA LIMA Janela de atendimento Grade …" at bounding box center [643, 356] width 1286 height 712
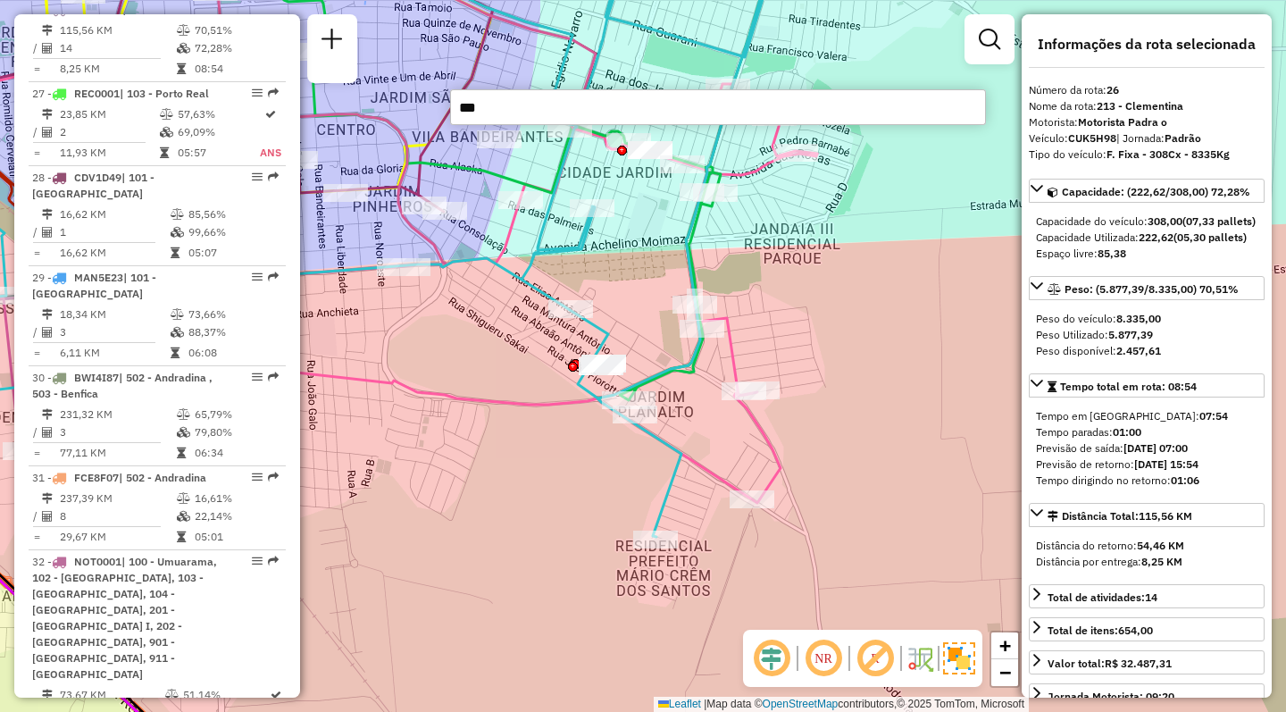
drag, startPoint x: 510, startPoint y: 353, endPoint x: 541, endPoint y: 444, distance: 96.3
click at [541, 444] on icon at bounding box center [476, 284] width 681 height 438
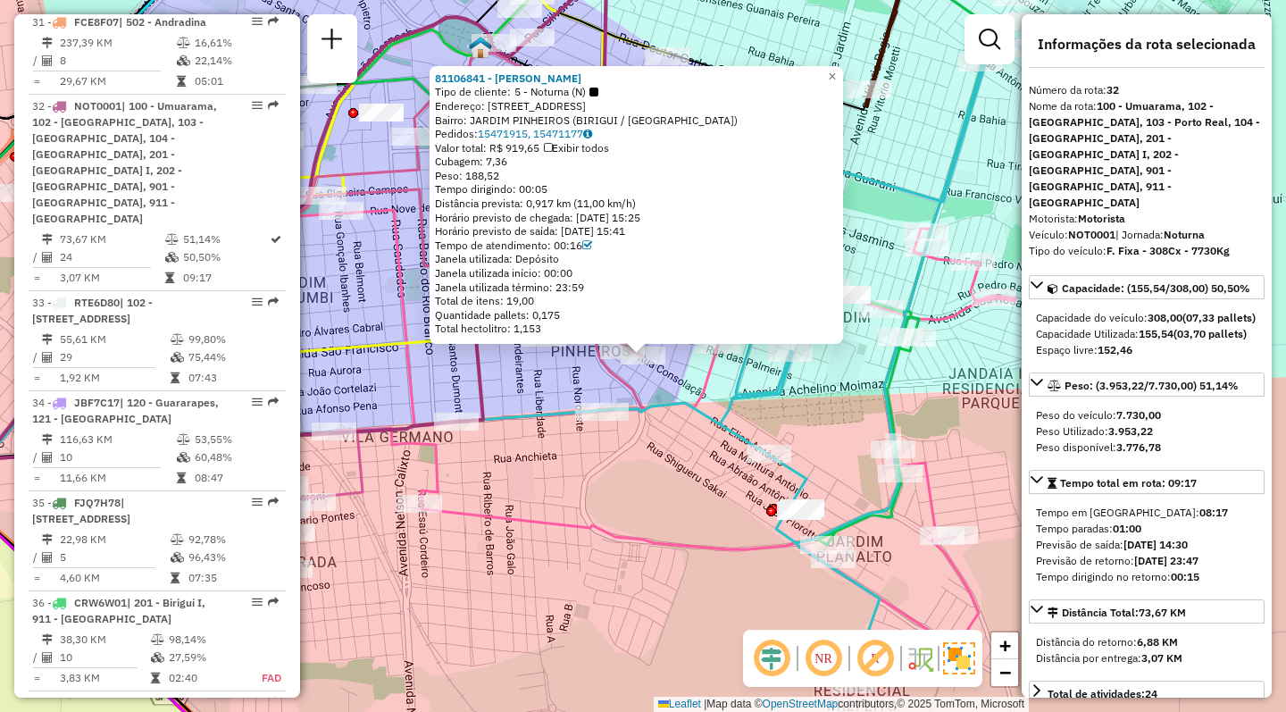
scroll to position [3631, 0]
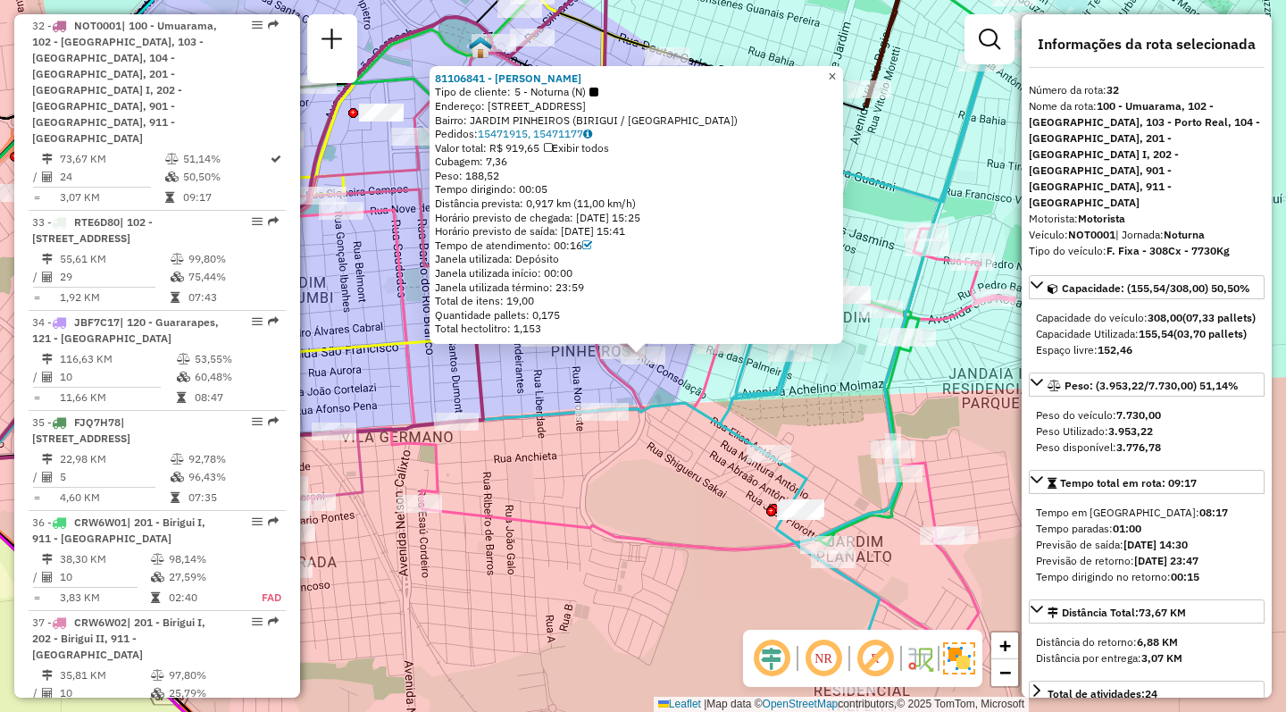
click at [836, 71] on span "×" at bounding box center [832, 76] width 8 height 15
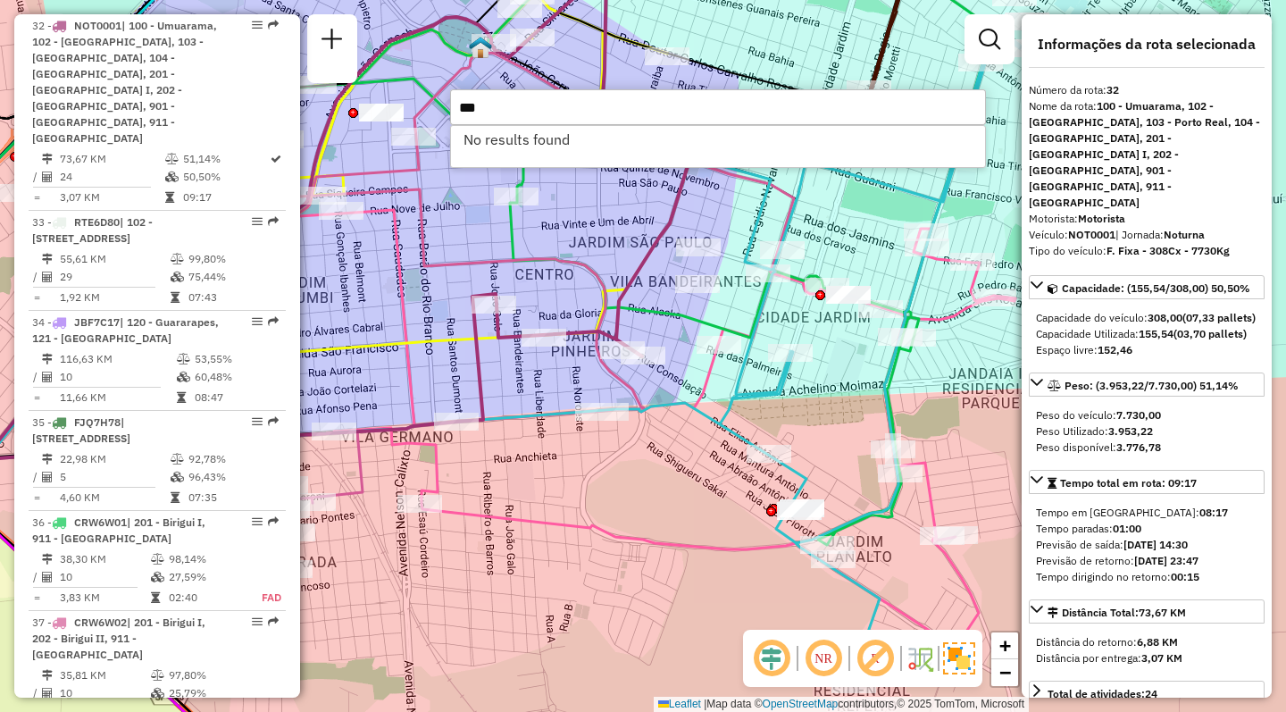
type input "***"
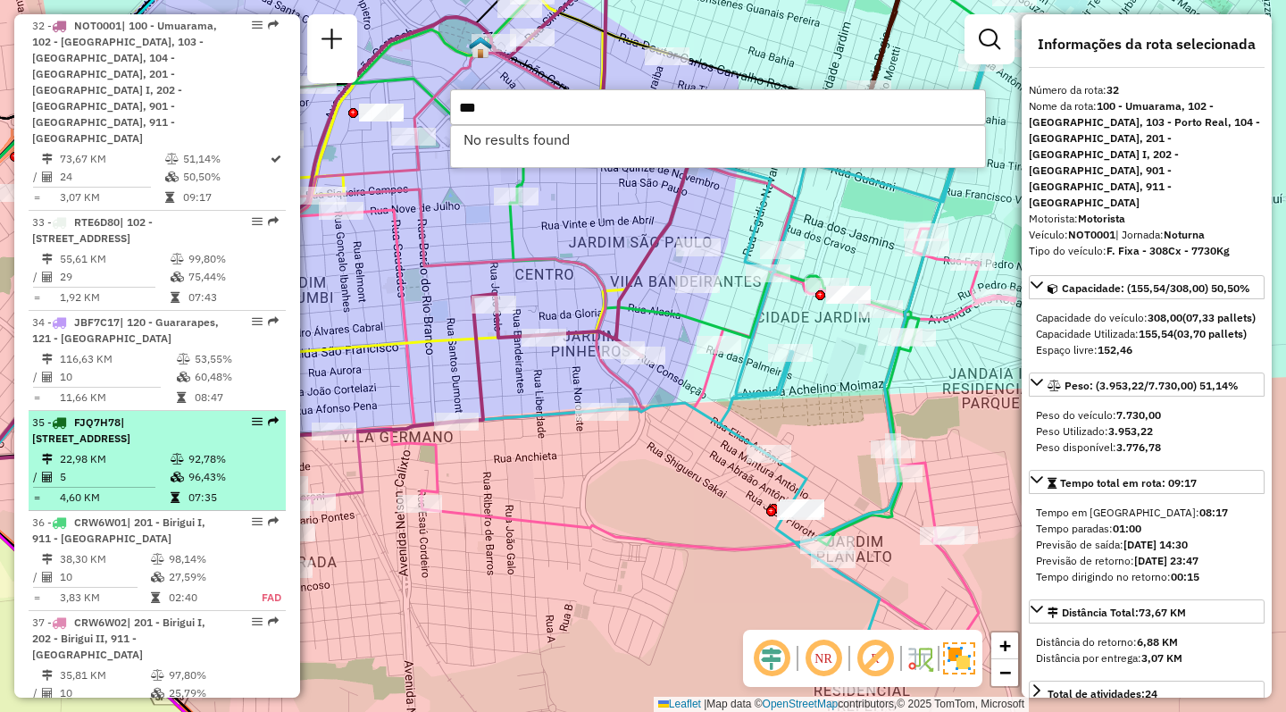
click at [130, 427] on span "| [STREET_ADDRESS]" at bounding box center [81, 429] width 98 height 29
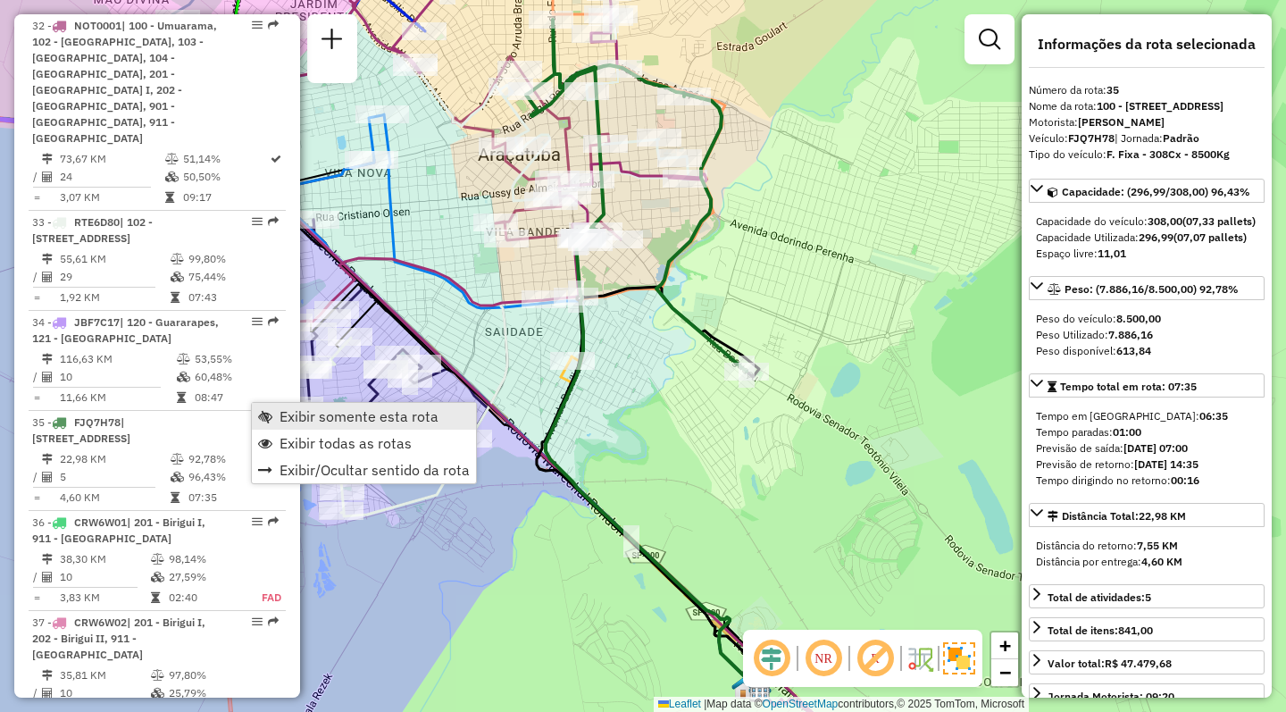
click at [307, 417] on span "Exibir somente esta rota" at bounding box center [359, 416] width 159 height 14
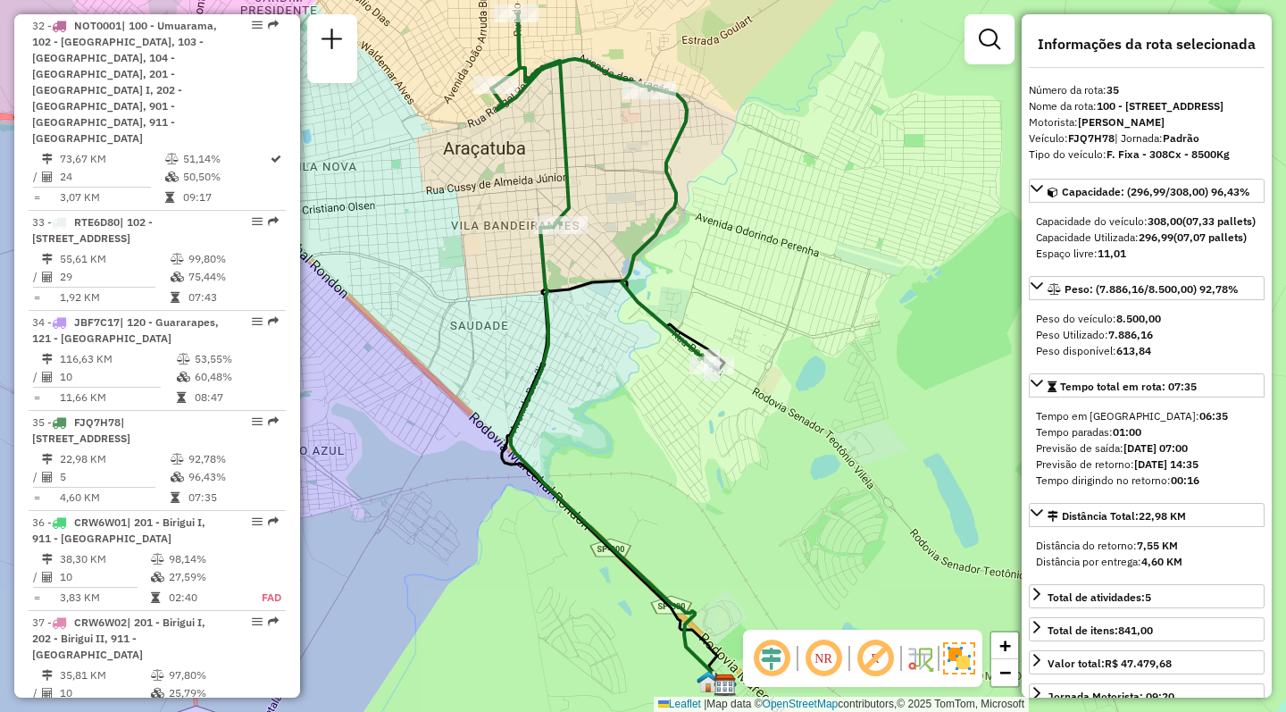
drag, startPoint x: 665, startPoint y: 400, endPoint x: 638, endPoint y: 394, distance: 28.4
click at [624, 396] on div "Janela de atendimento Grade de atendimento Capacidade Transportadoras Veículos …" at bounding box center [643, 356] width 1286 height 712
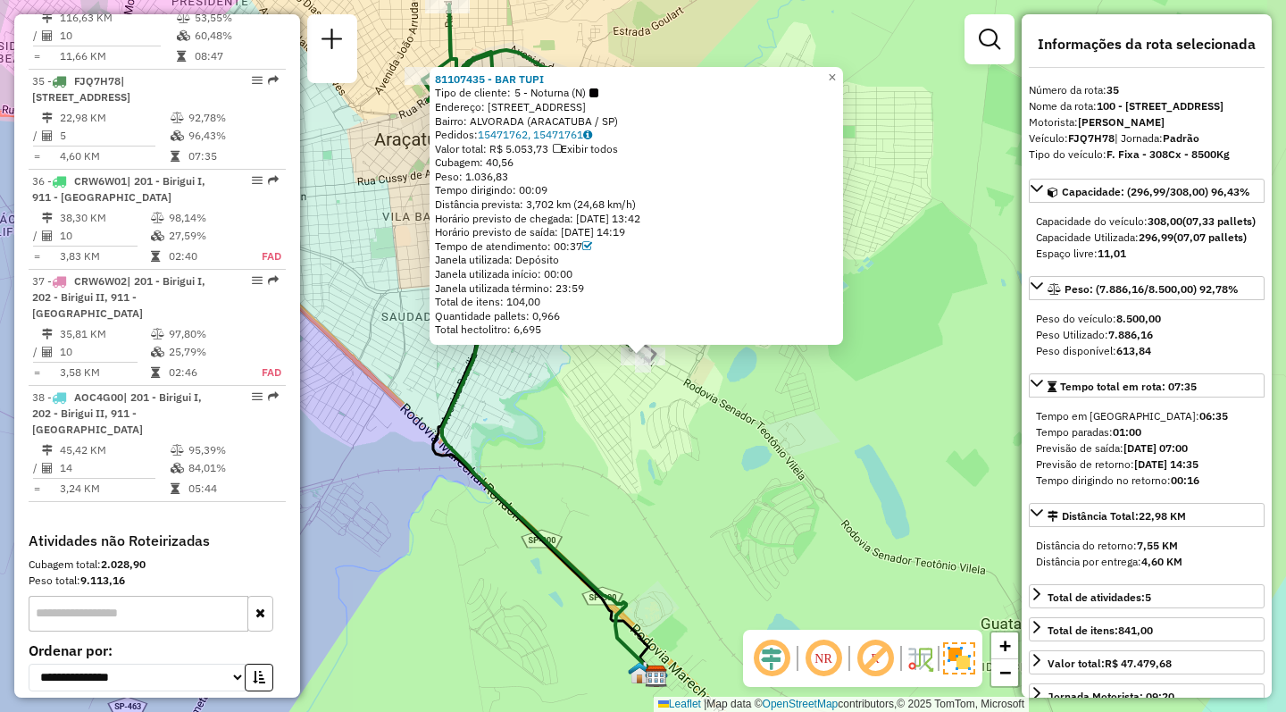
scroll to position [4011, 0]
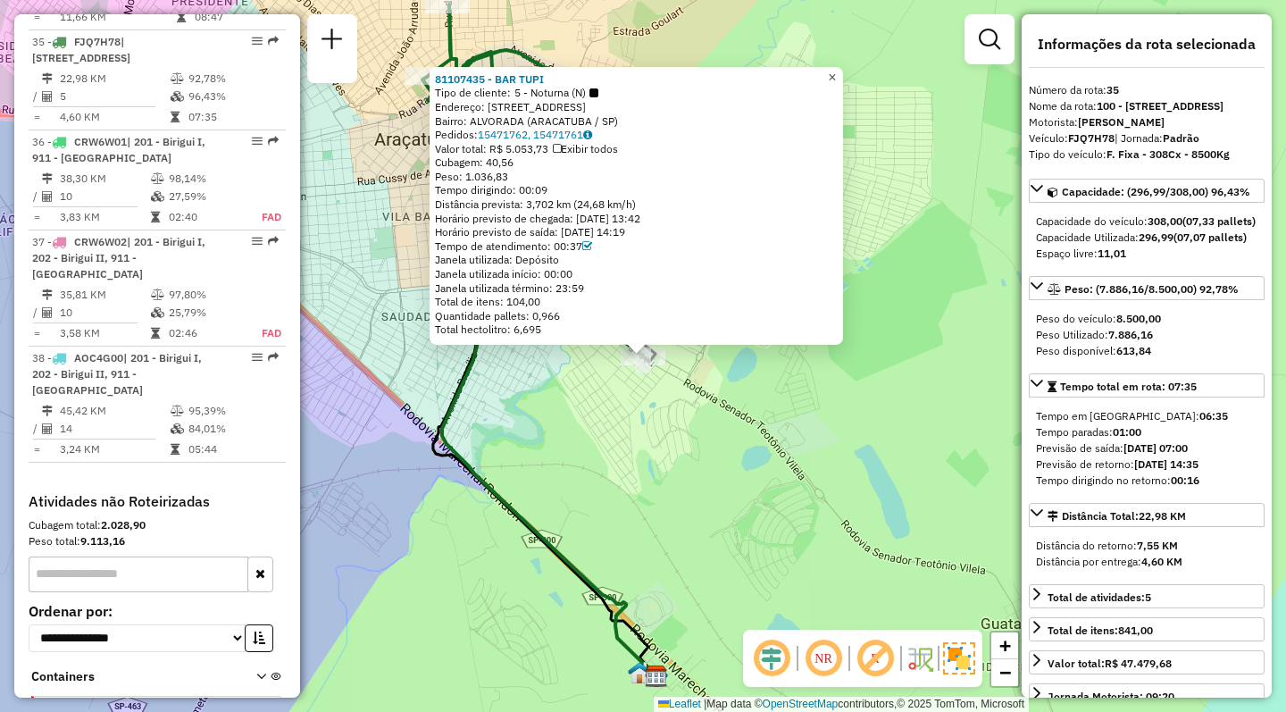
click at [839, 69] on link "×" at bounding box center [832, 77] width 21 height 21
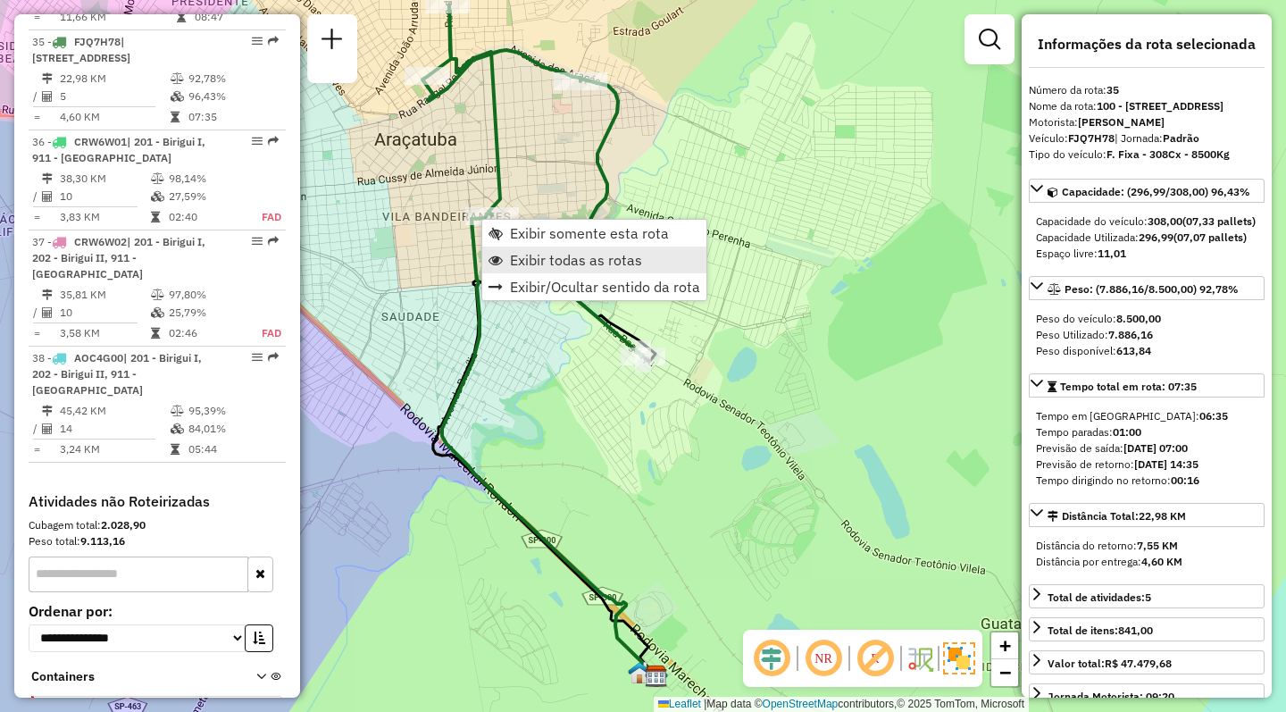
click at [514, 255] on span "Exibir todas as rotas" at bounding box center [576, 260] width 132 height 14
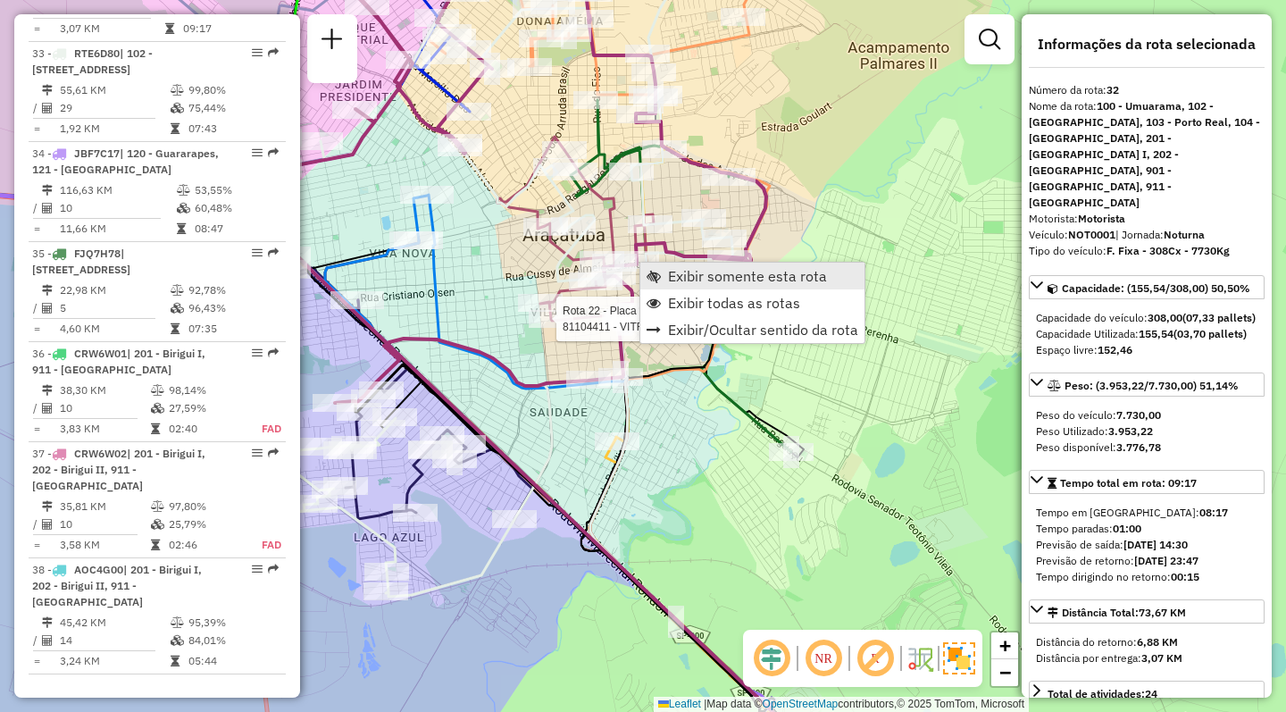
scroll to position [3631, 0]
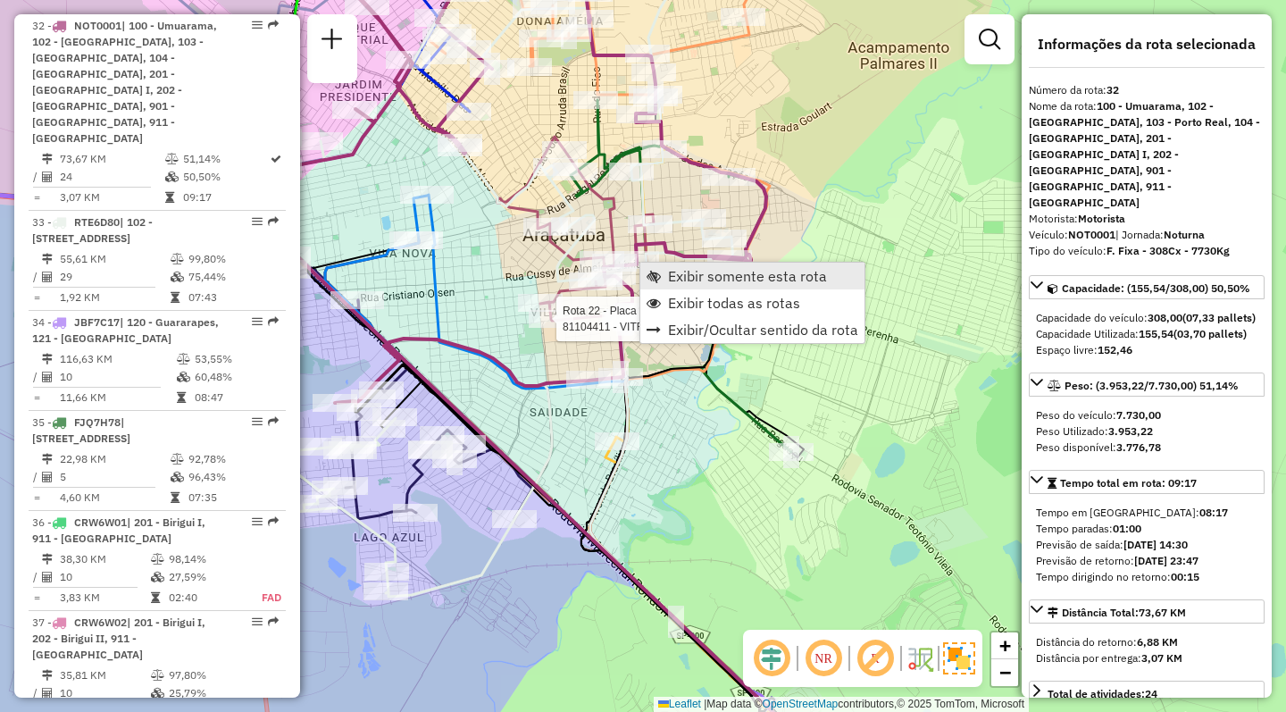
click at [692, 279] on span "Exibir somente esta rota" at bounding box center [747, 276] width 159 height 14
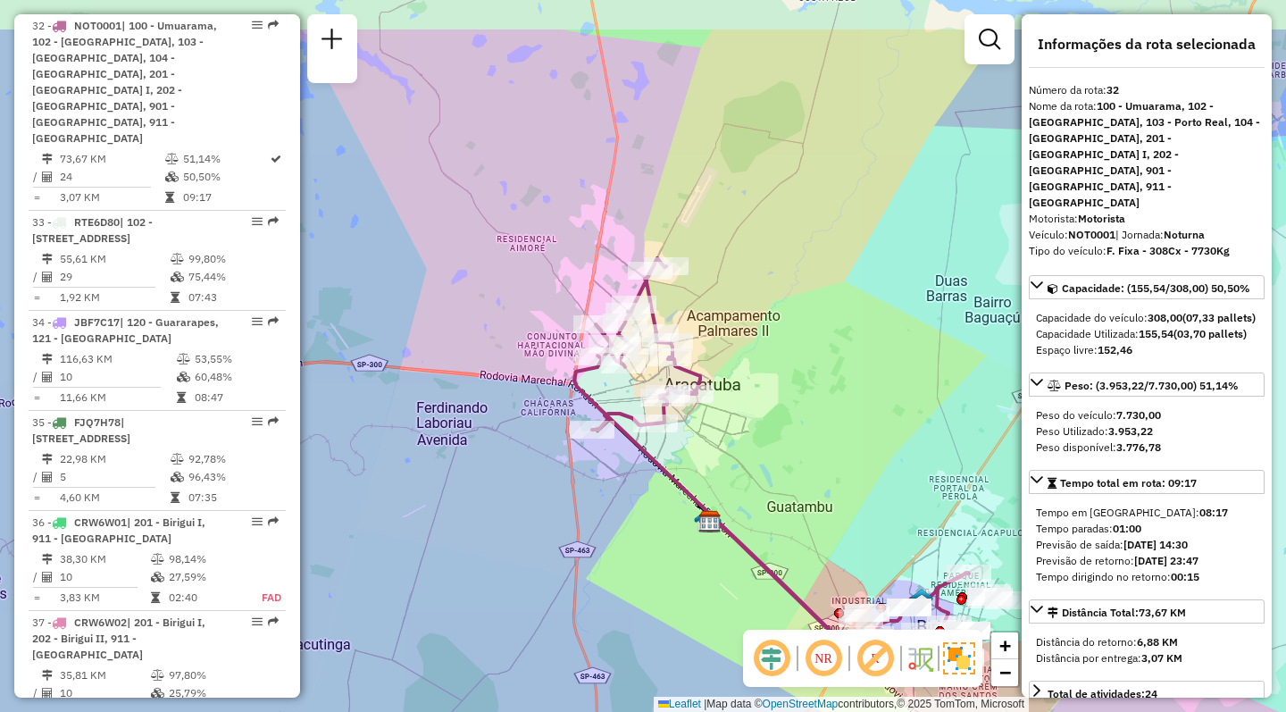
drag, startPoint x: 428, startPoint y: 332, endPoint x: 556, endPoint y: 433, distance: 163.5
click at [556, 433] on div "Janela de atendimento Grade de atendimento Capacidade Transportadoras Veículos …" at bounding box center [643, 356] width 1286 height 712
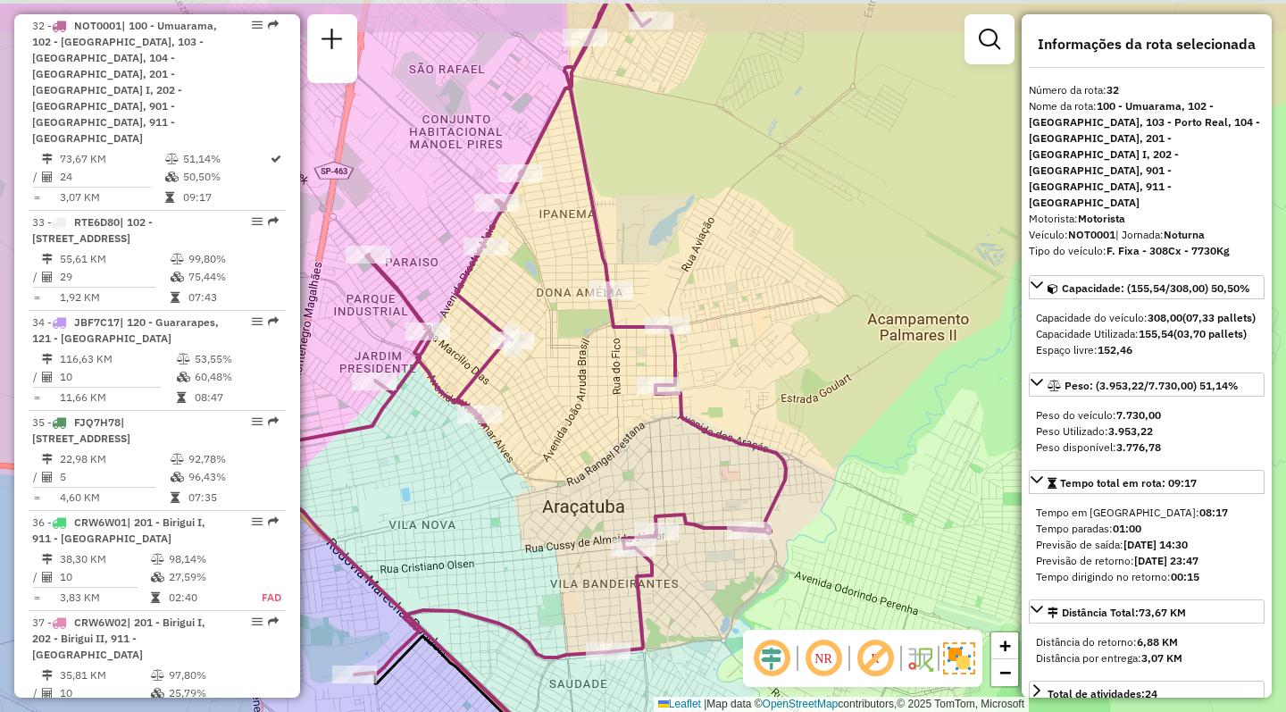
drag, startPoint x: 721, startPoint y: 537, endPoint x: 728, endPoint y: 612, distance: 75.4
click at [728, 612] on div "Janela de atendimento Grade de atendimento Capacidade Transportadoras Veículos …" at bounding box center [643, 356] width 1286 height 712
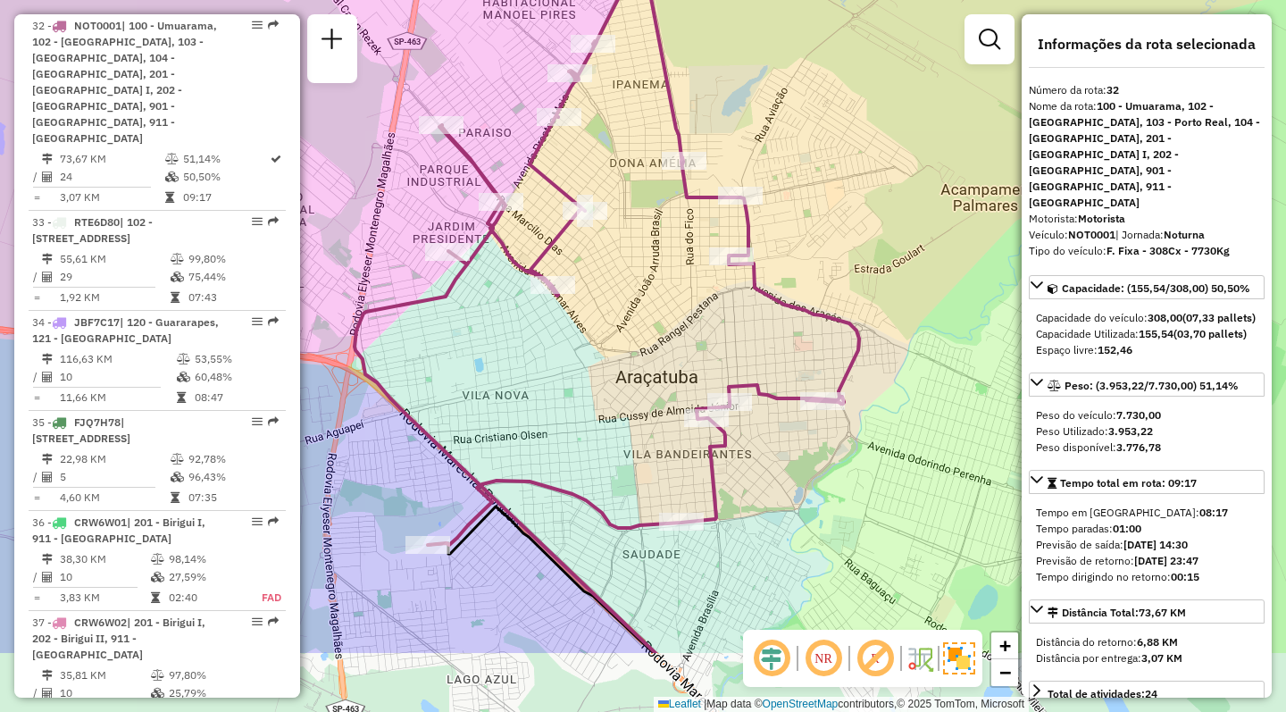
drag, startPoint x: 526, startPoint y: 461, endPoint x: 598, endPoint y: 326, distance: 152.6
click at [598, 326] on div "Janela de atendimento Grade de atendimento Capacidade Transportadoras Veículos …" at bounding box center [643, 356] width 1286 height 712
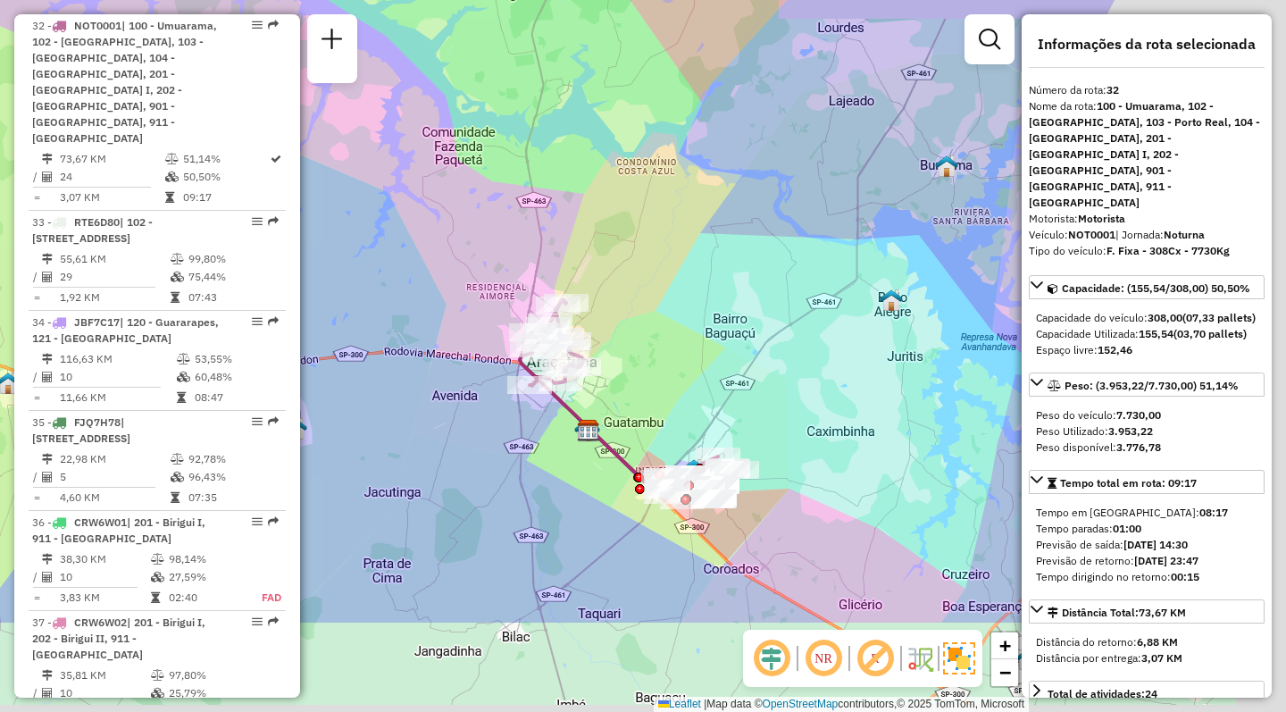
drag, startPoint x: 939, startPoint y: 547, endPoint x: 638, endPoint y: 383, distance: 342.5
click at [639, 383] on div "Janela de atendimento Grade de atendimento Capacidade Transportadoras Veículos …" at bounding box center [643, 356] width 1286 height 712
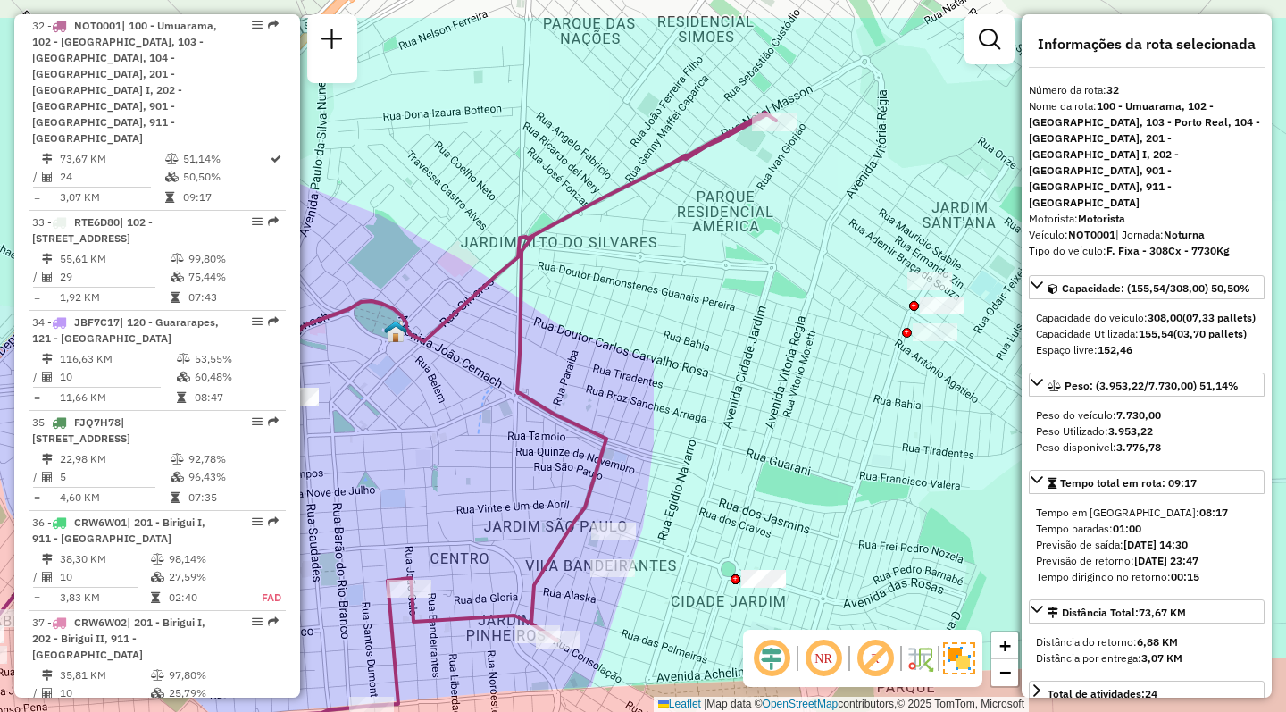
drag, startPoint x: 641, startPoint y: 273, endPoint x: 716, endPoint y: 357, distance: 112.6
click at [716, 357] on div "Janela de atendimento Grade de atendimento Capacidade Transportadoras Veículos …" at bounding box center [643, 356] width 1286 height 712
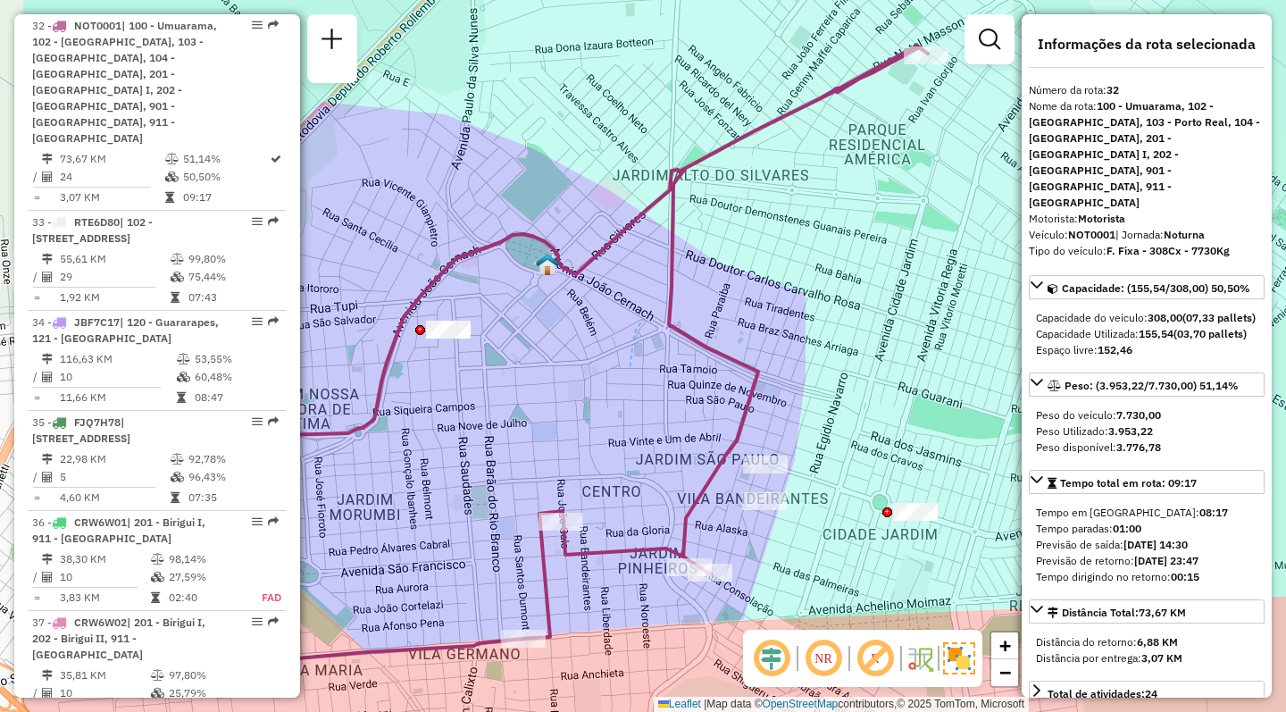
drag, startPoint x: 528, startPoint y: 453, endPoint x: 680, endPoint y: 386, distance: 166.0
click at [680, 386] on div "Janela de atendimento Grade de atendimento Capacidade Transportadoras Veículos …" at bounding box center [643, 356] width 1286 height 712
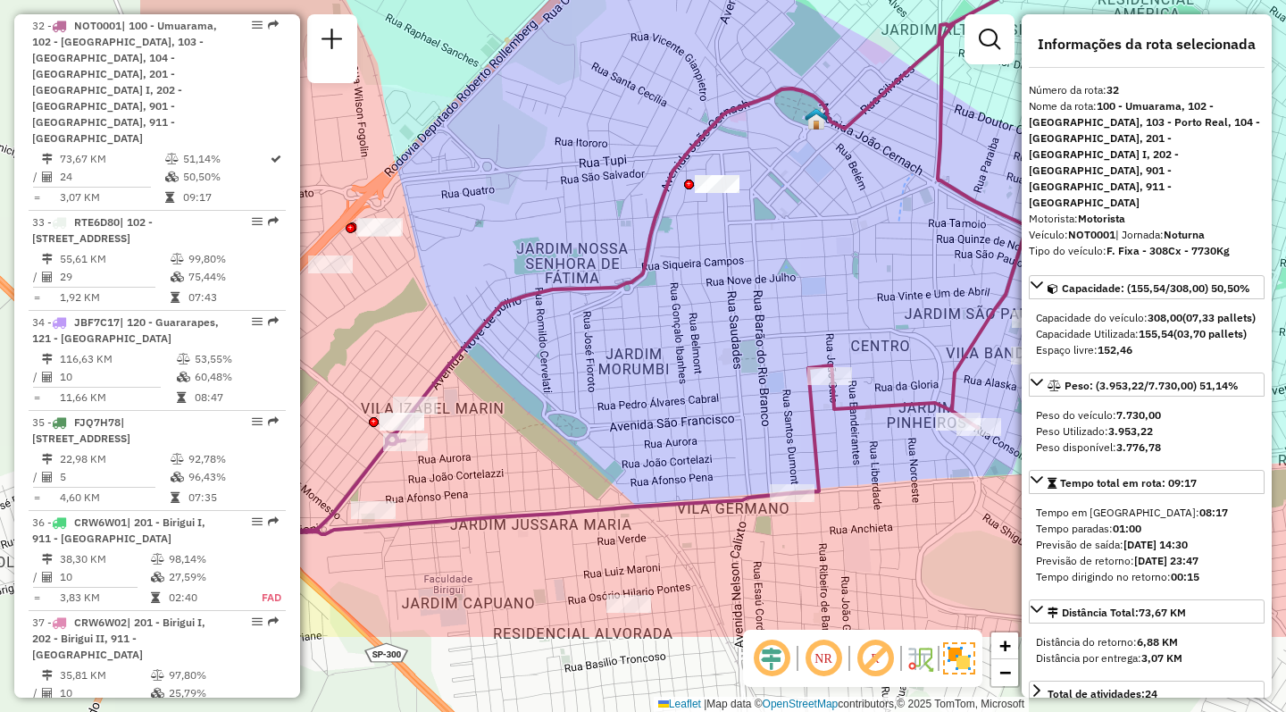
drag, startPoint x: 449, startPoint y: 506, endPoint x: 718, endPoint y: 360, distance: 305.7
click at [718, 360] on div "Janela de atendimento Grade de atendimento Capacidade Transportadoras Veículos …" at bounding box center [643, 356] width 1286 height 712
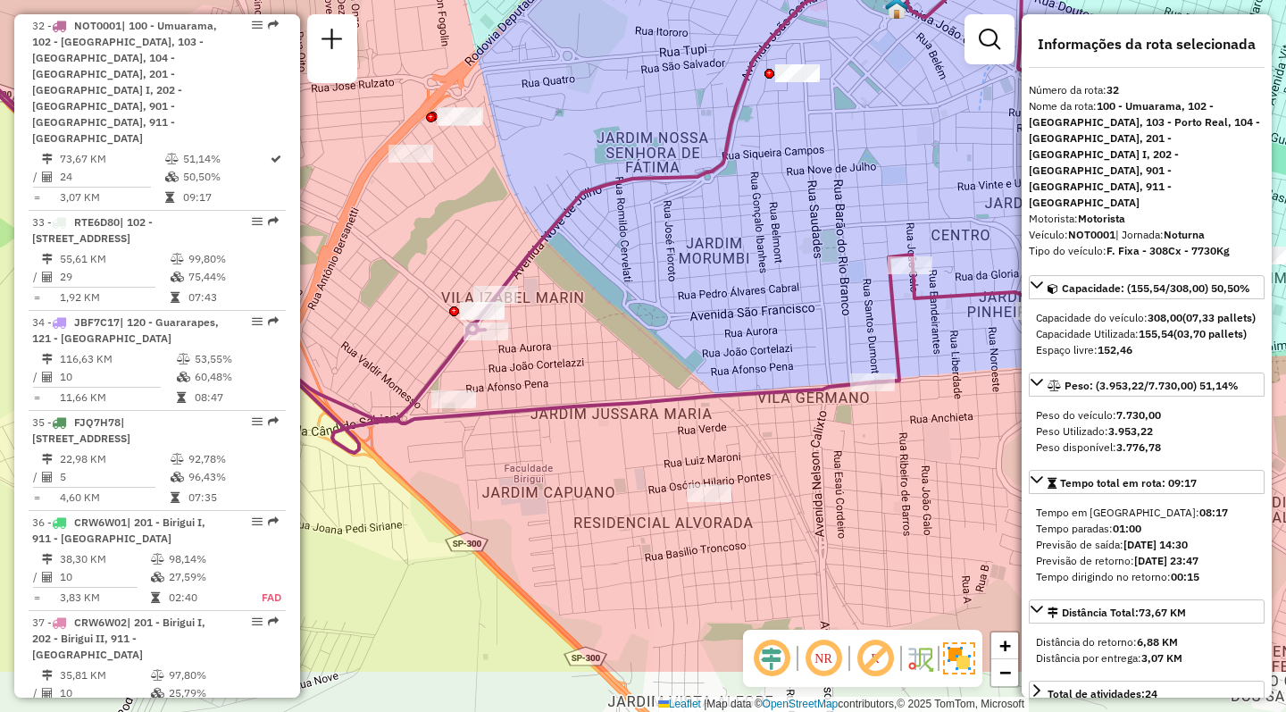
drag, startPoint x: 543, startPoint y: 430, endPoint x: 616, endPoint y: 320, distance: 132.8
click at [616, 320] on div "Janela de atendimento Grade de atendimento Capacidade Transportadoras Veículos …" at bounding box center [643, 356] width 1286 height 712
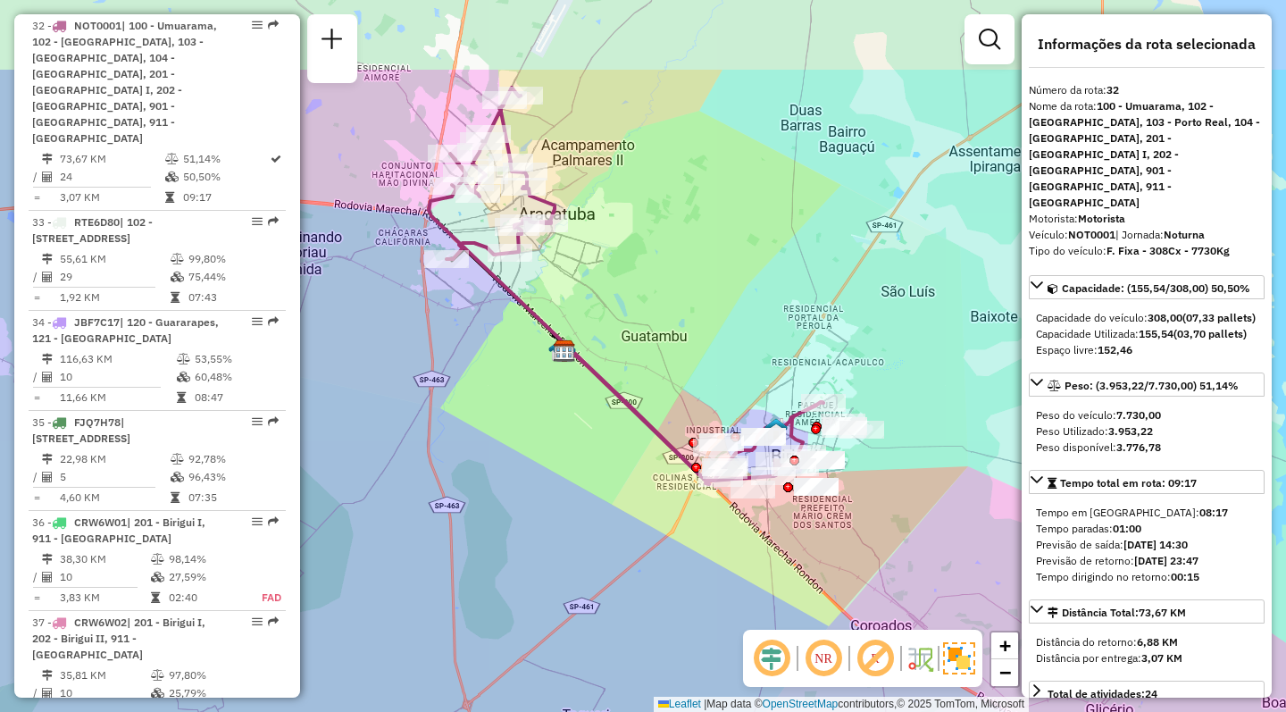
drag, startPoint x: 414, startPoint y: 289, endPoint x: 534, endPoint y: 430, distance: 185.0
click at [534, 430] on div "Janela de atendimento Grade de atendimento Capacidade Transportadoras Veículos …" at bounding box center [643, 356] width 1286 height 712
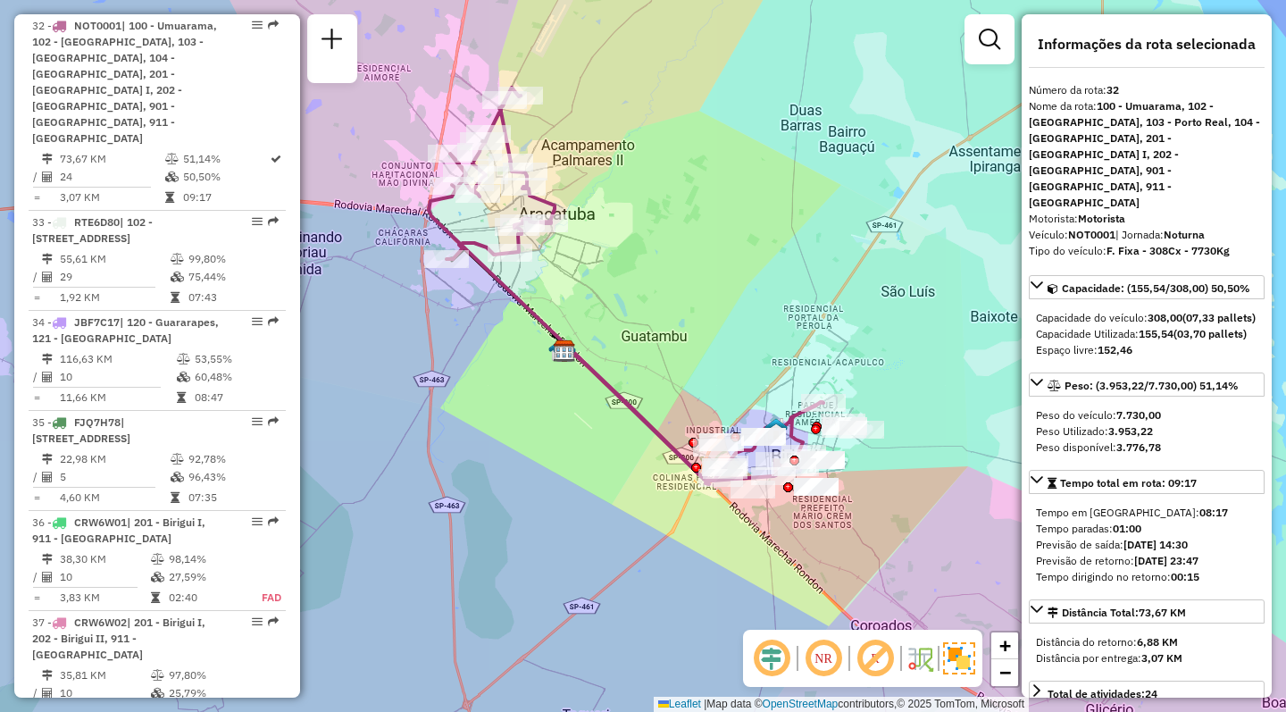
click at [818, 656] on em at bounding box center [823, 658] width 43 height 43
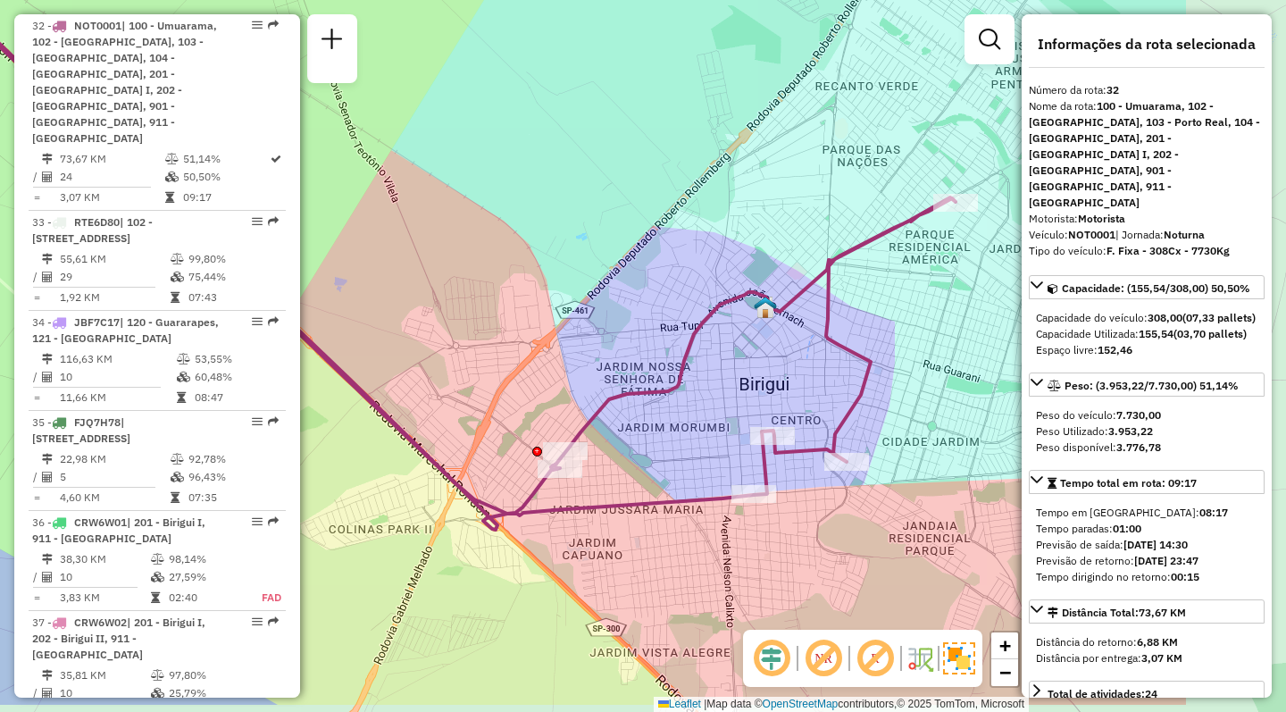
drag, startPoint x: 833, startPoint y: 405, endPoint x: 680, endPoint y: 386, distance: 154.8
click at [688, 397] on div "Janela de atendimento Grade de atendimento Capacidade Transportadoras Veículos …" at bounding box center [643, 356] width 1286 height 712
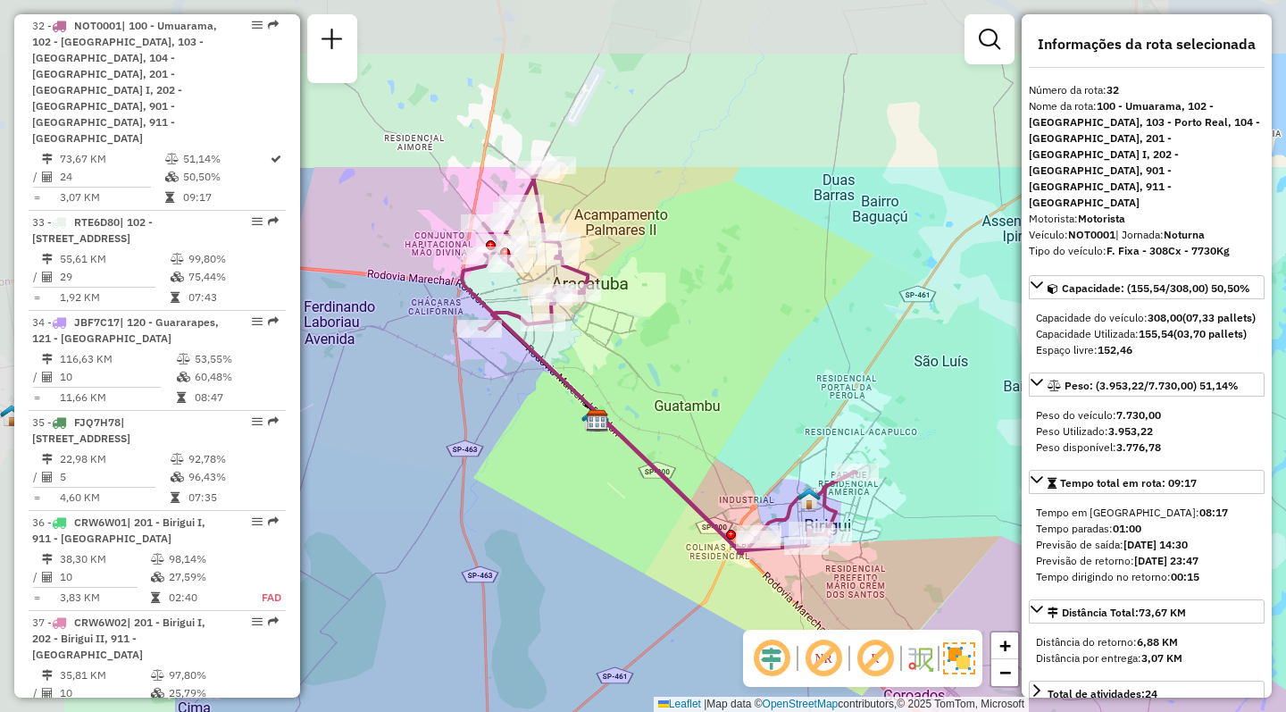
drag, startPoint x: 397, startPoint y: 197, endPoint x: 705, endPoint y: 439, distance: 391.1
click at [705, 439] on div "Janela de atendimento Grade de atendimento Capacidade Transportadoras Veículos …" at bounding box center [643, 356] width 1286 height 712
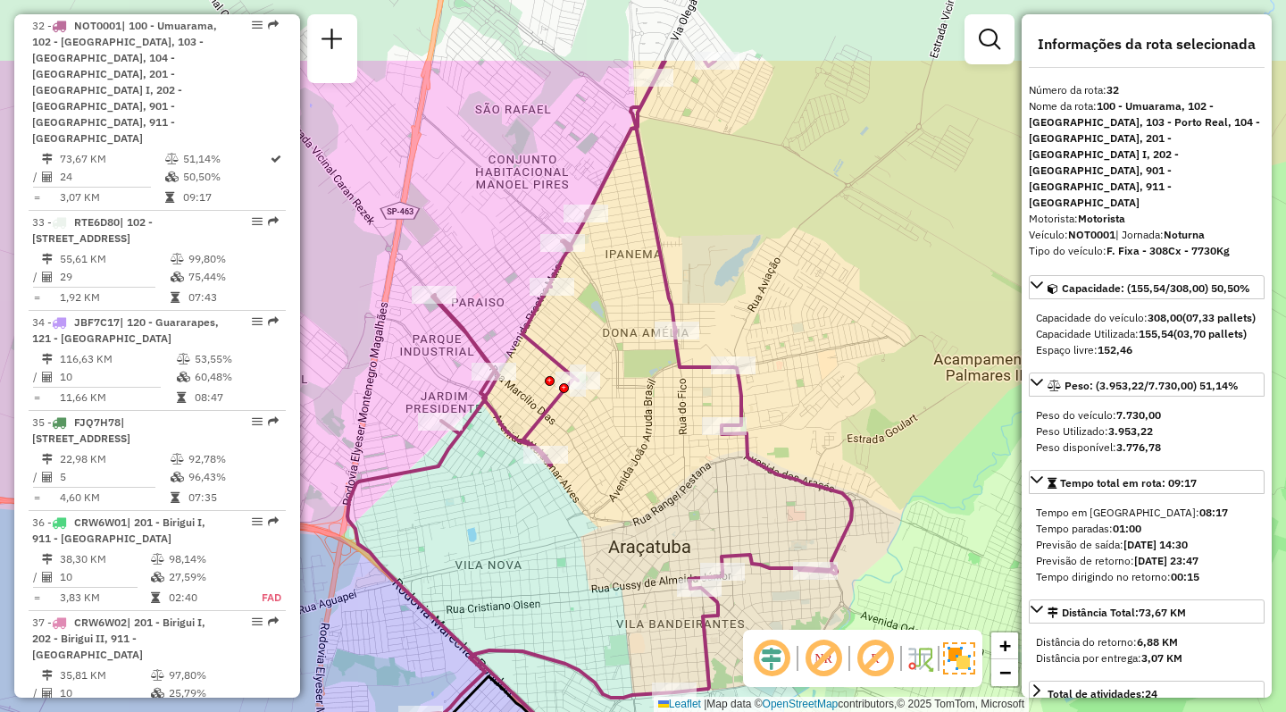
drag, startPoint x: 515, startPoint y: 447, endPoint x: 530, endPoint y: 579, distance: 133.0
click at [530, 579] on div "Janela de atendimento Grade de atendimento Capacidade Transportadoras Veículos …" at bounding box center [643, 356] width 1286 height 712
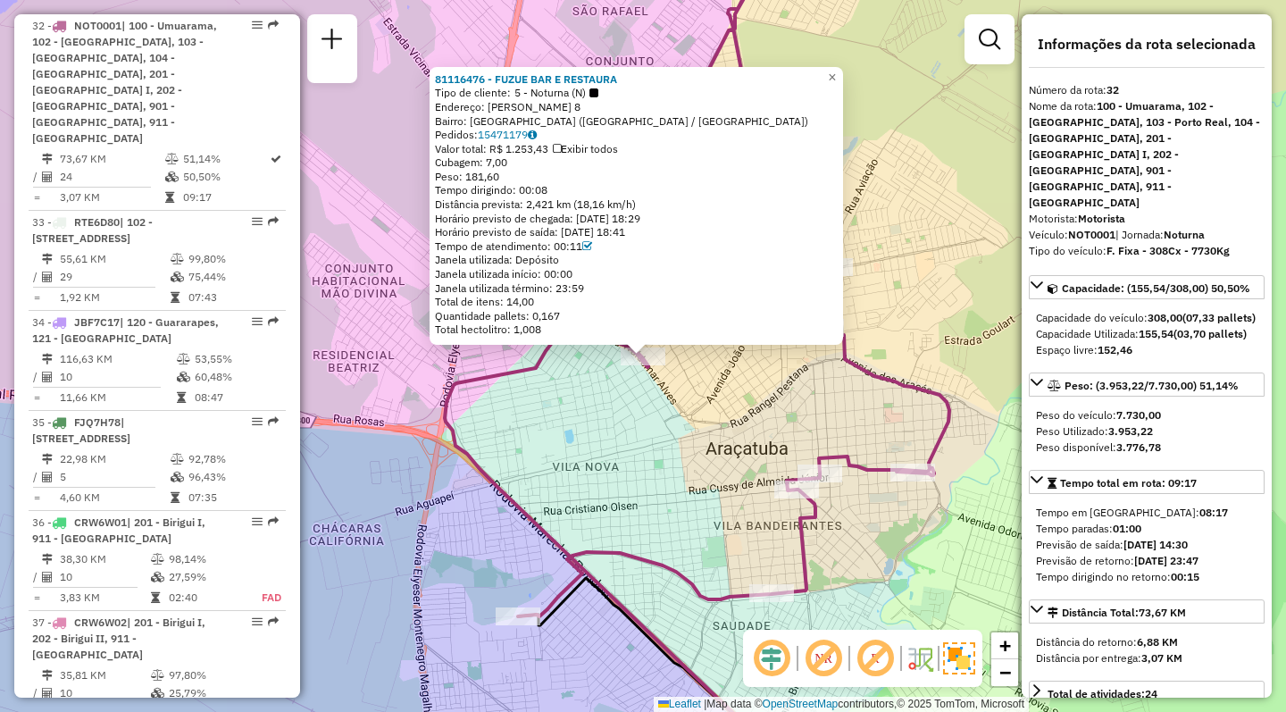
click at [723, 484] on div "81116476 - FUZUE BAR E RESTAURA Tipo de cliente: 5 - Noturna (N) Endereço: PEDR…" at bounding box center [643, 356] width 1286 height 712
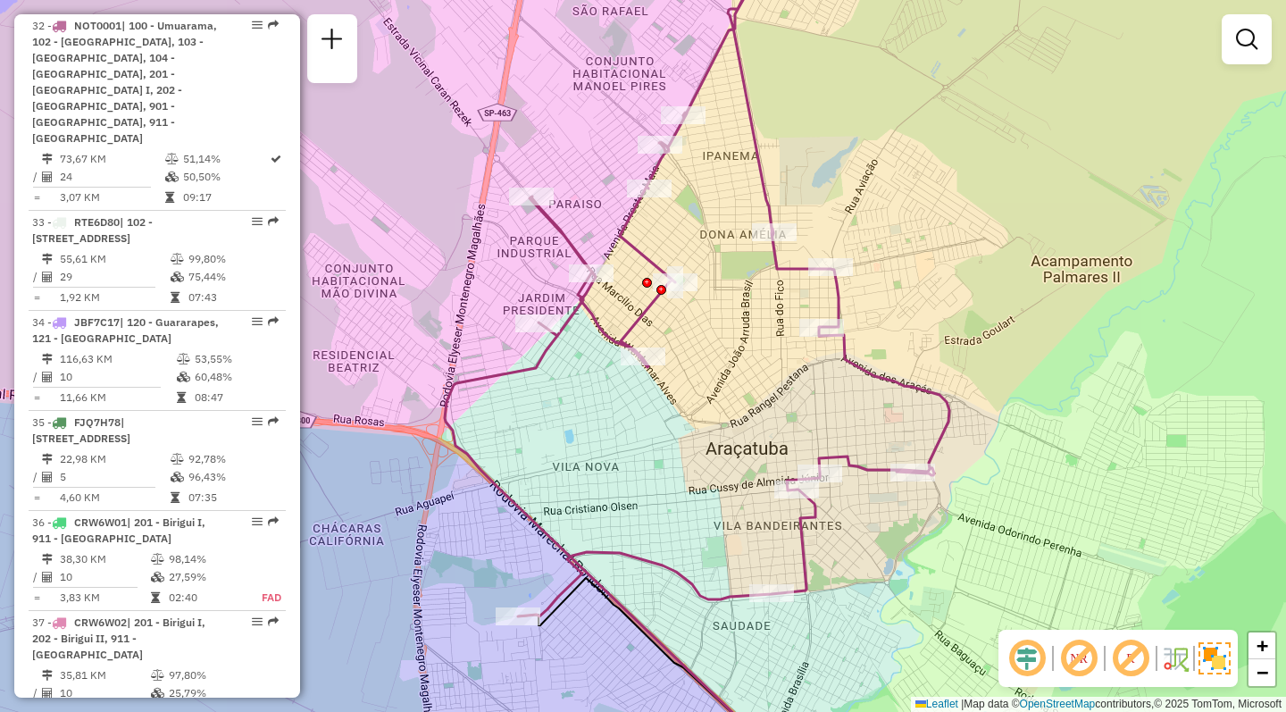
click at [831, 138] on div "Janela de atendimento Grade de atendimento Capacidade Transportadoras Veículos …" at bounding box center [643, 356] width 1286 height 712
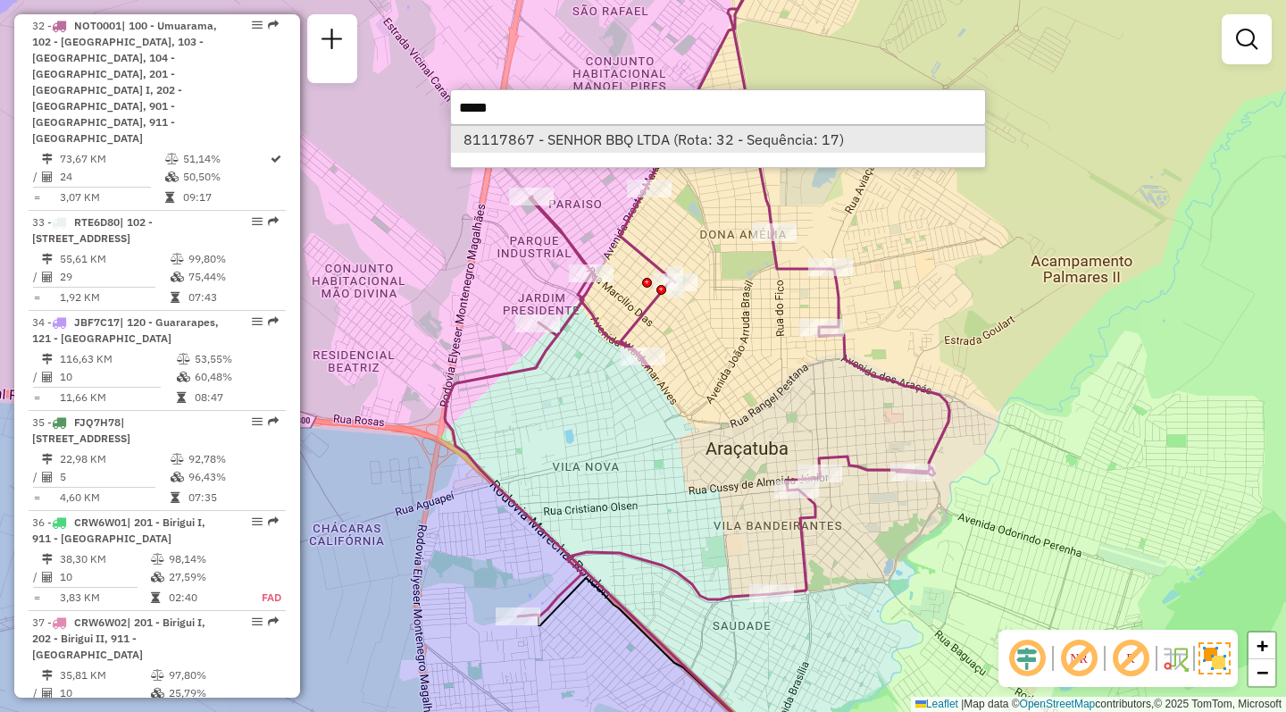
type input "*****"
click at [677, 138] on li "81117867 - SENHOR BBQ LTDA (Rota: 32 - Sequência: 17)" at bounding box center [718, 139] width 534 height 27
select select "**********"
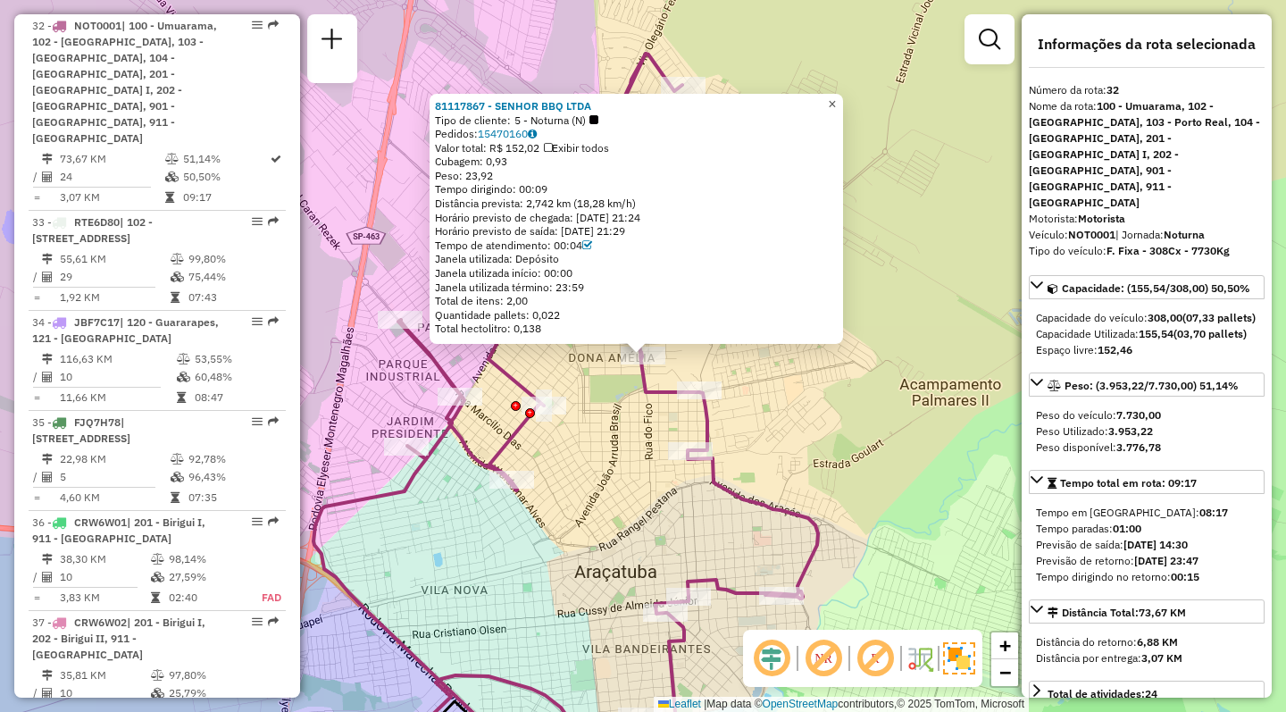
click at [836, 96] on span "×" at bounding box center [832, 103] width 8 height 15
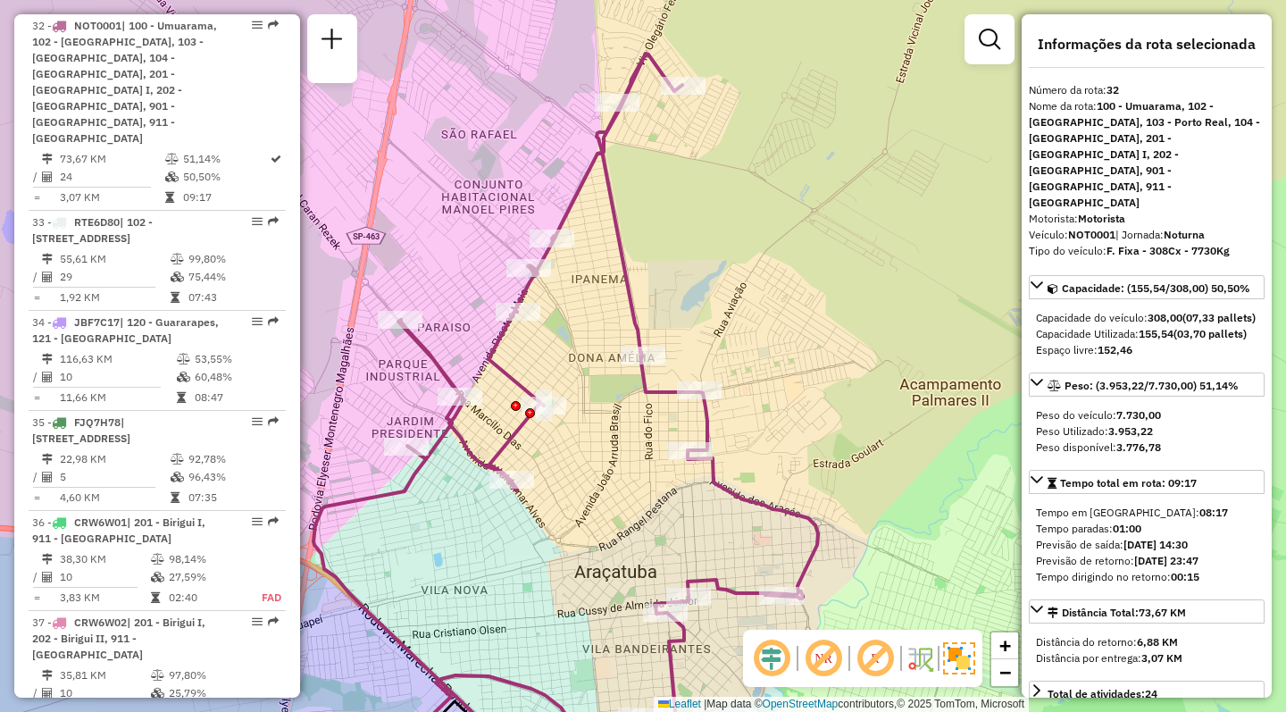
click at [674, 174] on div "Janela de atendimento Grade de atendimento Capacidade Transportadoras Veículos …" at bounding box center [643, 356] width 1286 height 712
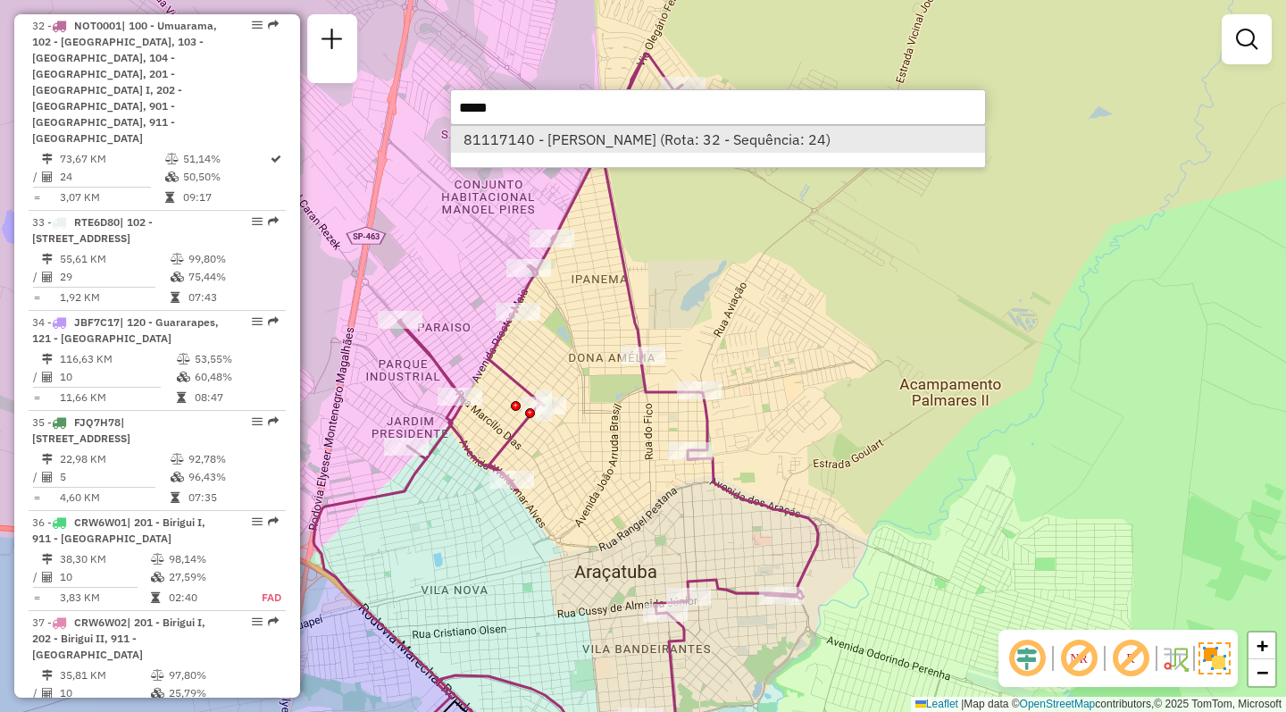
type input "*****"
click at [643, 140] on li "81117140 - [PERSON_NAME] (Rota: 32 - Sequência: 24)" at bounding box center [718, 139] width 534 height 27
select select "**********"
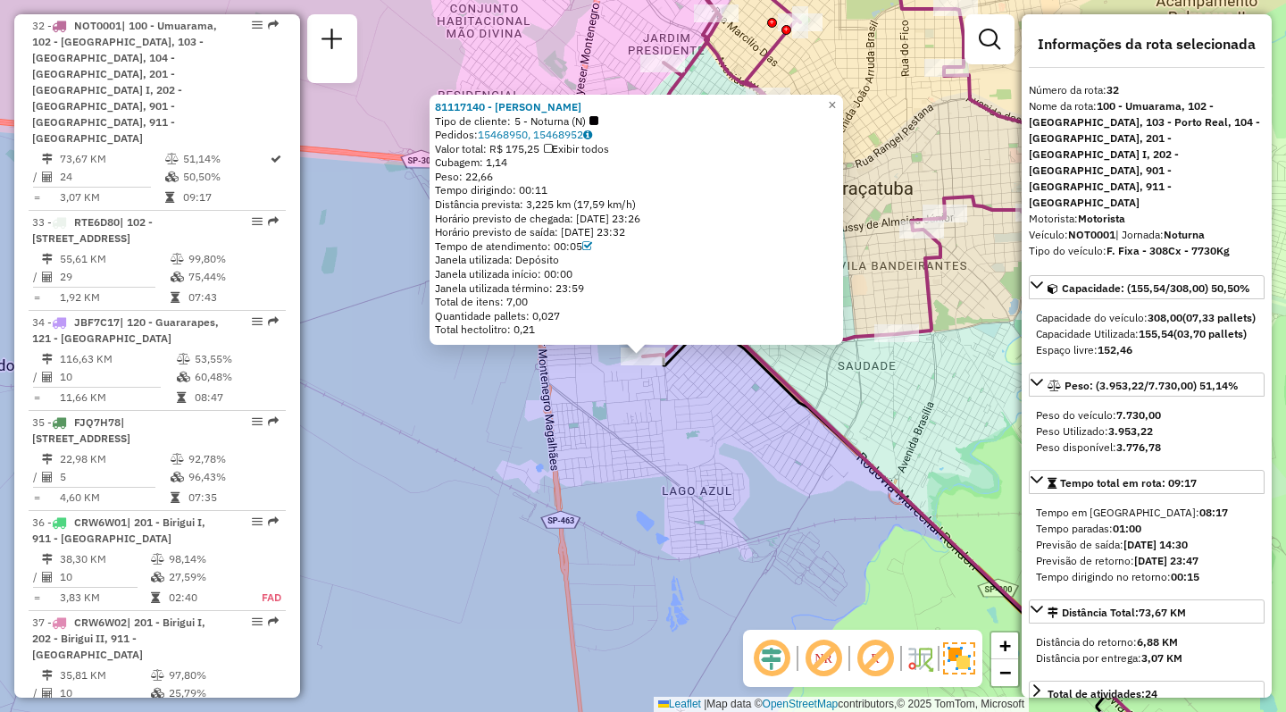
click at [387, 588] on div "81117140 - [PERSON_NAME] Tipo de cliente: 5 - Noturna (N) Pedidos: 15468950, 15…" at bounding box center [643, 356] width 1286 height 712
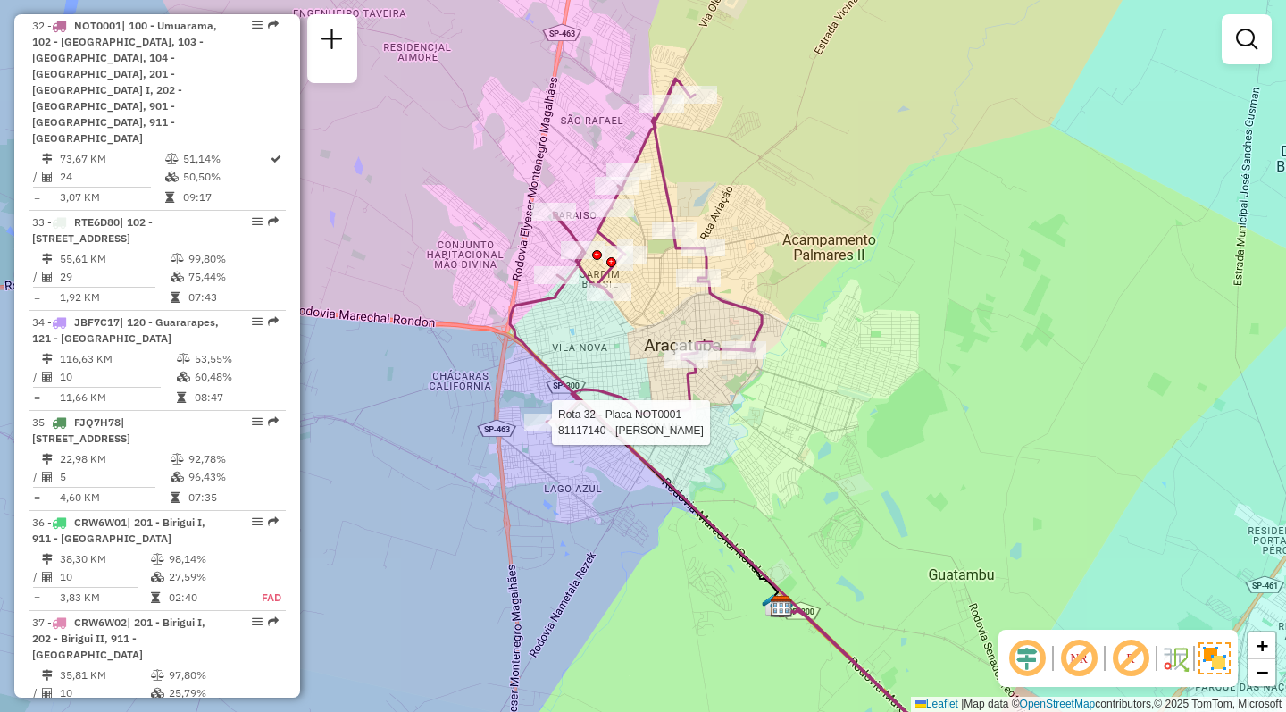
select select "**********"
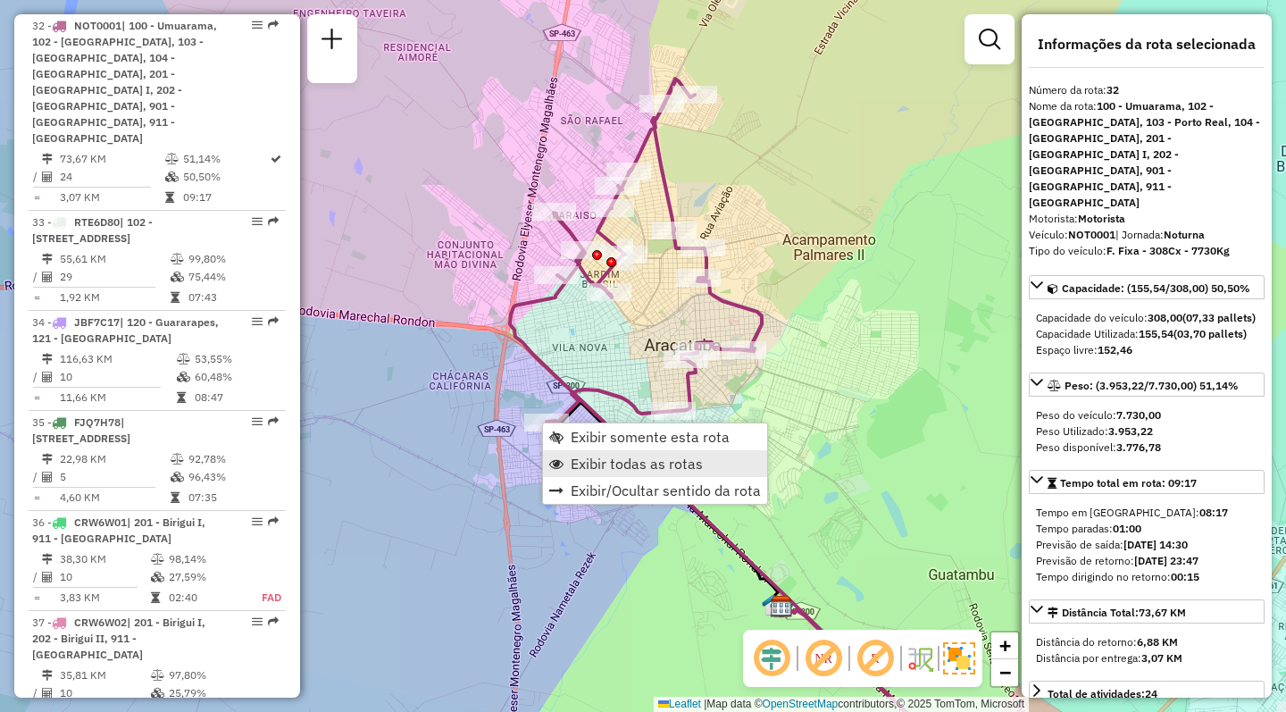
click at [579, 456] on span "Exibir todas as rotas" at bounding box center [637, 463] width 132 height 14
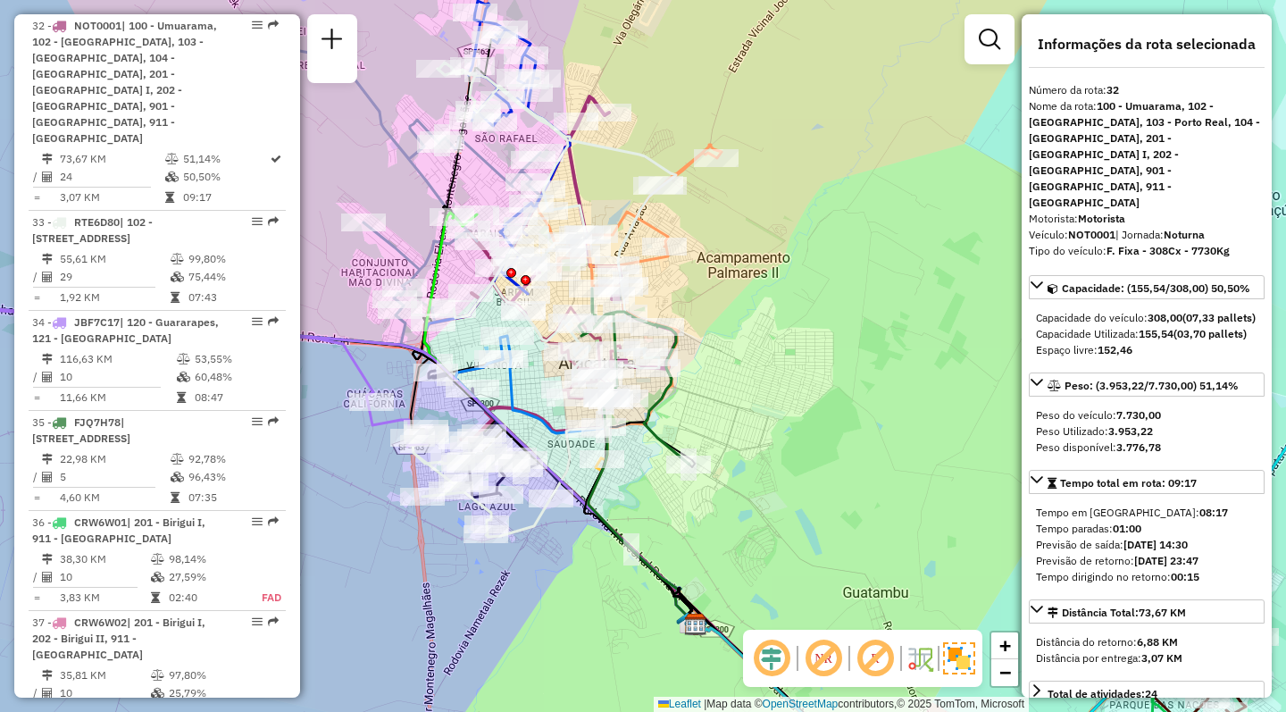
drag, startPoint x: 840, startPoint y: 371, endPoint x: 754, endPoint y: 389, distance: 87.6
click at [754, 389] on div "Janela de atendimento Grade de atendimento Capacidade Transportadoras Veículos …" at bounding box center [643, 356] width 1286 height 712
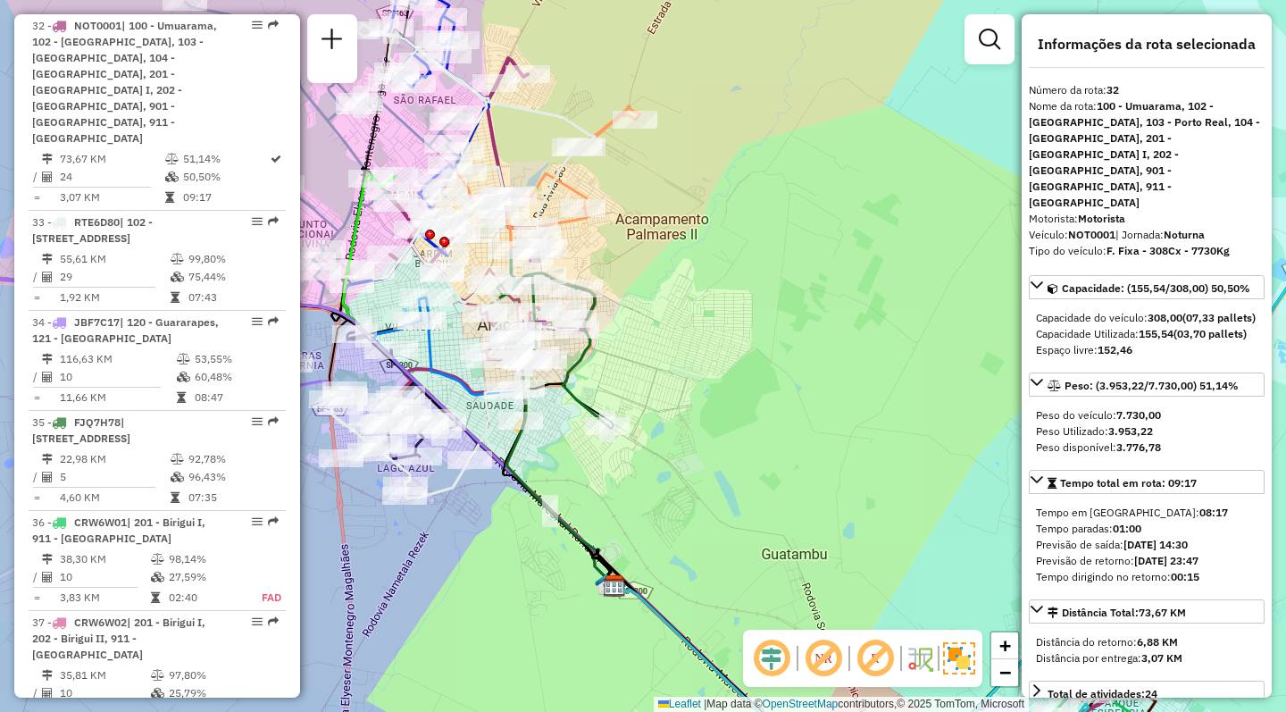
drag, startPoint x: 812, startPoint y: 491, endPoint x: 620, endPoint y: 370, distance: 227.2
click at [622, 370] on div "Janela de atendimento Grade de atendimento Capacidade Transportadoras Veículos …" at bounding box center [643, 356] width 1286 height 712
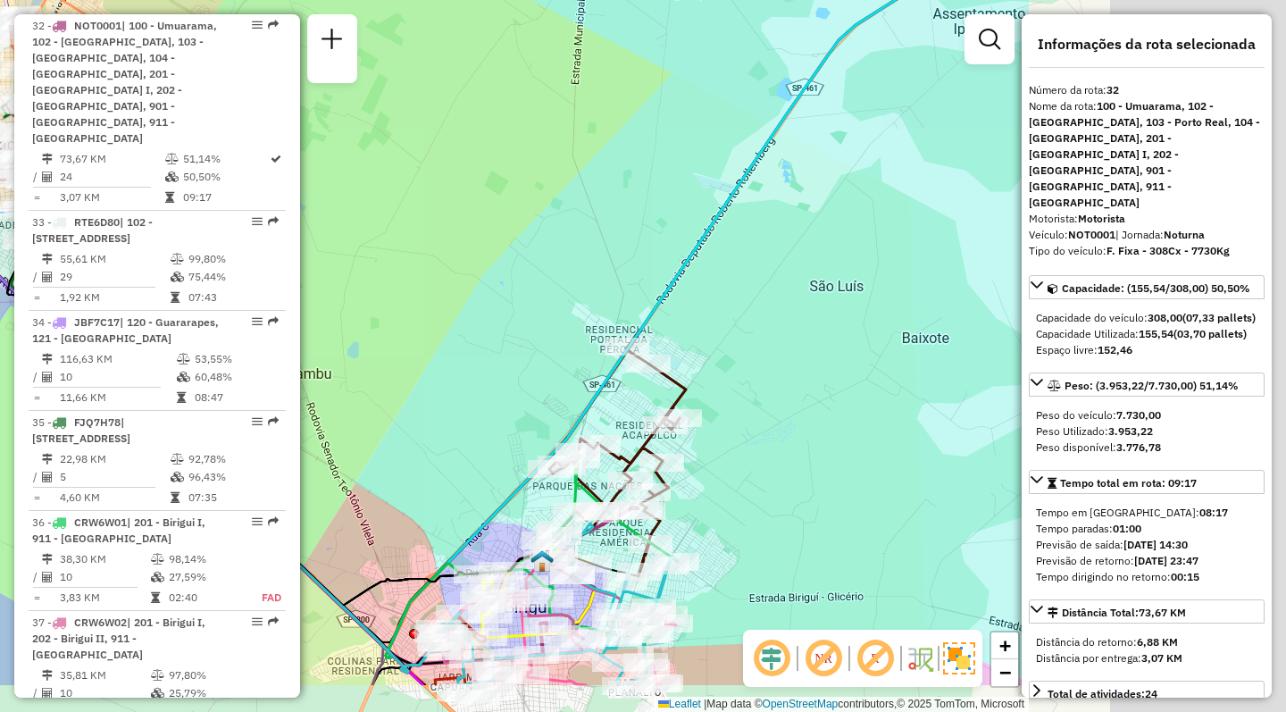
drag, startPoint x: 872, startPoint y: 431, endPoint x: 449, endPoint y: 327, distance: 435.2
click at [449, 327] on div "Janela de atendimento Grade de atendimento Capacidade Transportadoras Veículos …" at bounding box center [643, 356] width 1286 height 712
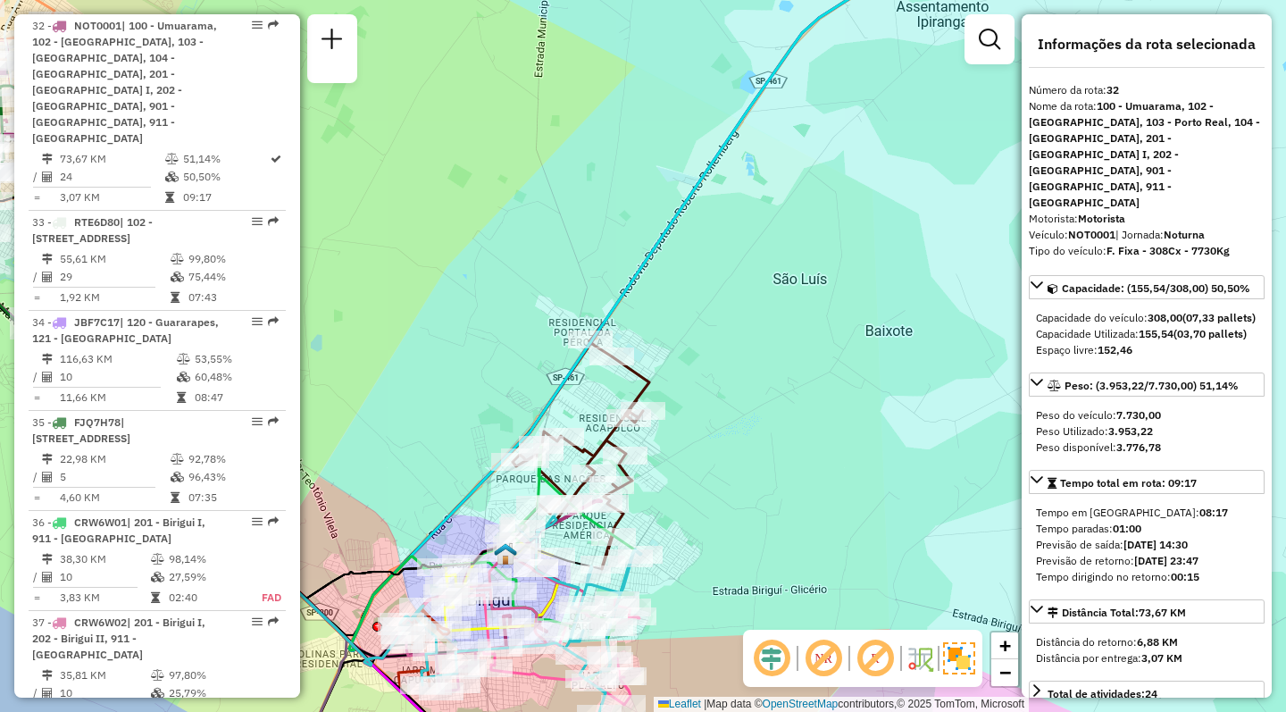
drag, startPoint x: 413, startPoint y: 386, endPoint x: 464, endPoint y: 306, distance: 94.9
click at [459, 306] on div "Janela de atendimento Grade de atendimento Capacidade Transportadoras Veículos …" at bounding box center [643, 356] width 1286 height 712
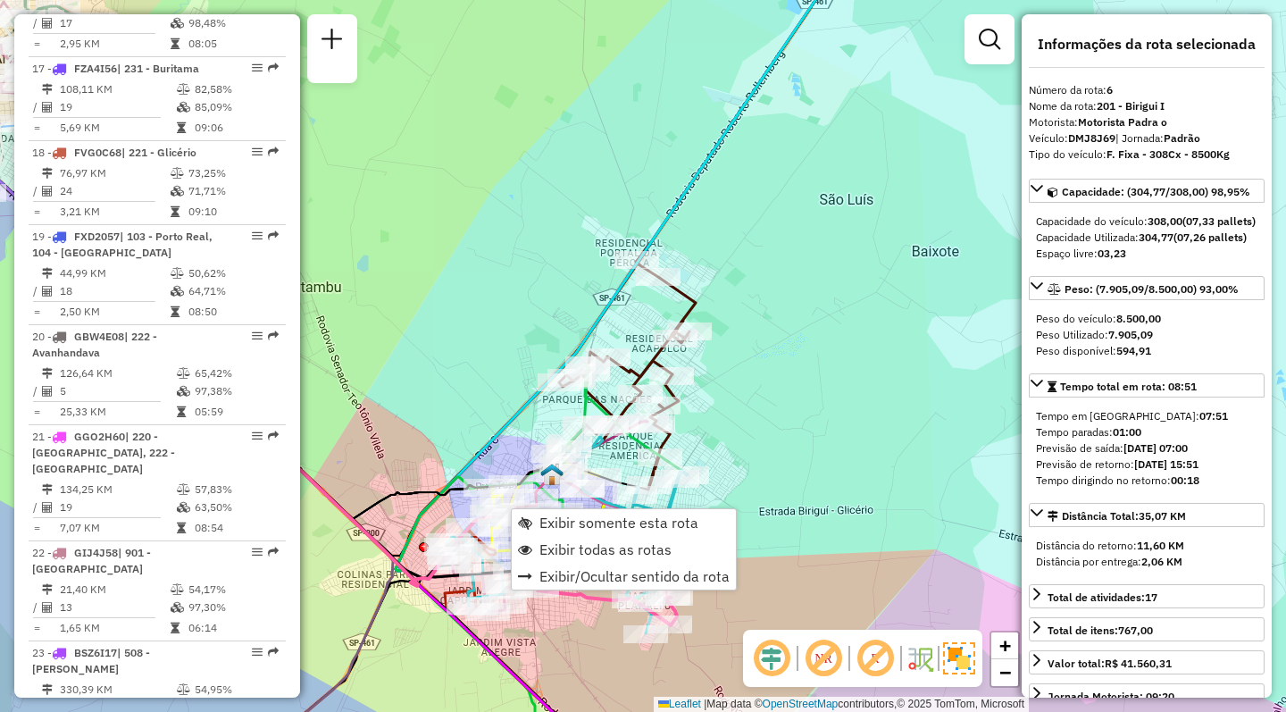
scroll to position [1223, 0]
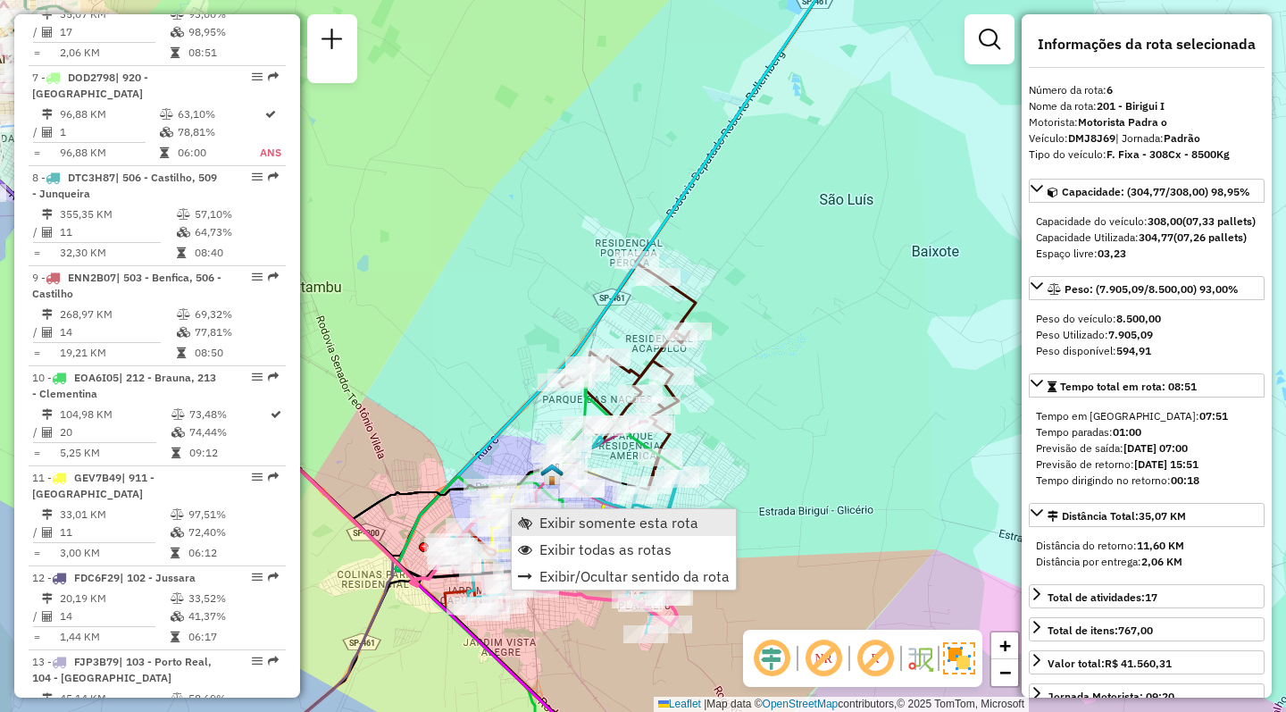
click at [527, 518] on span "Exibir somente esta rota" at bounding box center [525, 522] width 14 height 14
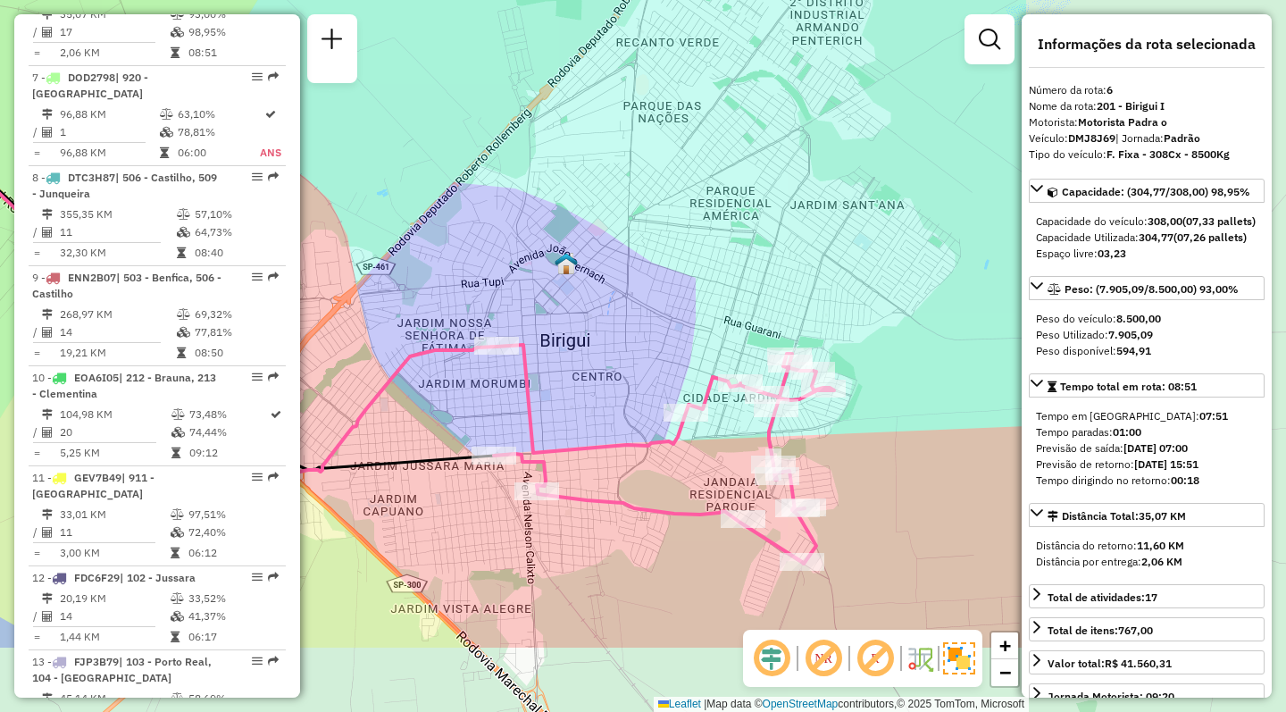
drag, startPoint x: 890, startPoint y: 540, endPoint x: 502, endPoint y: 405, distance: 411.3
click at [502, 405] on div "Janela de atendimento Grade de atendimento Capacidade Transportadoras Veículos …" at bounding box center [643, 356] width 1286 height 712
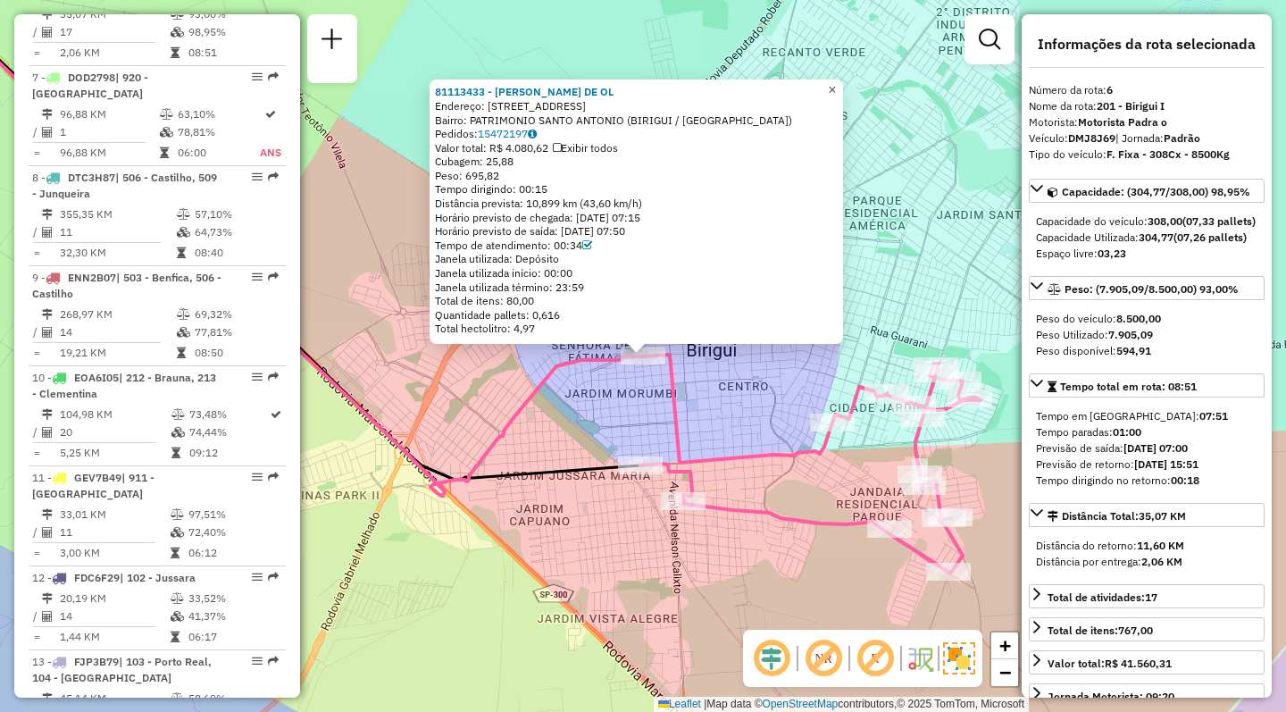
click at [836, 82] on span "×" at bounding box center [832, 89] width 8 height 15
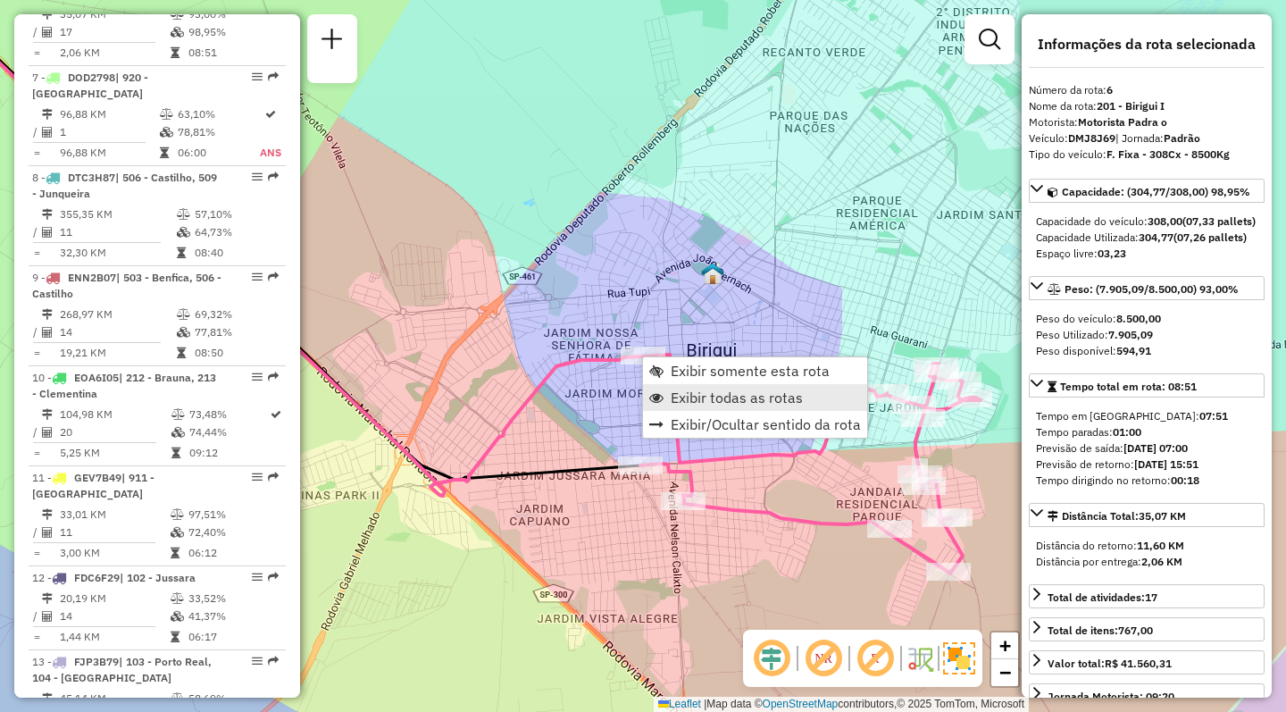
click at [675, 396] on span "Exibir todas as rotas" at bounding box center [737, 397] width 132 height 14
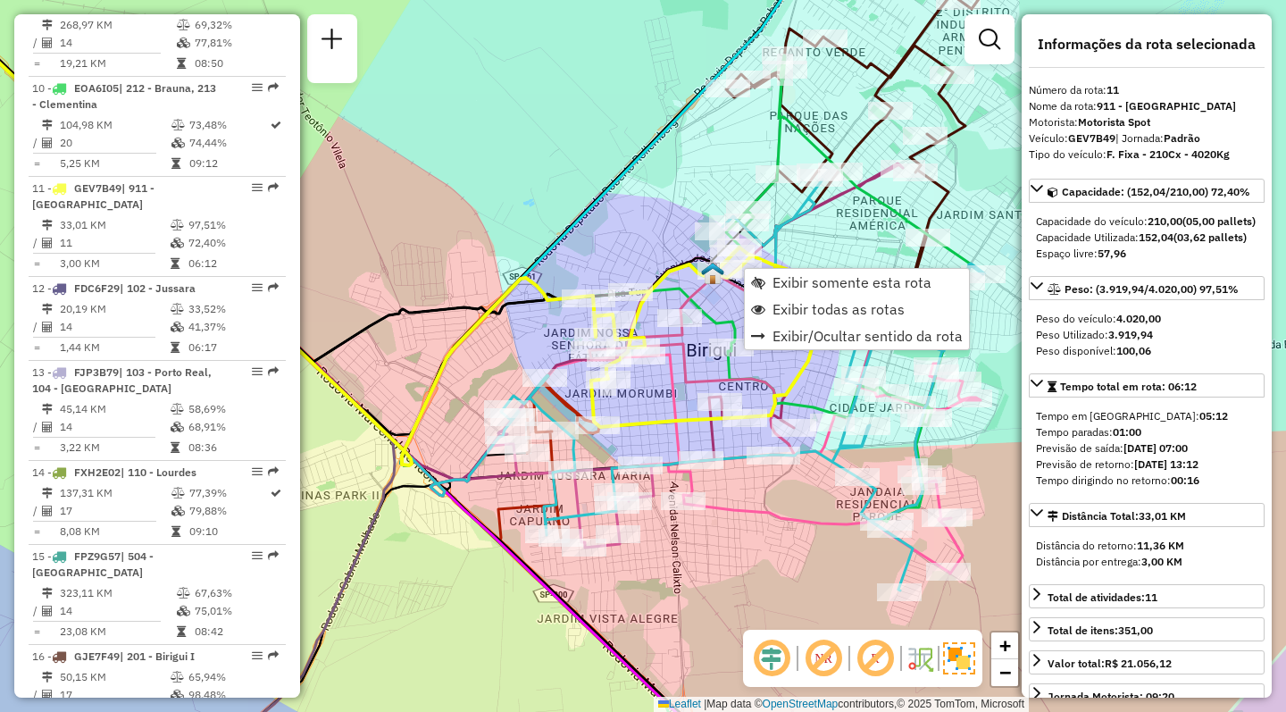
scroll to position [1707, 0]
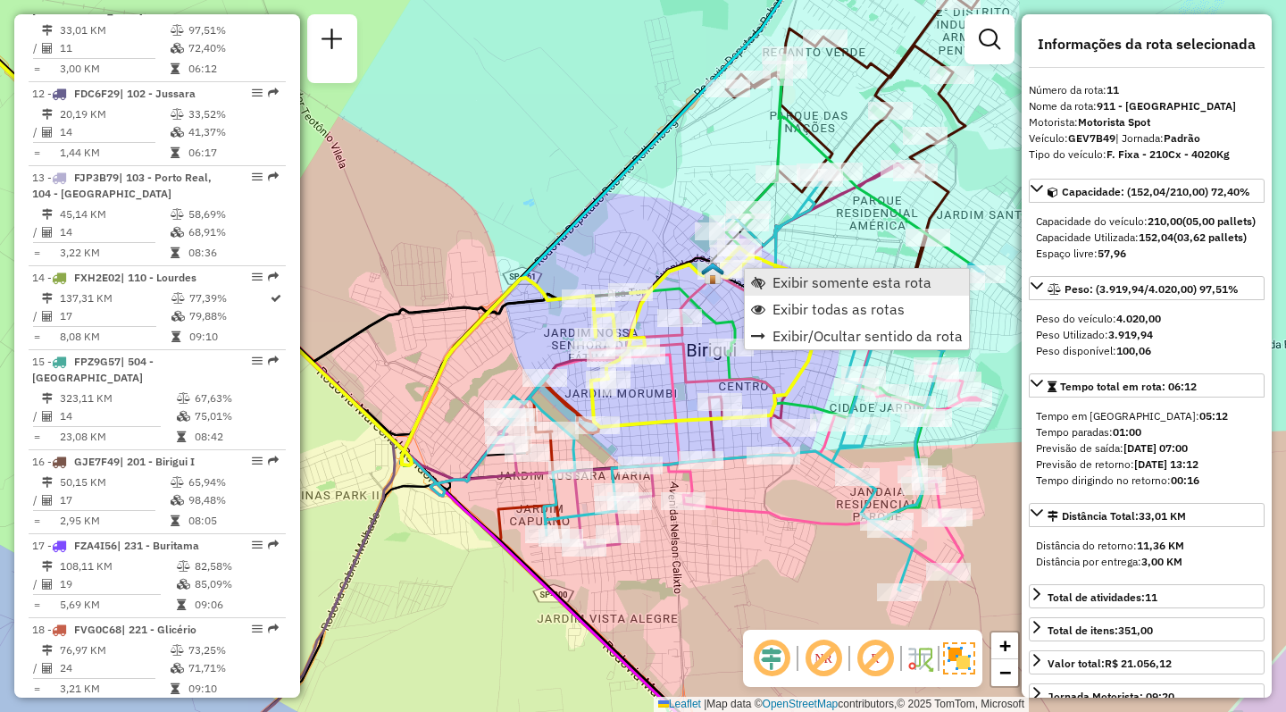
click at [794, 281] on span "Exibir somente esta rota" at bounding box center [852, 282] width 159 height 14
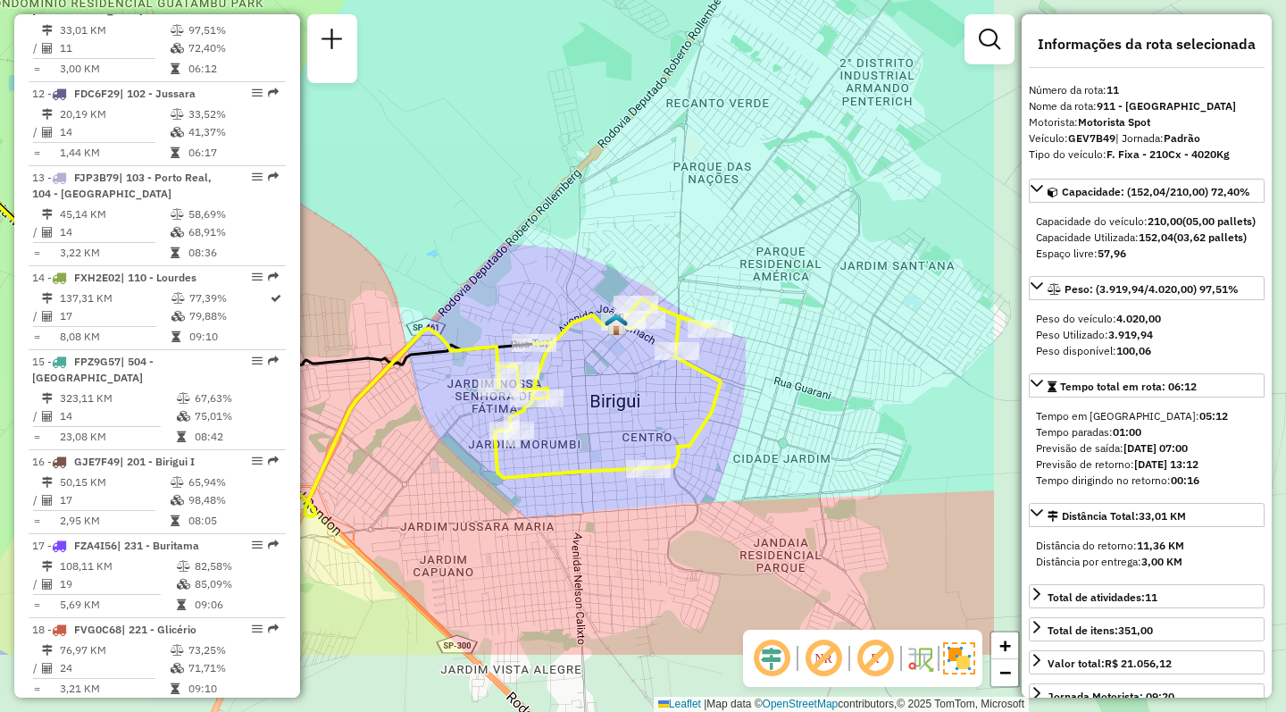
drag, startPoint x: 822, startPoint y: 412, endPoint x: 399, endPoint y: 284, distance: 441.3
click at [399, 284] on div "Janela de atendimento Grade de atendimento Capacidade Transportadoras Veículos …" at bounding box center [643, 356] width 1286 height 712
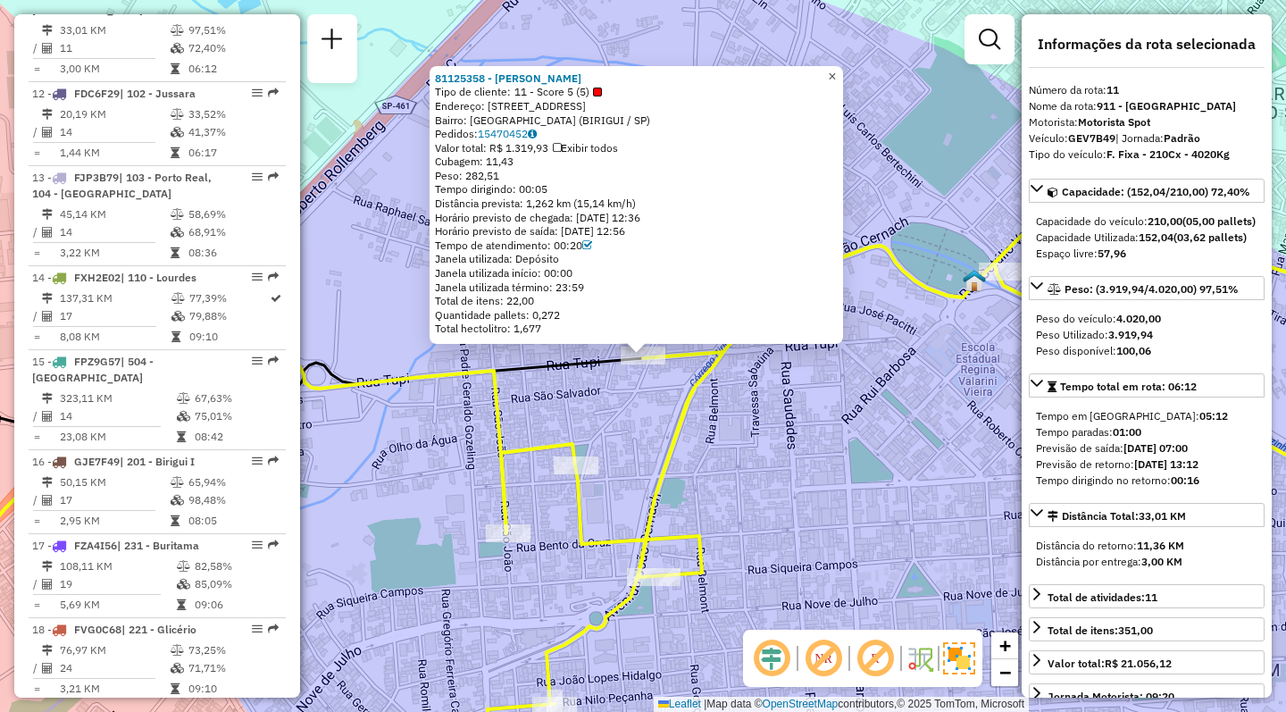
click at [836, 69] on span "×" at bounding box center [832, 76] width 8 height 15
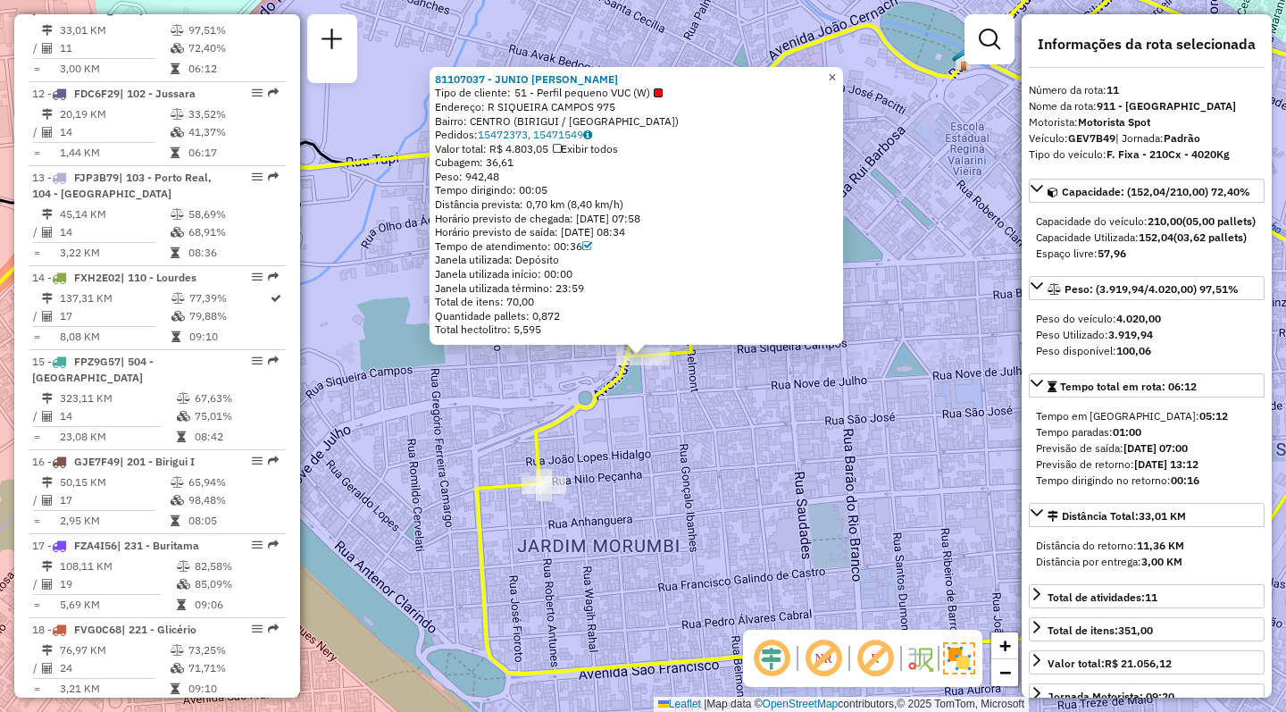
click at [836, 71] on span "×" at bounding box center [832, 77] width 8 height 15
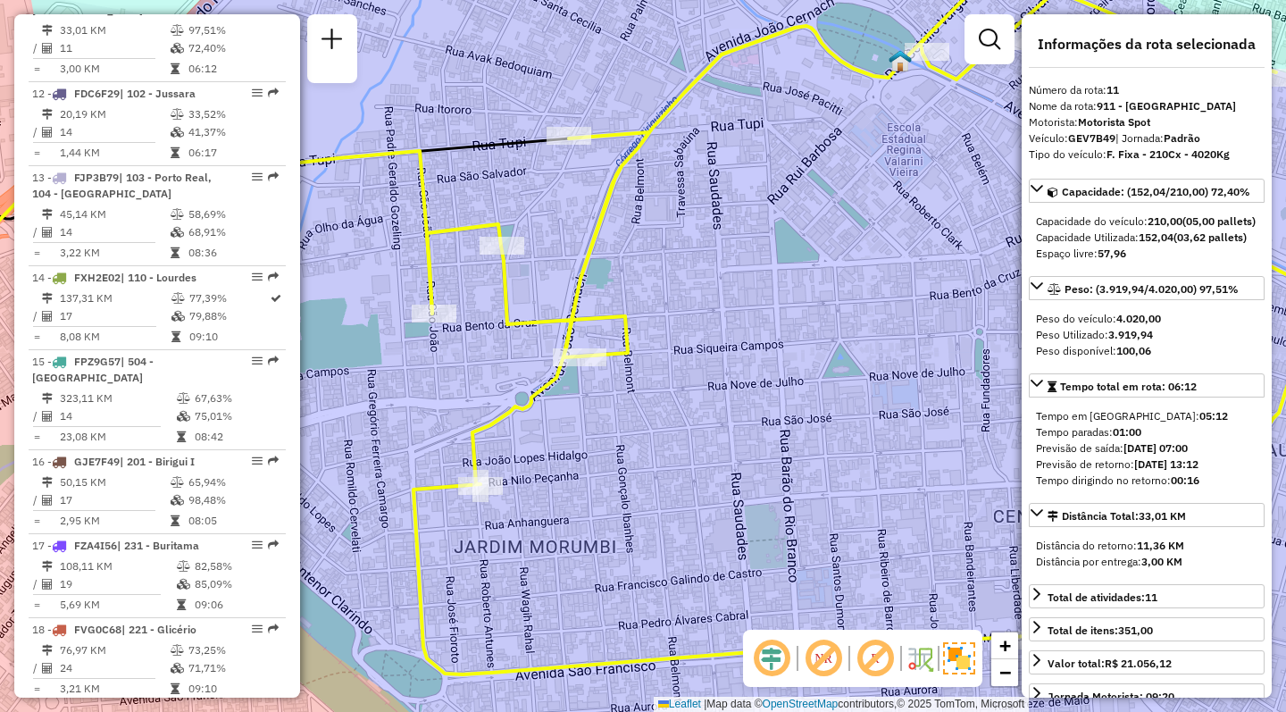
drag, startPoint x: 833, startPoint y: 365, endPoint x: 731, endPoint y: 366, distance: 101.8
click at [733, 366] on div "Janela de atendimento Grade de atendimento Capacidade Transportadoras Veículos …" at bounding box center [643, 356] width 1286 height 712
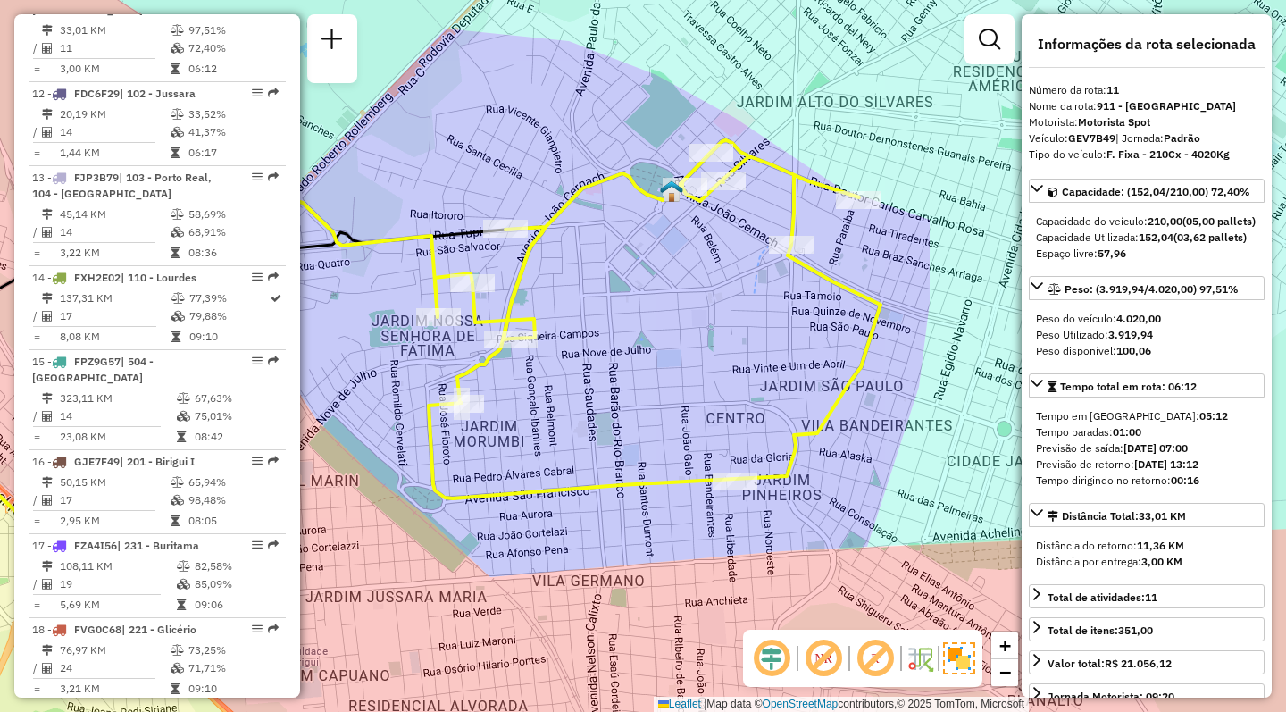
drag, startPoint x: 861, startPoint y: 390, endPoint x: 736, endPoint y: 368, distance: 127.0
click at [736, 368] on div "Janela de atendimento Grade de atendimento Capacidade Transportadoras Veículos …" at bounding box center [643, 356] width 1286 height 712
